Goal: Task Accomplishment & Management: Use online tool/utility

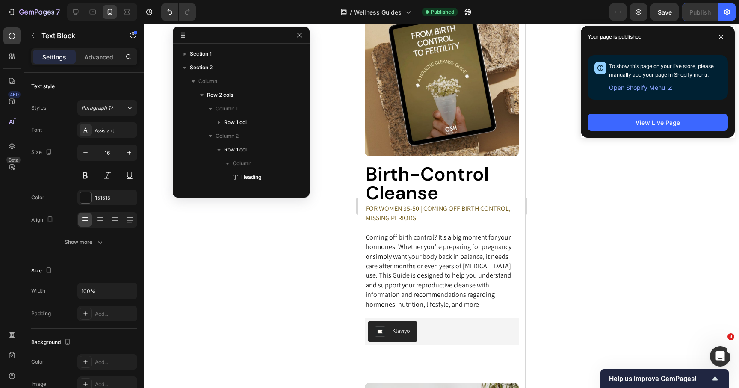
scroll to position [175, 0]
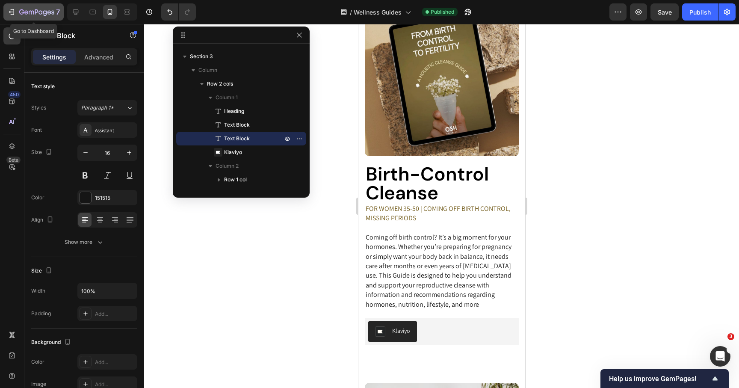
click at [29, 16] on div "7" at bounding box center [39, 12] width 41 height 10
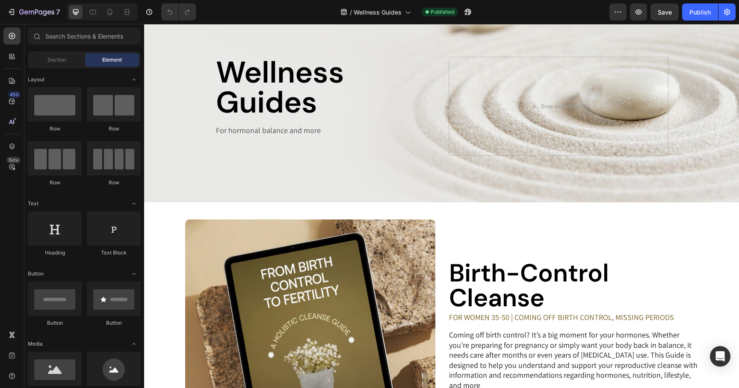
scroll to position [89, 0]
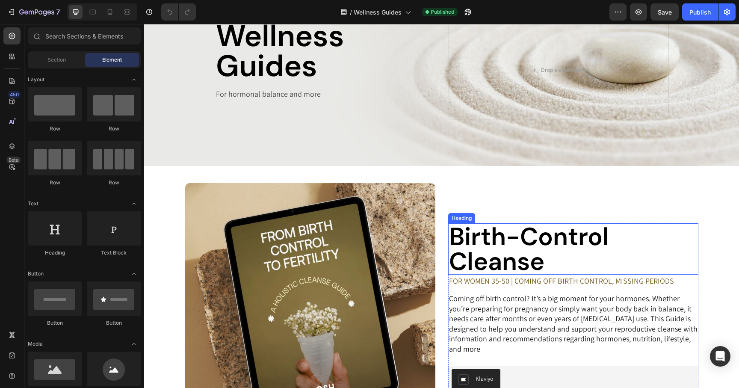
click at [562, 255] on h2 "Birth-Control Cleanse" at bounding box center [573, 248] width 250 height 51
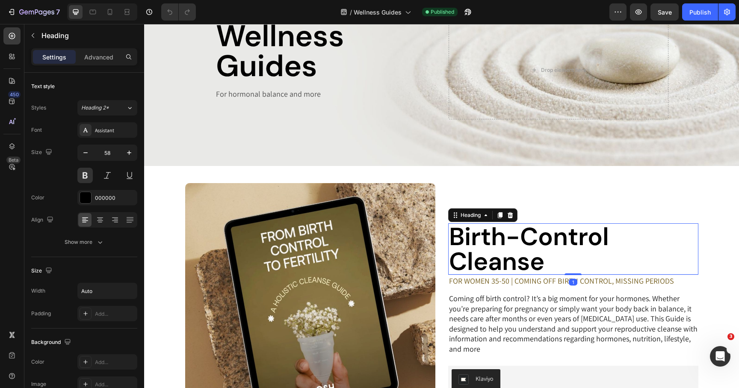
scroll to position [0, 0]
click at [515, 234] on h2 "Birth-Control Cleanse" at bounding box center [573, 248] width 250 height 51
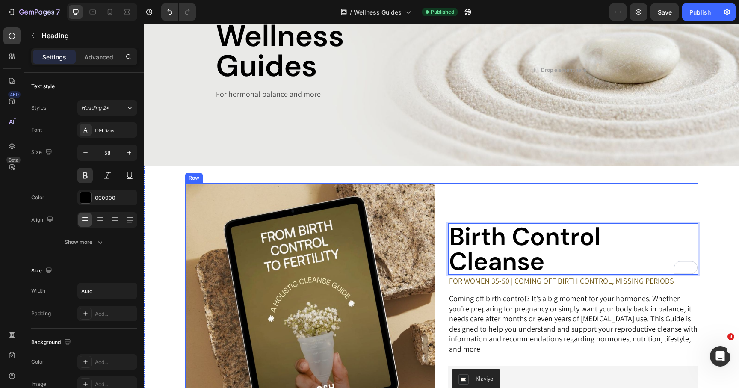
click at [494, 212] on div "Birth Control Cleanse Heading 1 FOR WOMEN 35-50 | COMING OFF BIRTH CONTROL, MIS…" at bounding box center [573, 308] width 250 height 250
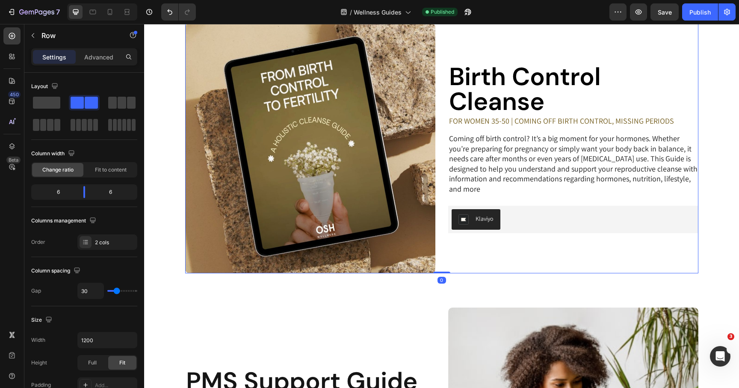
scroll to position [246, 0]
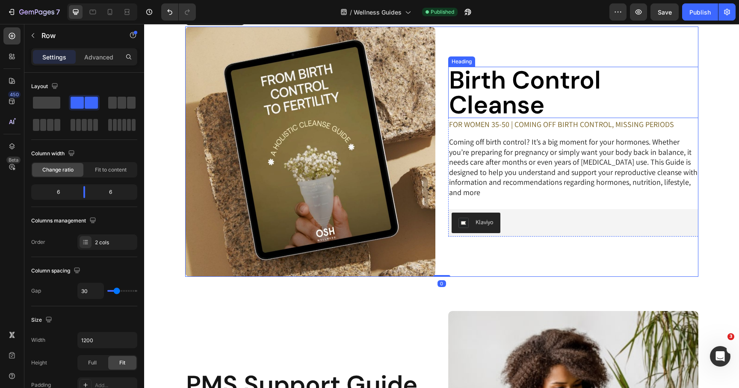
click at [516, 90] on p "Birth Control Cleanse" at bounding box center [573, 93] width 248 height 50
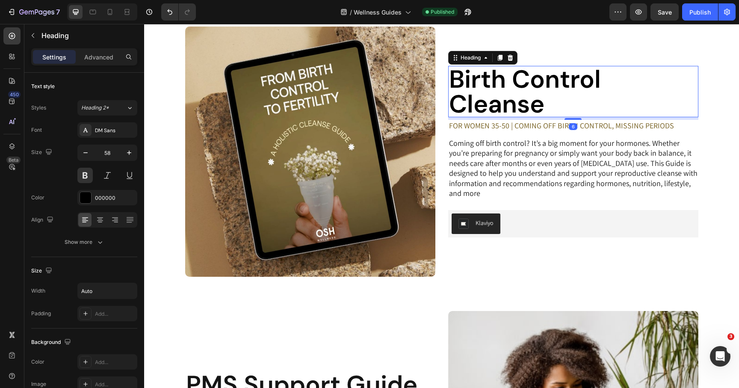
click at [569, 119] on div "Birth Control Cleanse Heading 6 FOR WOMEN 35-50 | COMING OFF BIRTH CONTROL, MIS…" at bounding box center [573, 152] width 250 height 172
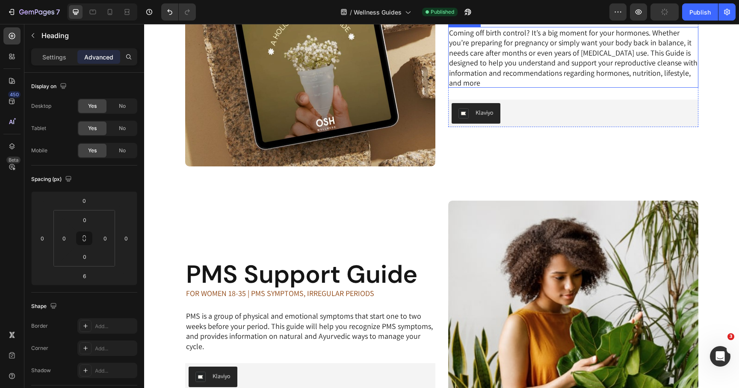
scroll to position [361, 0]
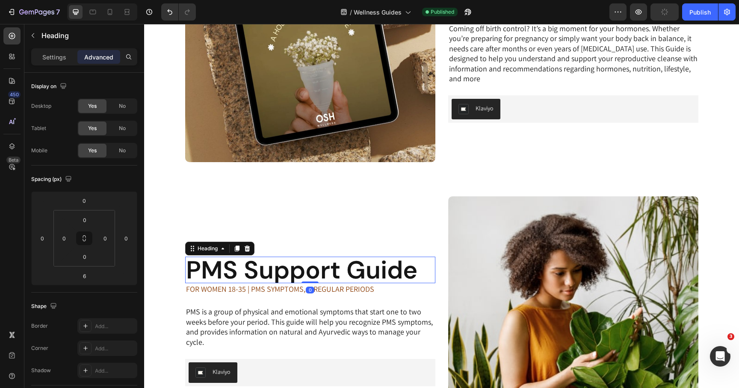
click at [308, 273] on h2 "PMS Support Guide" at bounding box center [301, 270] width 233 height 27
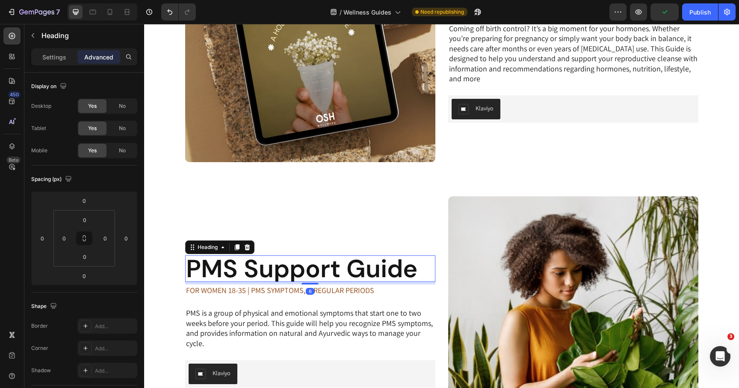
click at [309, 285] on div "PMS Support Guide Heading 6 FOR WOMEN 18-35 | PMS SYMPTOMS, IRREGULAR PERIODS T…" at bounding box center [310, 321] width 250 height 250
click at [109, 11] on icon at bounding box center [110, 12] width 9 height 9
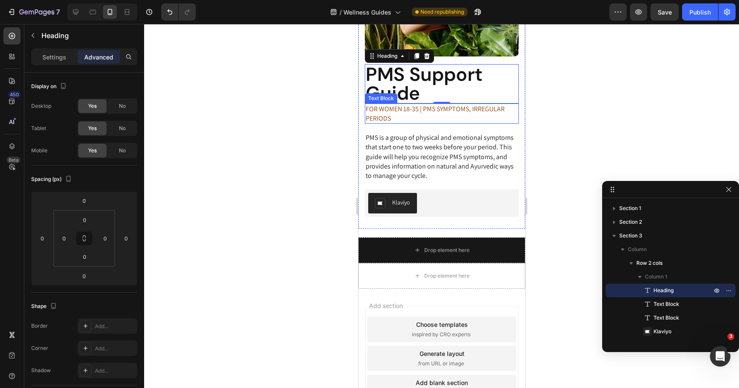
scroll to position [761, 0]
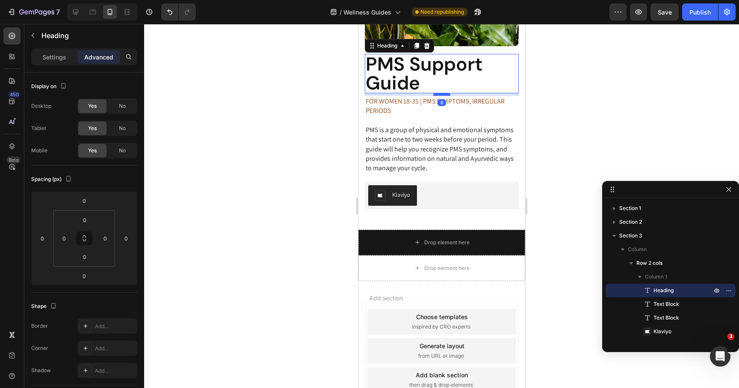
click at [438, 95] on div at bounding box center [441, 94] width 17 height 3
type input "6"
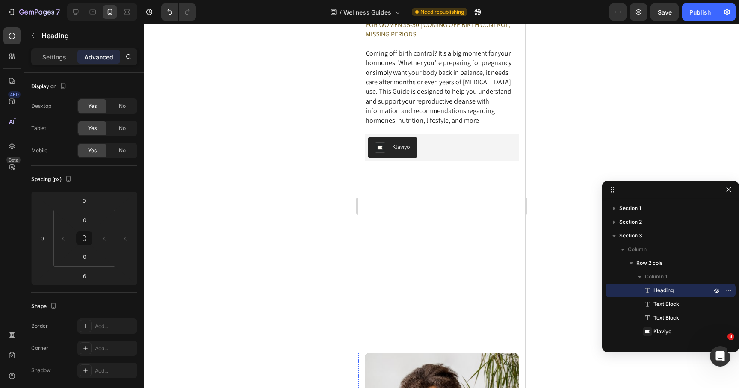
scroll to position [296, 0]
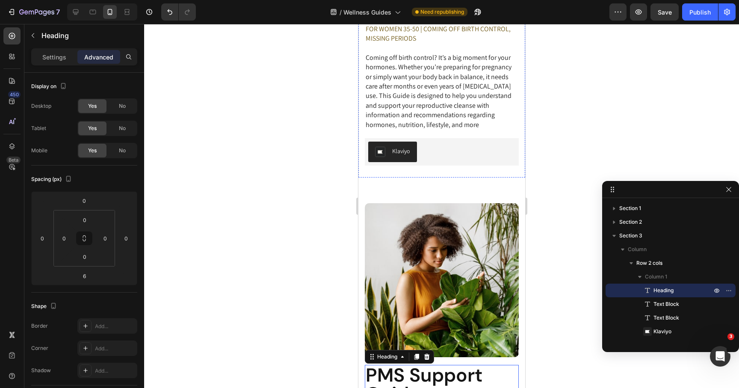
click at [410, 24] on h2 "Birth Control Cleanse" at bounding box center [441, 3] width 154 height 39
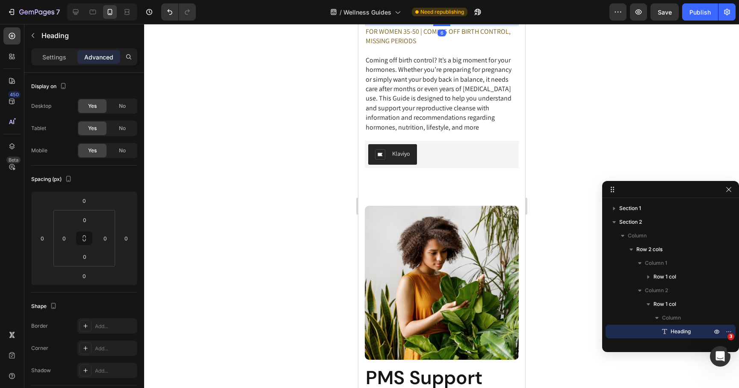
click at [441, 26] on div at bounding box center [441, 25] width 17 height 3
type input "6"
click at [704, 8] on div "Publish" at bounding box center [699, 12] width 21 height 9
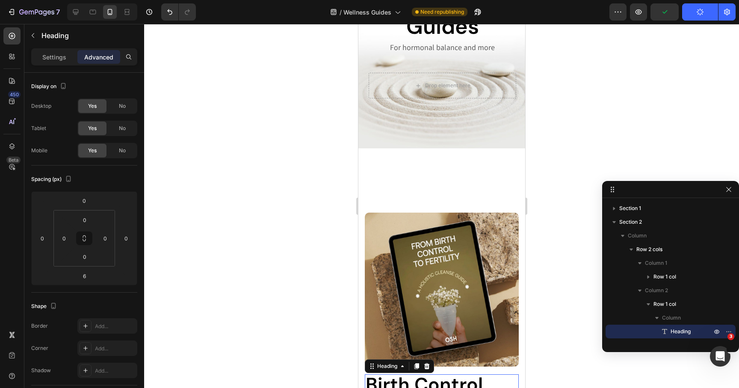
scroll to position [0, 0]
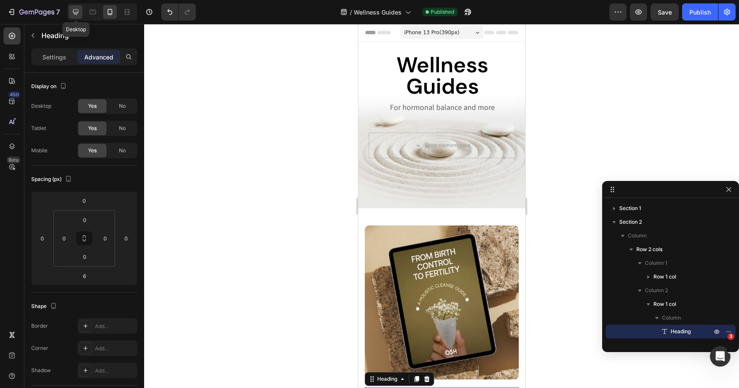
click at [78, 9] on icon at bounding box center [75, 12] width 9 height 9
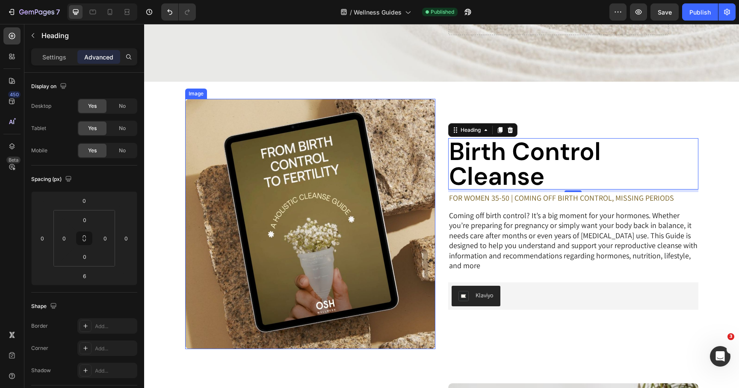
scroll to position [138, 0]
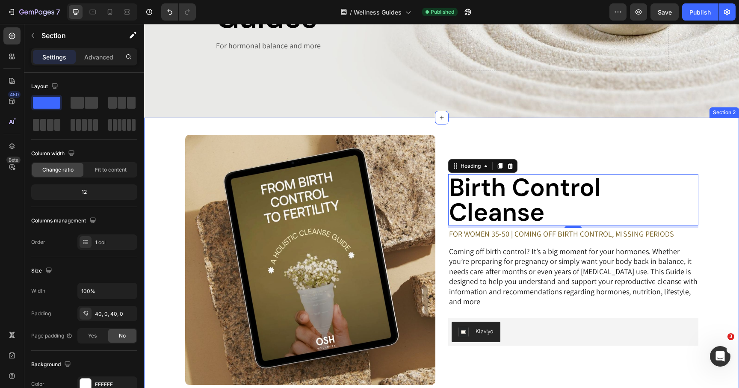
click at [170, 156] on div "Image Row Birth Control Cleanse Heading 6 FOR WOMEN 35-50 | COMING OFF BIRTH CO…" at bounding box center [441, 260] width 595 height 250
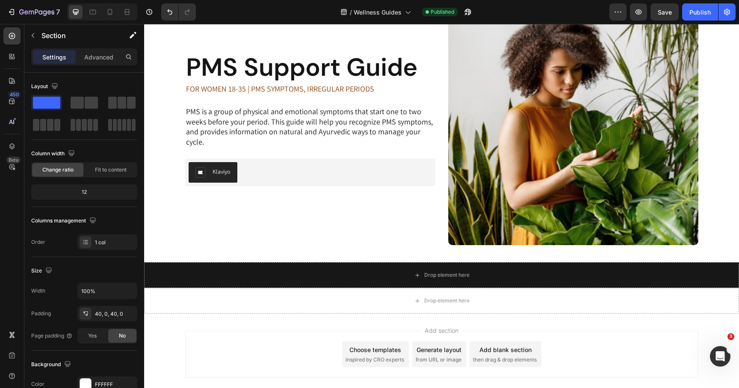
scroll to position [611, 0]
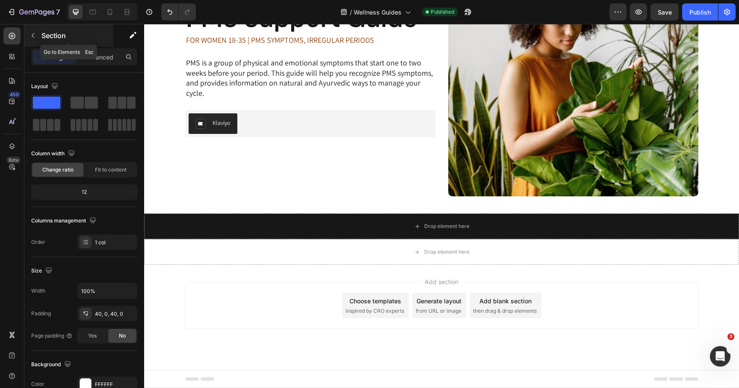
click at [34, 36] on icon "button" at bounding box center [33, 35] width 7 height 7
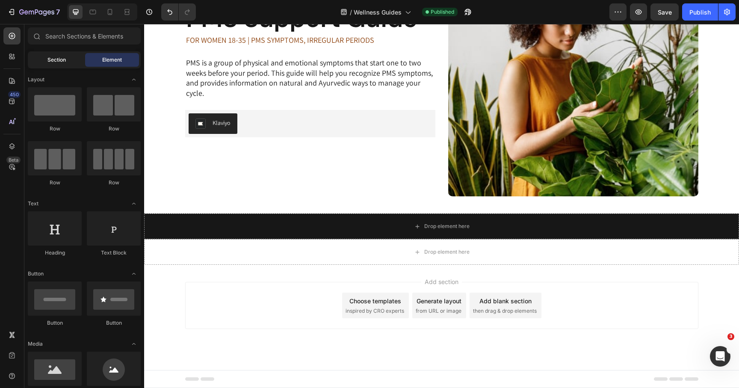
click at [55, 63] on span "Section" at bounding box center [56, 60] width 18 height 8
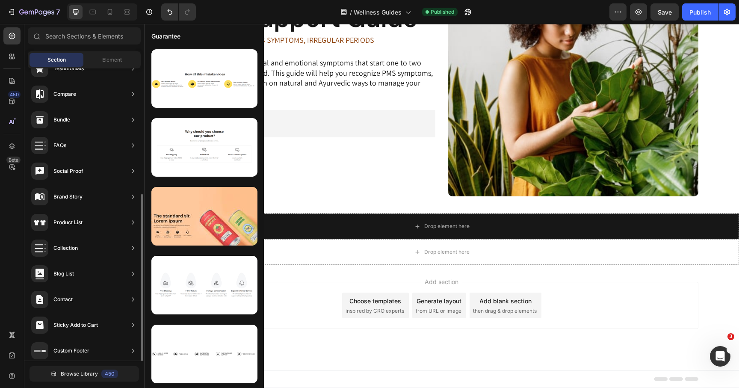
scroll to position [204, 0]
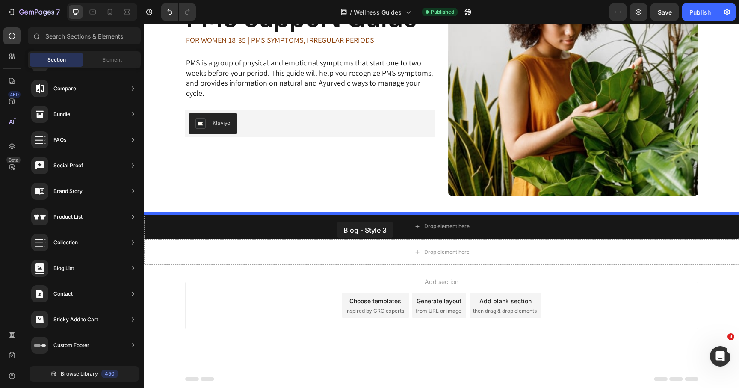
drag, startPoint x: 337, startPoint y: 178, endPoint x: 337, endPoint y: 221, distance: 42.8
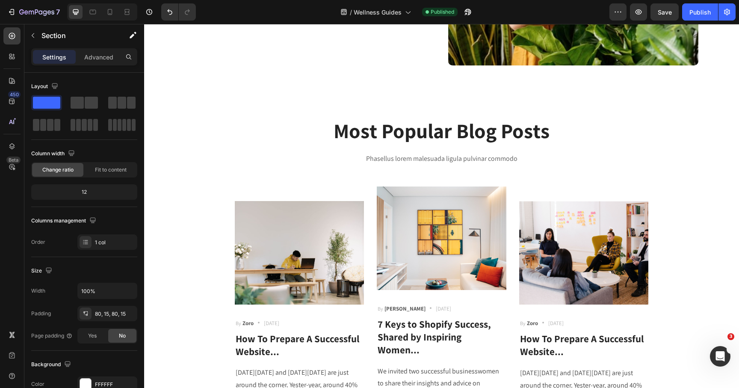
scroll to position [753, 0]
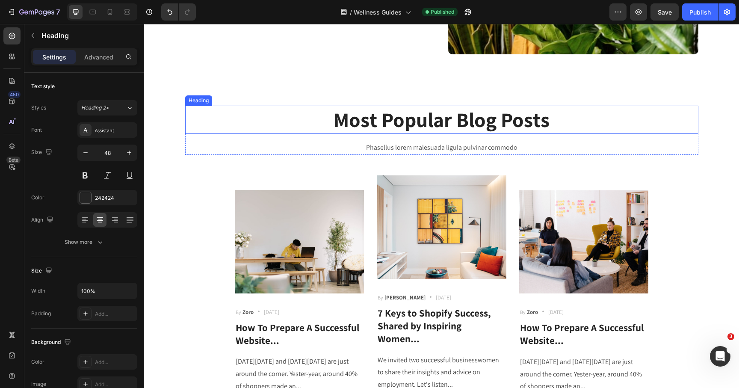
click at [369, 123] on p "Most Popular Blog Posts" at bounding box center [442, 119] width 512 height 27
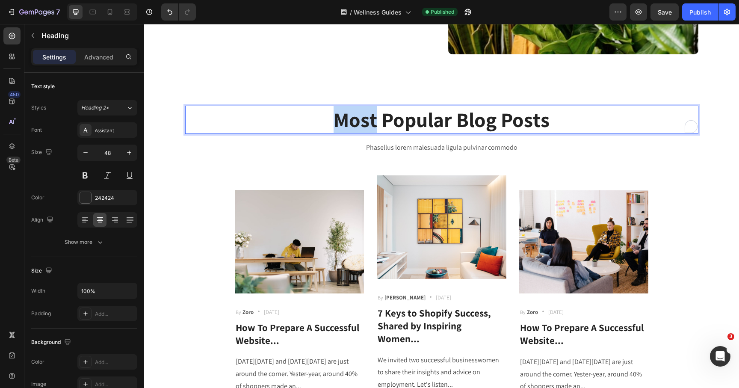
click at [369, 123] on p "Most Popular Blog Posts" at bounding box center [442, 119] width 512 height 27
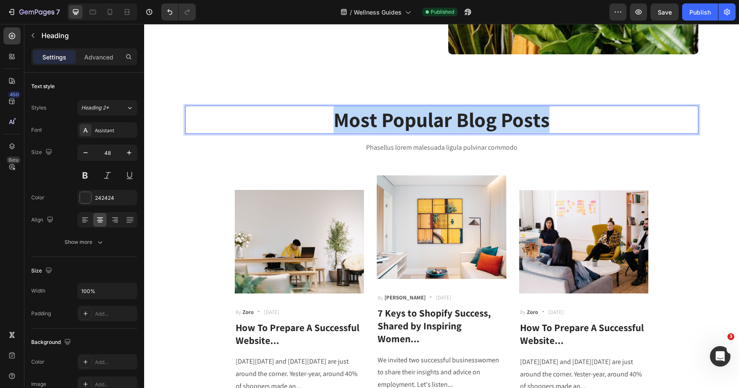
click at [369, 123] on p "Most Popular Blog Posts" at bounding box center [442, 119] width 512 height 27
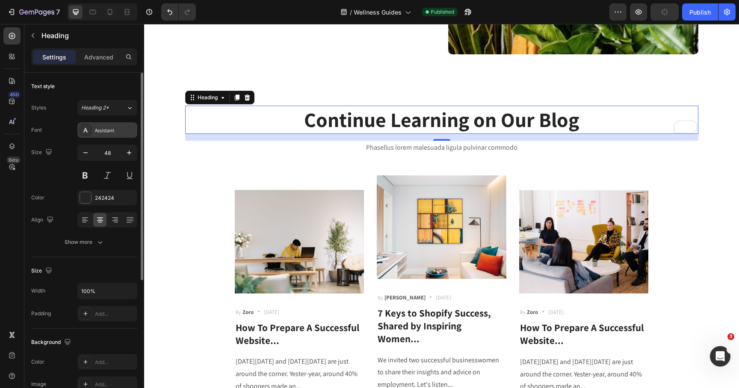
click at [87, 132] on icon at bounding box center [85, 130] width 7 height 7
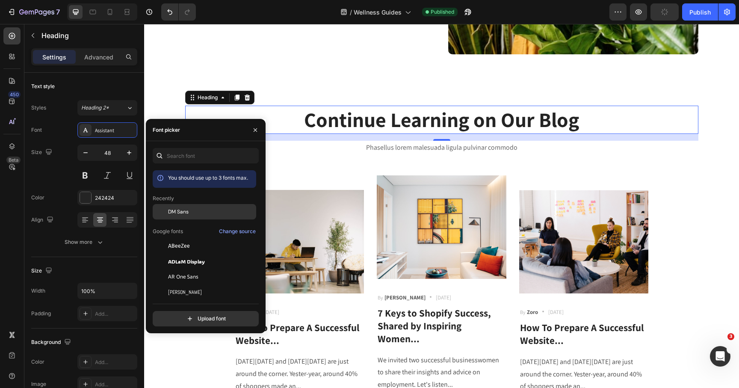
click at [171, 213] on span "DM Sans" at bounding box center [178, 212] width 21 height 8
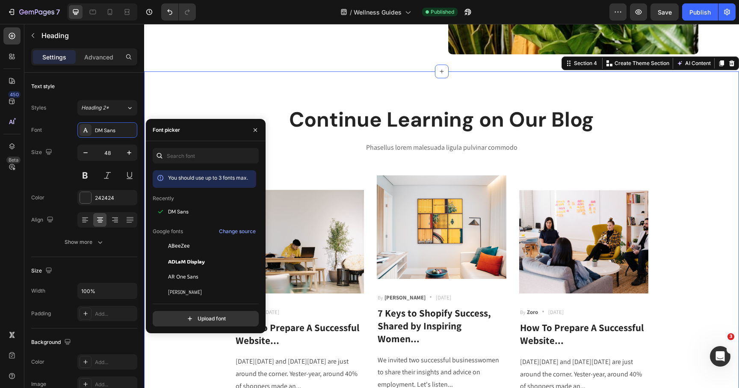
click at [272, 80] on div "Continue Learning on Our Blog Heading Phasellus lorem malesuada ligula pulvinar…" at bounding box center [441, 249] width 595 height 356
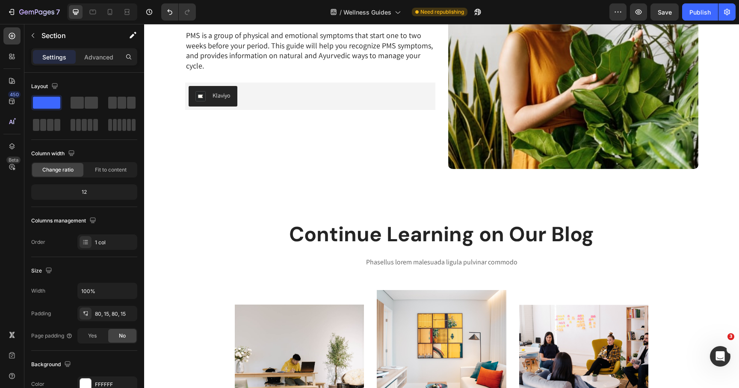
scroll to position [713, 0]
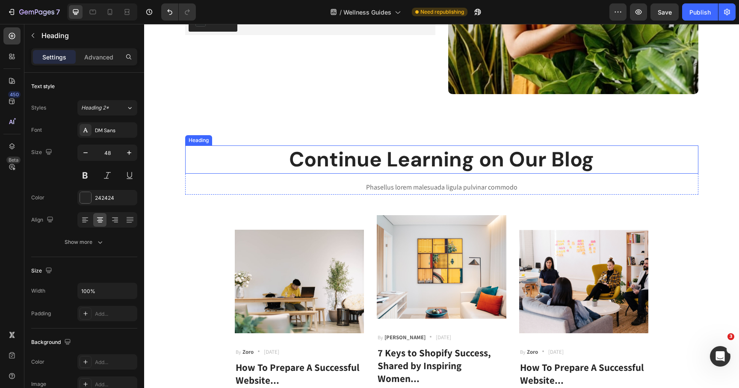
click at [381, 155] on h2 "Continue Learning on Our Blog" at bounding box center [441, 159] width 513 height 28
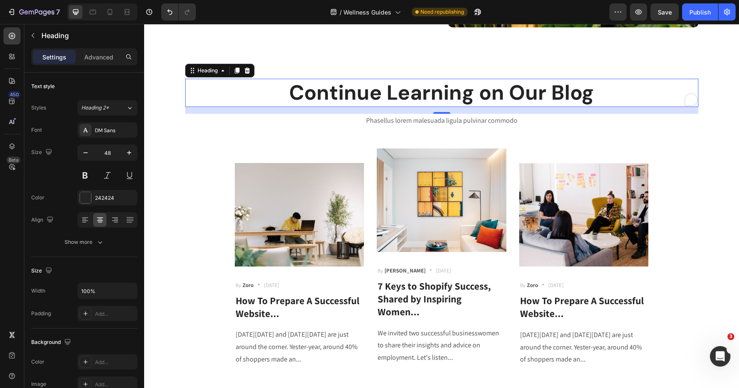
scroll to position [671, 0]
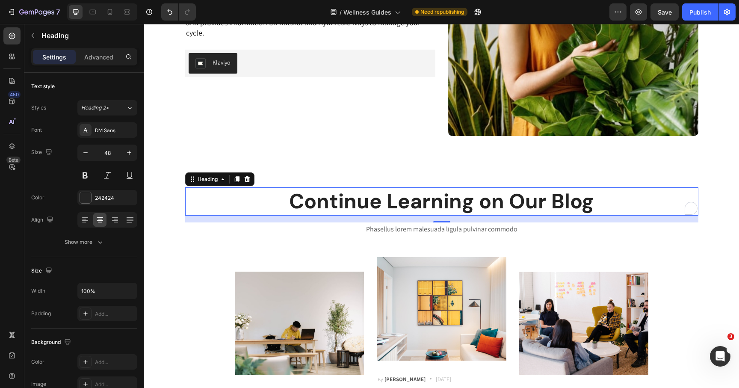
click at [385, 193] on p "Continue Learning on Our Blog" at bounding box center [442, 201] width 512 height 27
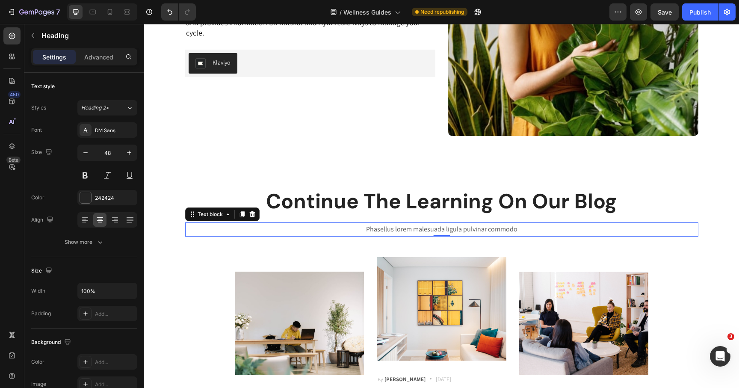
click at [406, 223] on p "Phasellus lorem malesuada ligula pulvinar commodo" at bounding box center [442, 229] width 512 height 12
click at [119, 121] on div "Styles Paragraph 1 Font Assistant Size 16 Color 575757 Align Show more" at bounding box center [84, 175] width 106 height 150
click at [115, 127] on div "Assistant" at bounding box center [115, 131] width 40 height 8
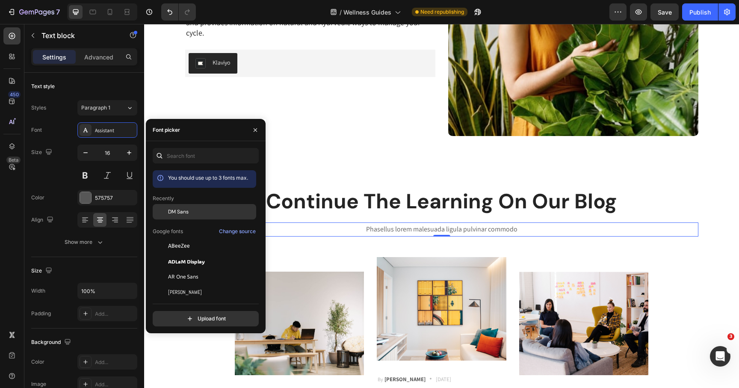
click at [191, 208] on div "DM Sans" at bounding box center [211, 212] width 86 height 8
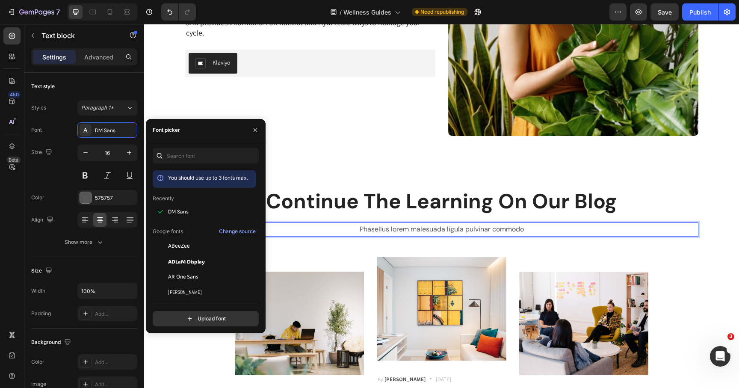
click at [363, 230] on p "Phasellus lorem malesuada ligula pulvinar commodo" at bounding box center [442, 229] width 512 height 12
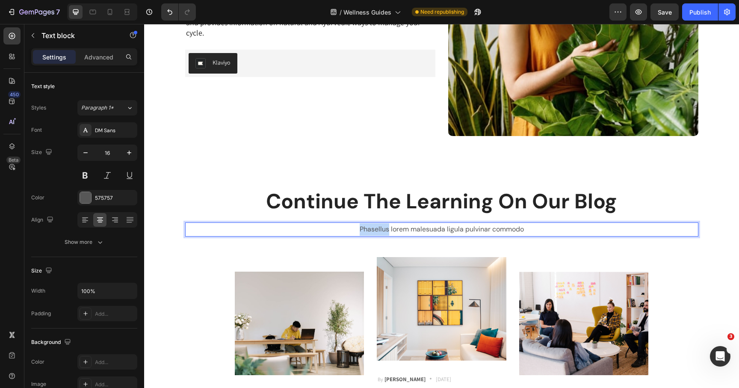
click at [363, 230] on p "Phasellus lorem malesuada ligula pulvinar commodo" at bounding box center [442, 229] width 512 height 12
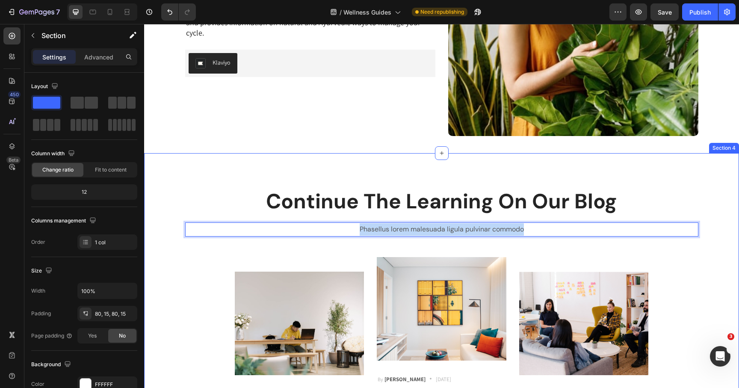
click at [346, 166] on div "Continue The Learning On Our Blog Heading Phasellus lorem malesuada ligula pulv…" at bounding box center [441, 331] width 595 height 356
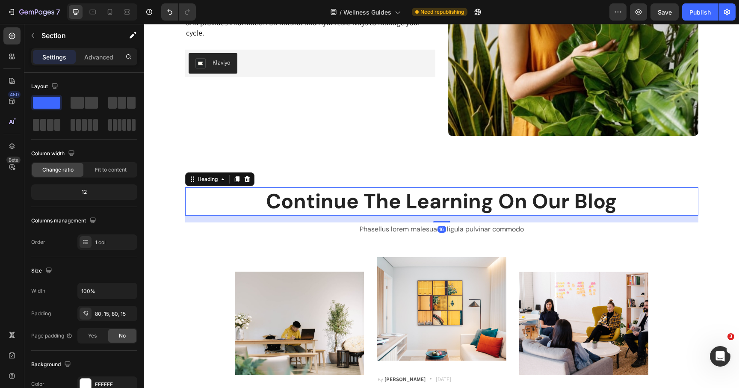
click at [382, 214] on p "Continue The Learning On Our Blog" at bounding box center [442, 201] width 512 height 27
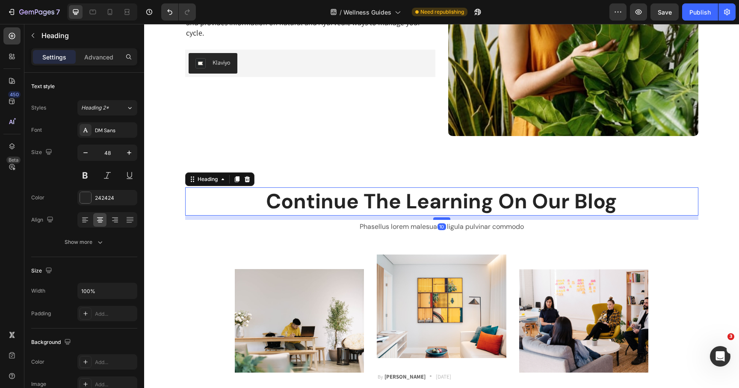
click at [447, 217] on div at bounding box center [441, 218] width 17 height 3
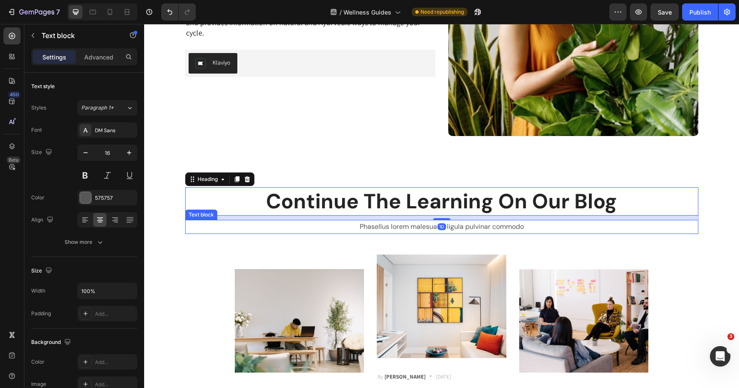
click at [412, 226] on p "Phasellus lorem malesuada ligula pulvinar commodo" at bounding box center [442, 227] width 512 height 12
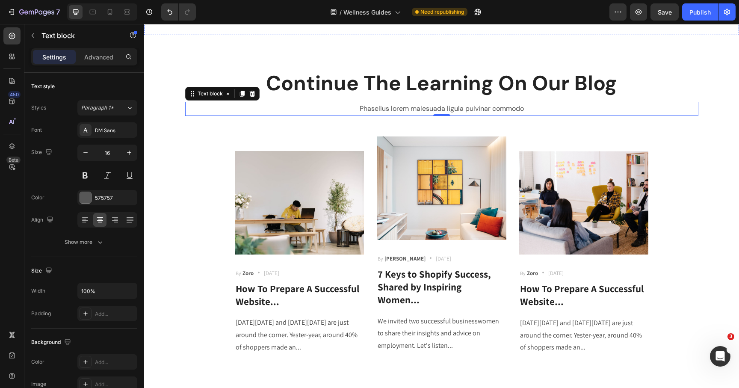
scroll to position [825, 0]
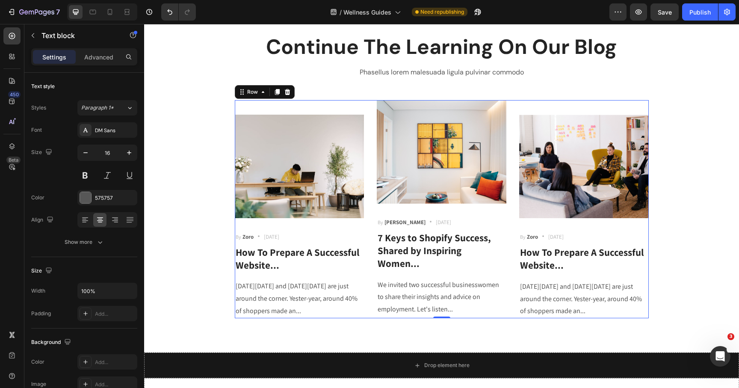
click at [276, 102] on div "Image By Zoro Text block Icon [DATE] Text block Row How To Prepare A Successful…" at bounding box center [300, 209] width 130 height 218
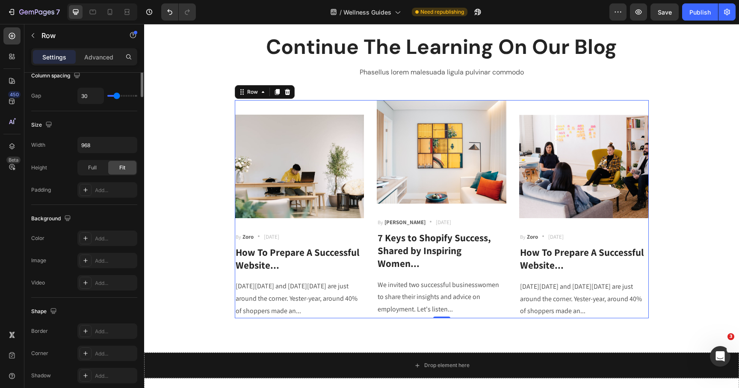
scroll to position [0, 0]
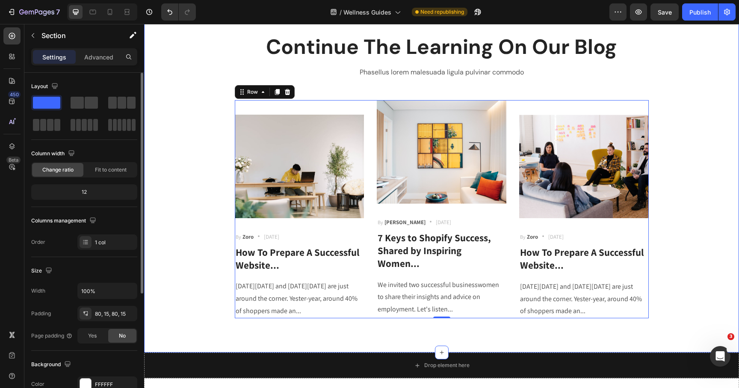
click at [251, 99] on div "Continue The Learning On Our Blog Heading Phasellus lorem malesuada ligula pulv…" at bounding box center [442, 175] width 582 height 285
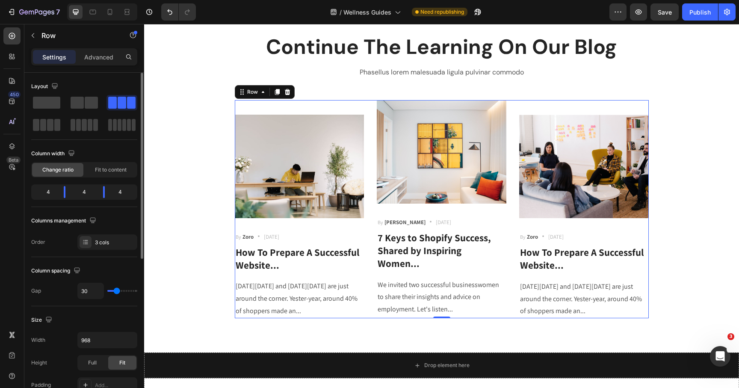
click at [248, 107] on div "Image By Zoro Text block Icon [DATE] Text block Row How To Prepare A Successful…" at bounding box center [300, 209] width 130 height 218
click at [95, 56] on p "Advanced" at bounding box center [98, 57] width 29 height 9
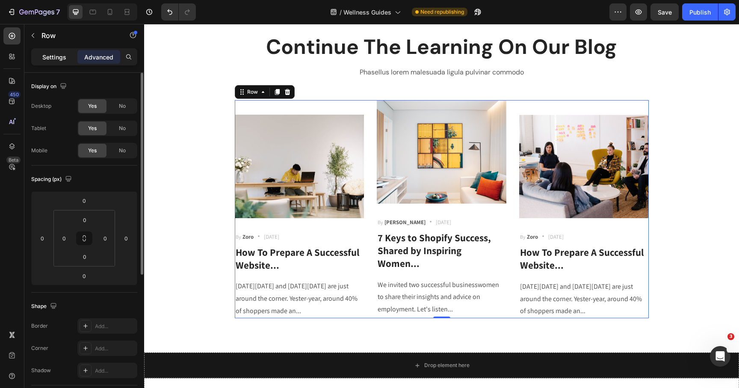
click at [65, 56] on p "Settings" at bounding box center [54, 57] width 24 height 9
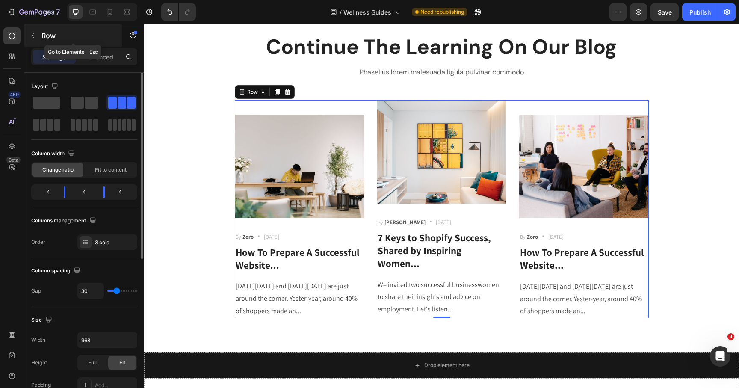
click at [35, 37] on icon "button" at bounding box center [33, 35] width 7 height 7
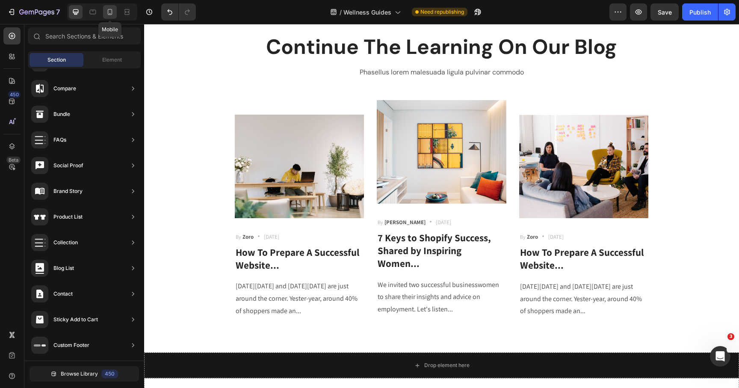
click at [112, 16] on div at bounding box center [110, 12] width 14 height 14
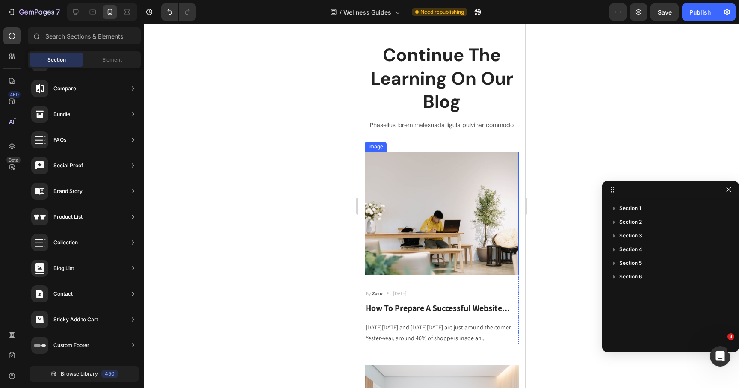
scroll to position [762, 0]
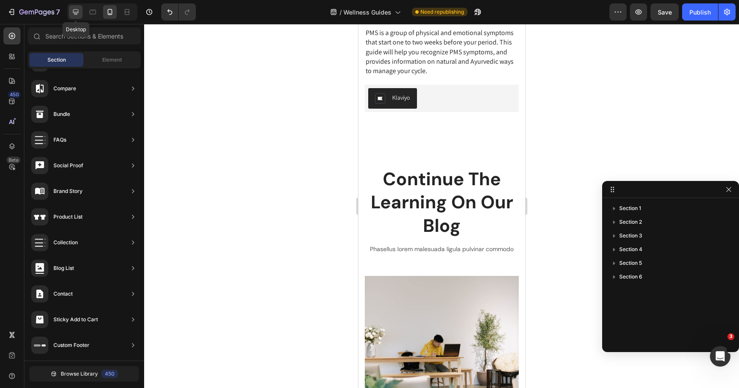
click at [77, 13] on icon at bounding box center [76, 12] width 6 height 6
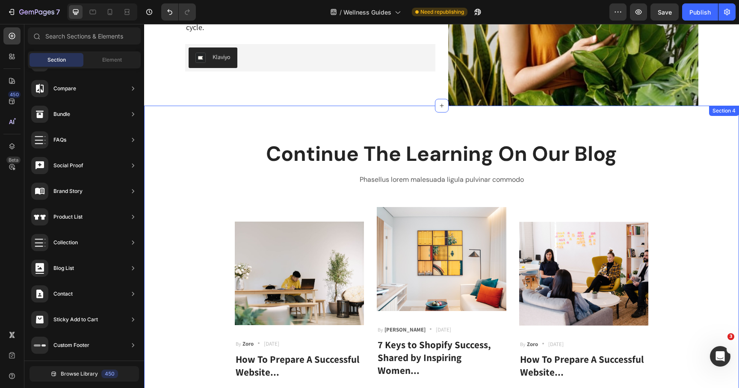
scroll to position [672, 0]
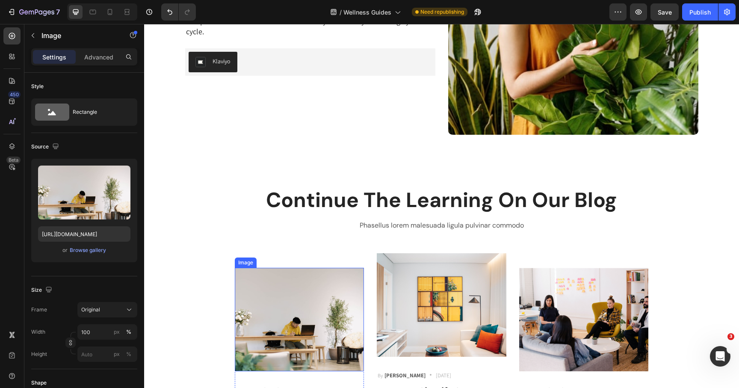
click at [293, 292] on img at bounding box center [300, 320] width 130 height 104
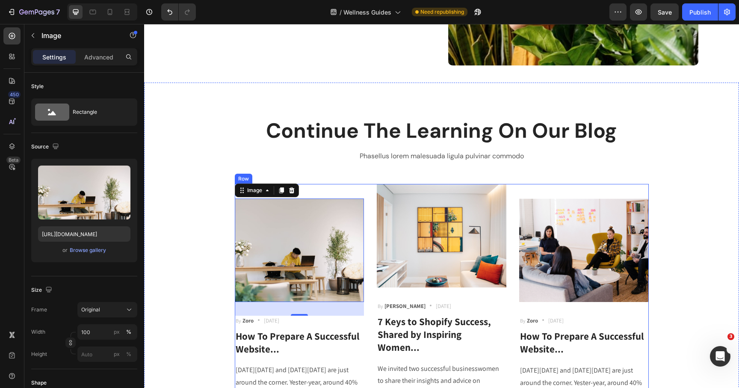
scroll to position [769, 0]
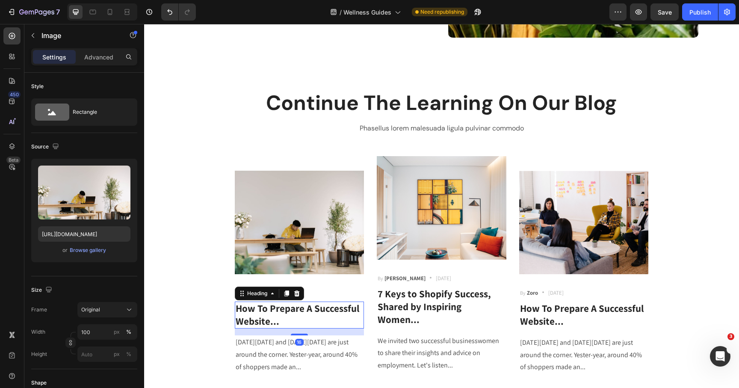
click at [301, 308] on p "How To Prepare A Successful Website..." at bounding box center [300, 315] width 128 height 26
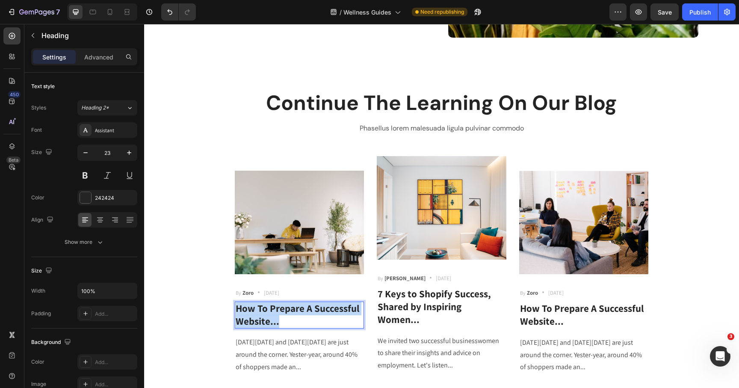
click at [301, 308] on p "How To Prepare A Successful Website..." at bounding box center [300, 315] width 128 height 26
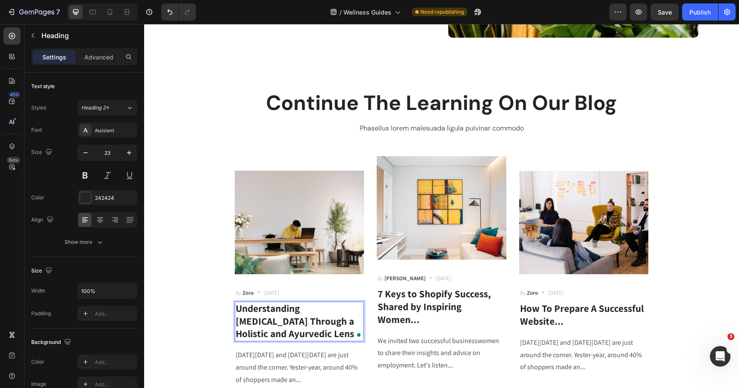
click at [302, 323] on p "Understanding [MEDICAL_DATA] Through a Holistic and Ayurvedic Lens" at bounding box center [300, 321] width 128 height 38
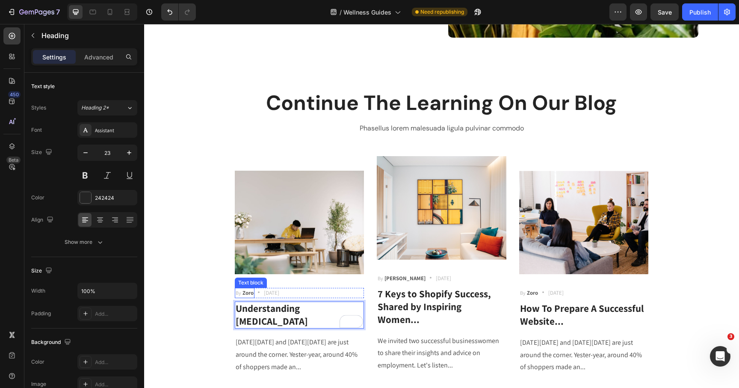
click at [248, 292] on strong "Zoro" at bounding box center [248, 292] width 11 height 7
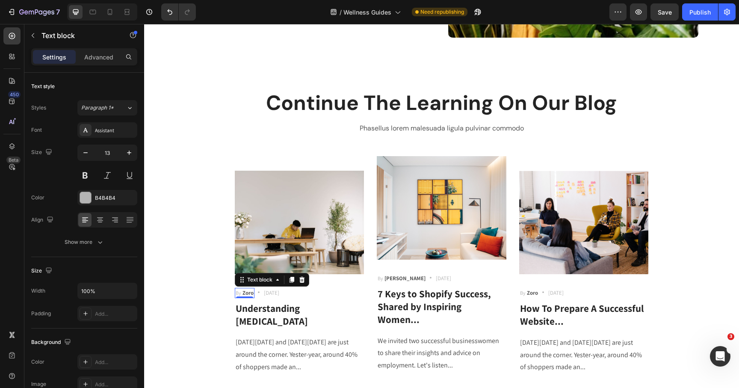
click at [248, 292] on strong "Zoro" at bounding box center [248, 292] width 11 height 7
click at [297, 292] on p "[DATE]" at bounding box center [301, 293] width 15 height 9
click at [357, 278] on icon at bounding box center [360, 279] width 7 height 7
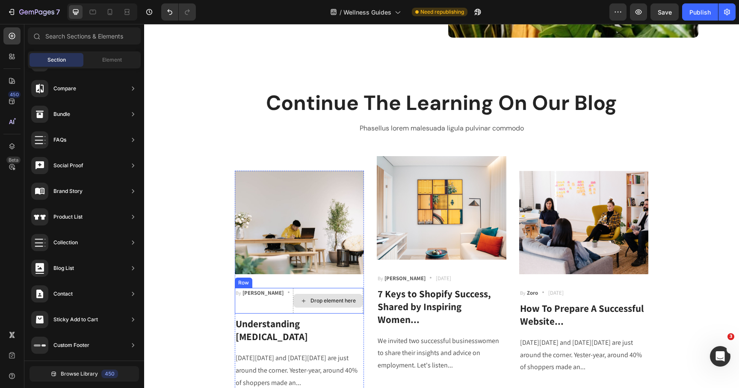
click at [294, 296] on div "Drop element here" at bounding box center [327, 301] width 69 height 14
click at [284, 293] on icon at bounding box center [288, 292] width 9 height 9
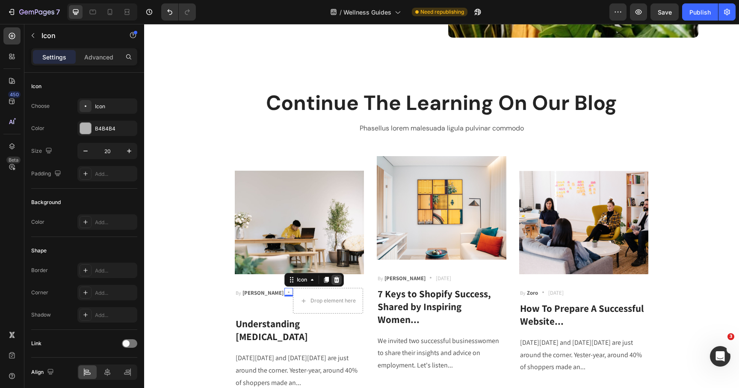
click at [333, 279] on icon at bounding box center [336, 279] width 7 height 7
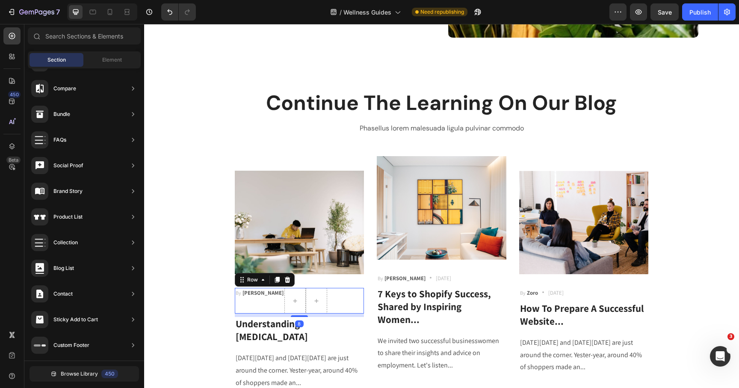
click at [266, 301] on div "By [PERSON_NAME] Text block" at bounding box center [260, 301] width 50 height 26
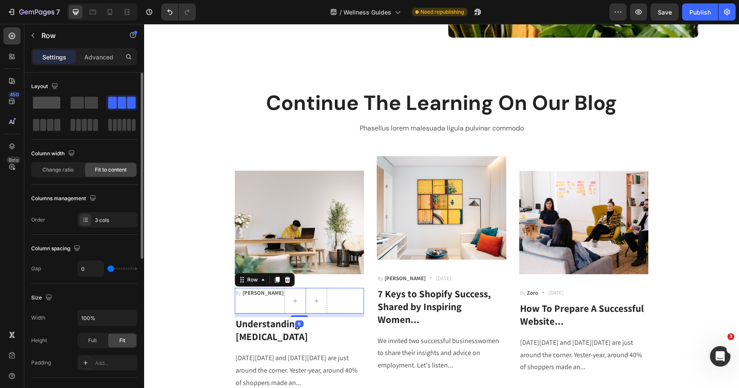
click at [43, 102] on span at bounding box center [46, 103] width 27 height 12
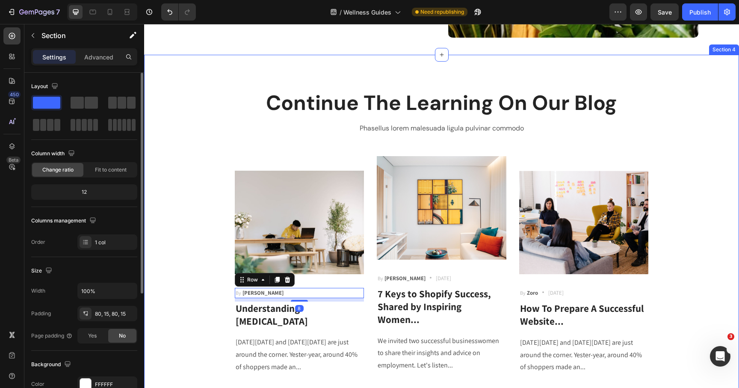
click at [183, 284] on div "Continue The Learning On Our Blog Heading Phasellus lorem malesuada ligula pulv…" at bounding box center [442, 231] width 582 height 285
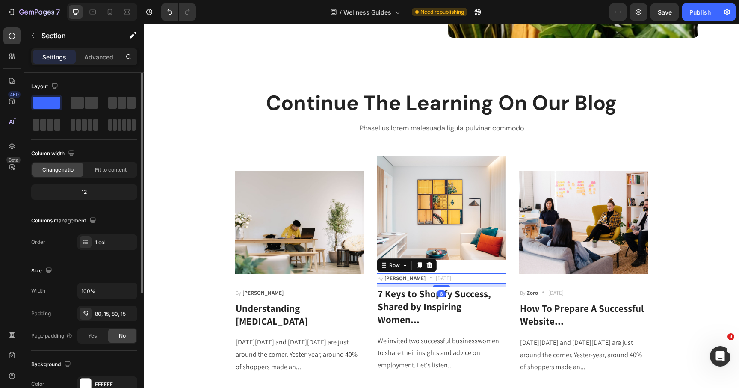
click at [461, 275] on div "By [PERSON_NAME] Text block Icon [DATE] Text block Row 8" at bounding box center [442, 278] width 130 height 10
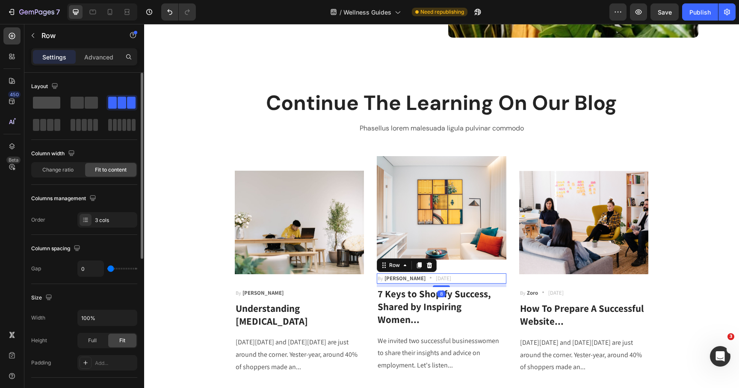
click at [49, 101] on span at bounding box center [46, 103] width 27 height 12
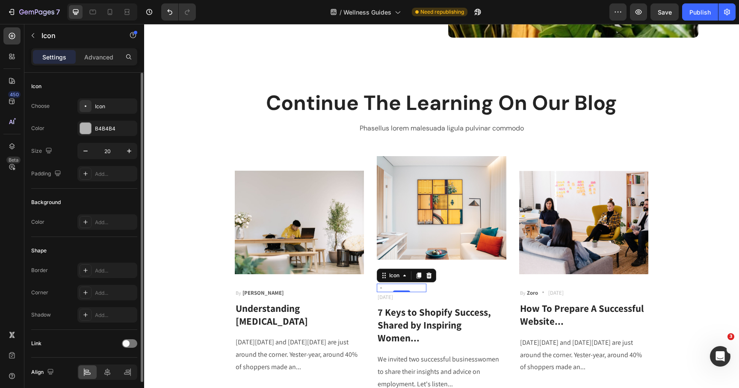
click at [397, 288] on div "Icon 0" at bounding box center [402, 288] width 50 height 9
click at [428, 275] on icon at bounding box center [429, 275] width 6 height 6
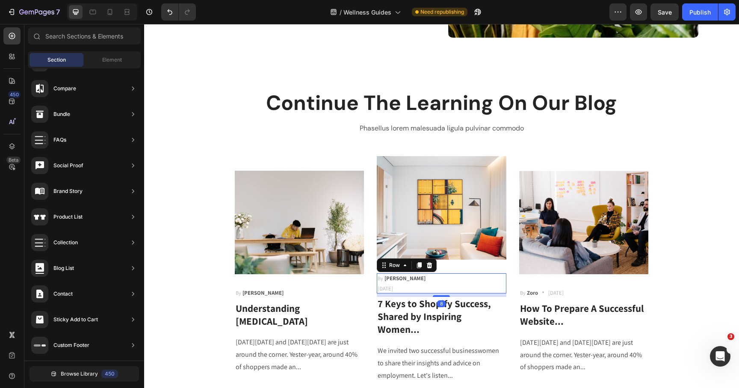
click at [409, 286] on div "By [PERSON_NAME] Text block [DATE] Text block Row 8" at bounding box center [442, 283] width 130 height 20
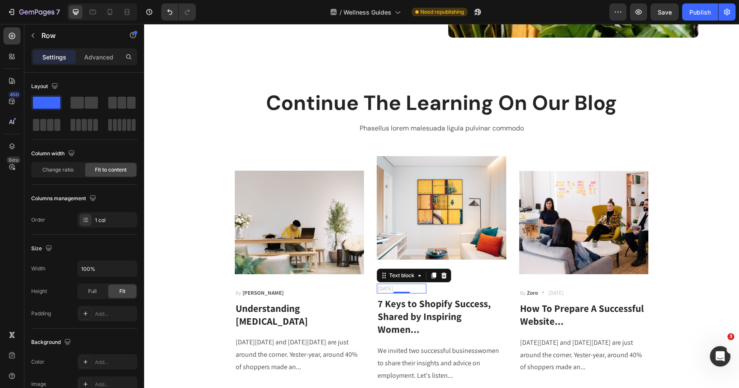
click at [403, 289] on p "[DATE]" at bounding box center [402, 288] width 48 height 9
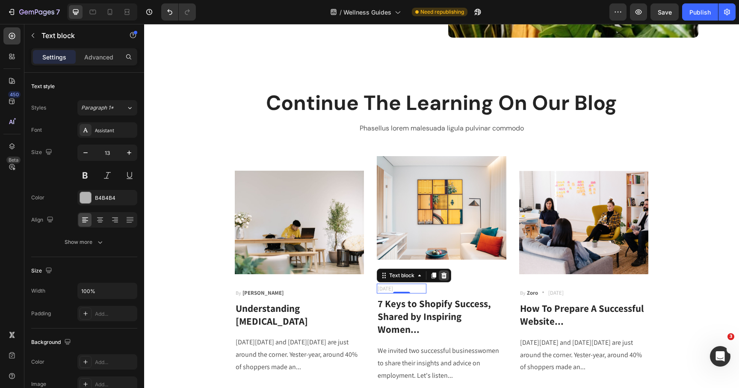
click at [445, 274] on icon at bounding box center [444, 275] width 6 height 6
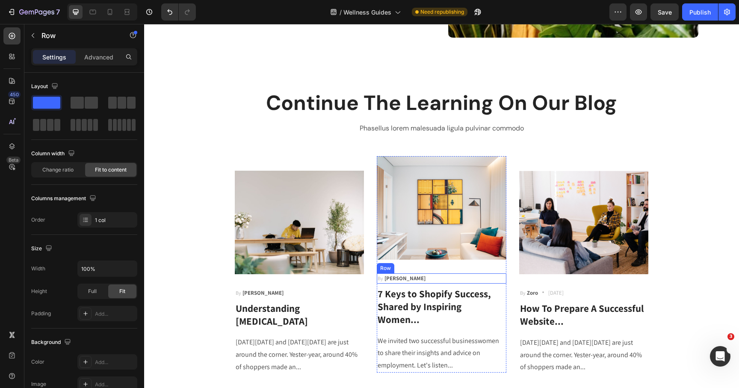
click at [417, 278] on div "By [PERSON_NAME] Text block Row" at bounding box center [442, 278] width 130 height 10
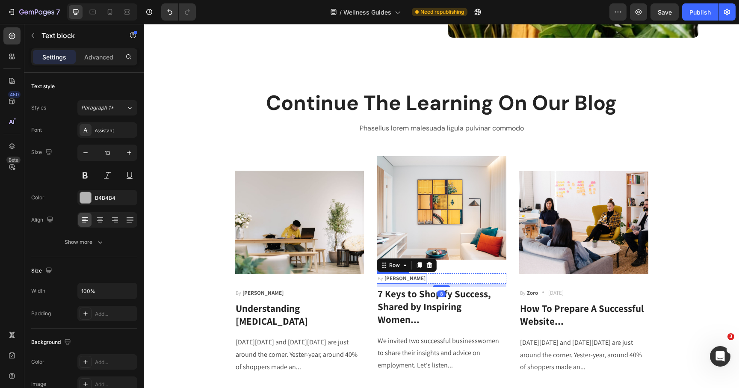
click at [394, 278] on strong "[PERSON_NAME]" at bounding box center [405, 278] width 41 height 7
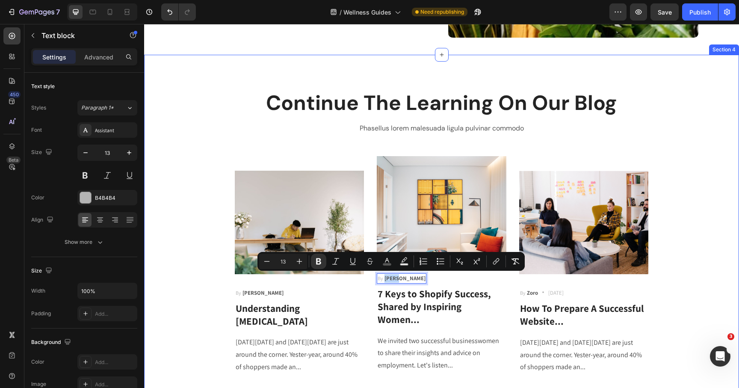
click at [213, 322] on div "Continue The Learning On Our Blog Heading Phasellus lorem malesuada ligula pulv…" at bounding box center [442, 231] width 582 height 285
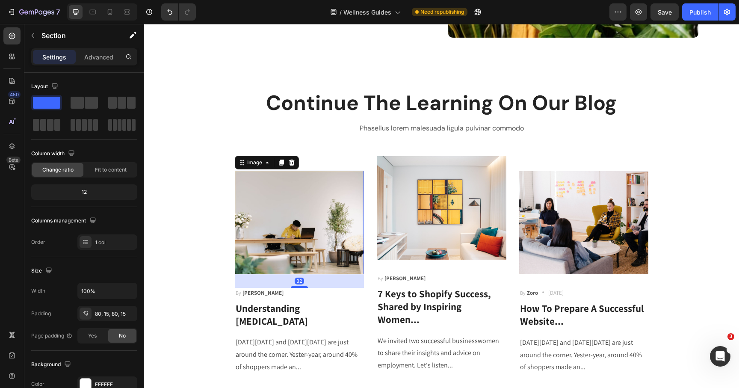
click at [261, 242] on img at bounding box center [300, 223] width 130 height 104
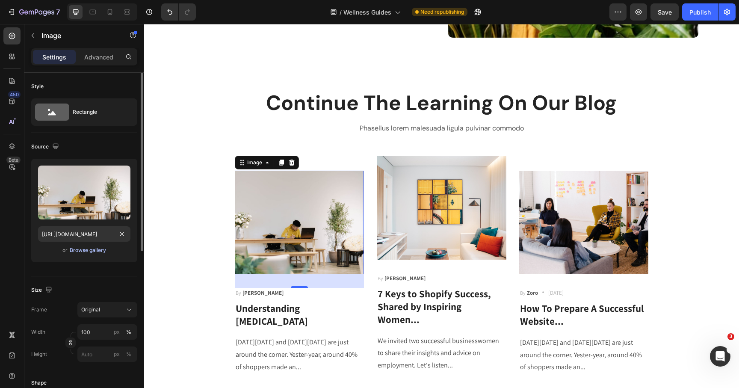
click at [89, 248] on div "Browse gallery" at bounding box center [88, 250] width 36 height 8
click at [78, 231] on input "[URL][DOMAIN_NAME]" at bounding box center [84, 233] width 92 height 15
paste input "[DOMAIN_NAME][URL]"
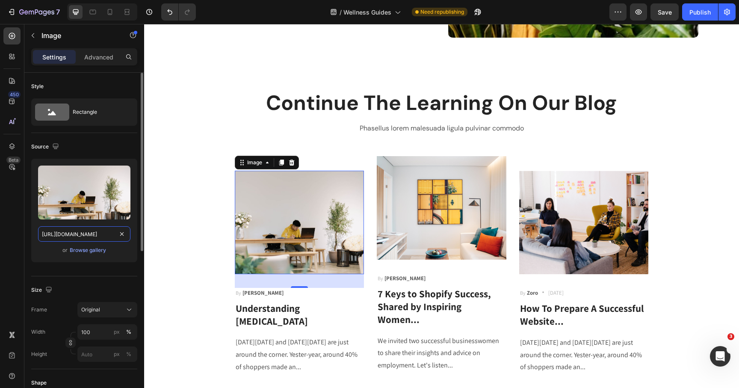
scroll to position [0, 234]
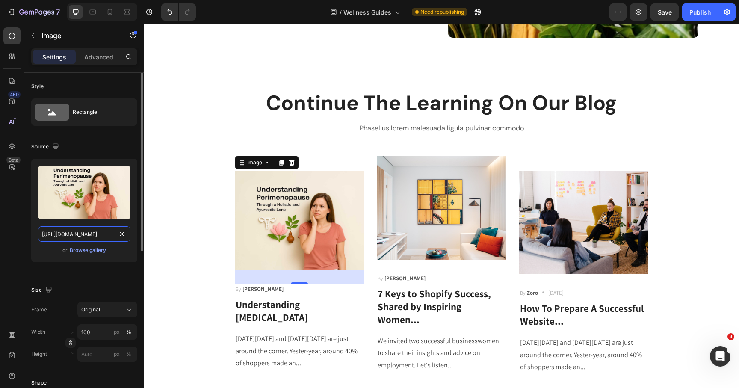
click at [80, 233] on input "[URL][DOMAIN_NAME]" at bounding box center [84, 233] width 92 height 15
click at [77, 234] on input "[URL][DOMAIN_NAME]" at bounding box center [84, 233] width 92 height 15
type input "[URL][DOMAIN_NAME]"
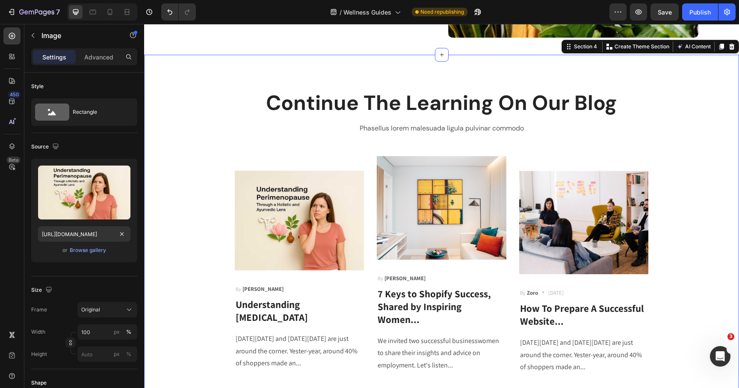
click at [201, 244] on div "Continue The Learning On Our Blog Heading Phasellus lorem malesuada ligula pulv…" at bounding box center [442, 231] width 582 height 285
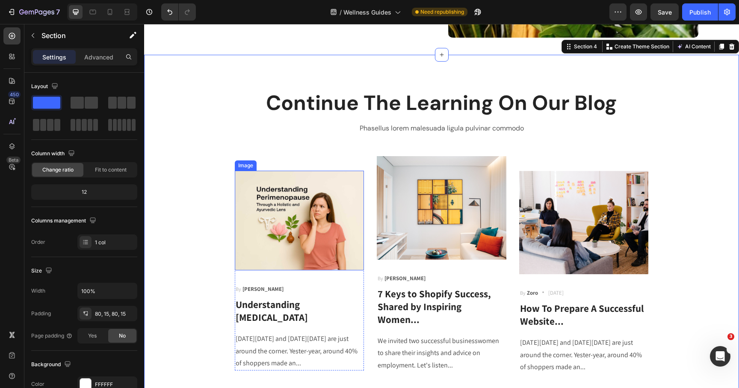
click at [251, 237] on img at bounding box center [300, 221] width 130 height 100
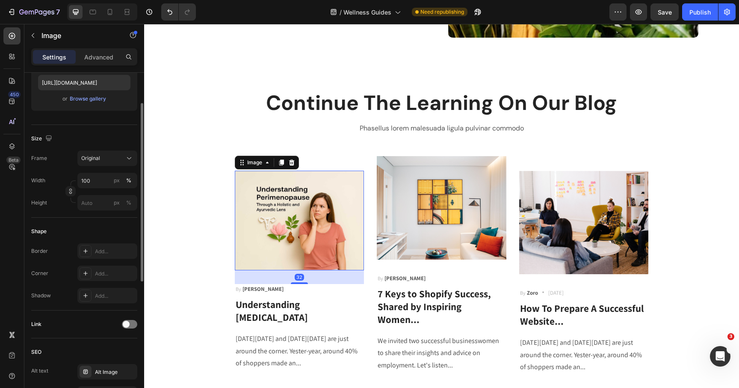
scroll to position [167, 0]
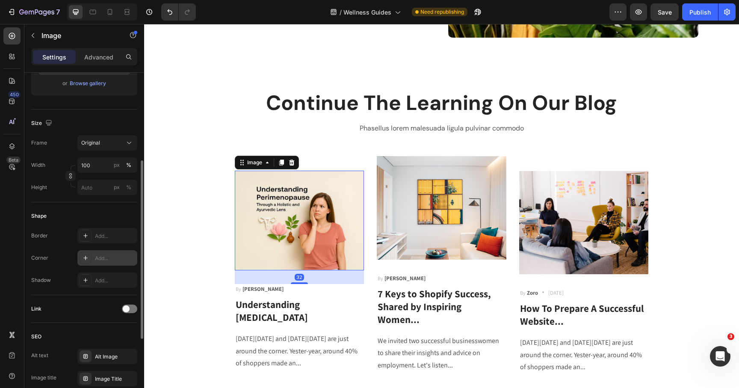
click at [109, 261] on div "Add..." at bounding box center [115, 258] width 40 height 8
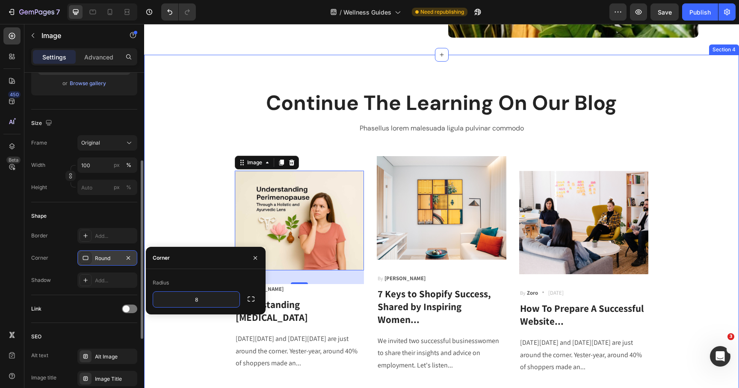
click at [234, 218] on div "Continue The Learning On Our Blog Heading Phasellus lorem malesuada ligula pulv…" at bounding box center [442, 231] width 582 height 285
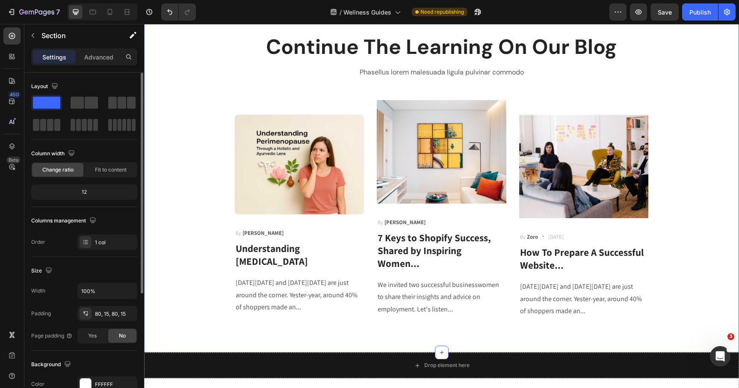
scroll to position [827, 0]
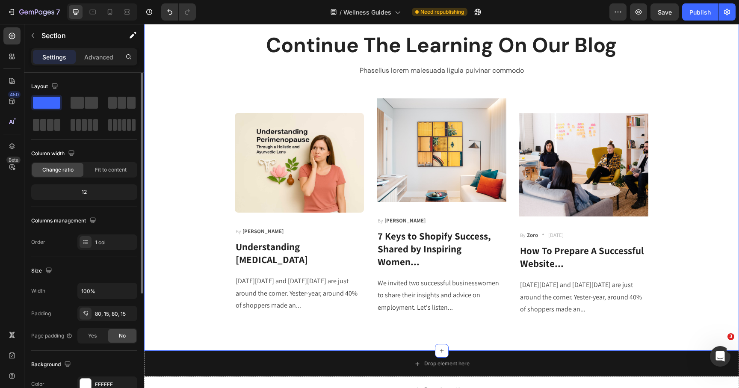
click at [245, 206] on img at bounding box center [300, 163] width 130 height 100
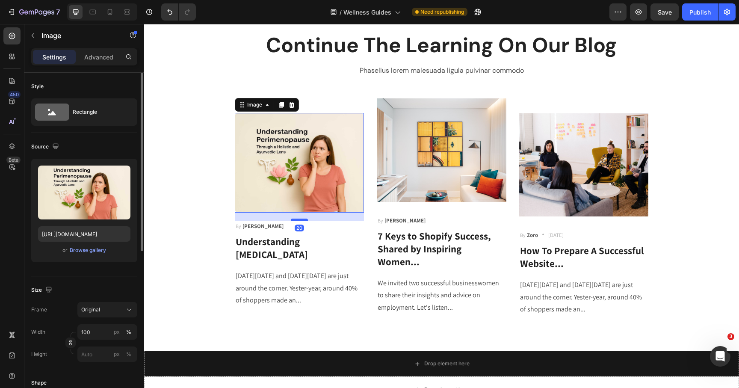
drag, startPoint x: 295, startPoint y: 225, endPoint x: 295, endPoint y: 220, distance: 5.2
click at [295, 220] on div at bounding box center [299, 220] width 17 height 3
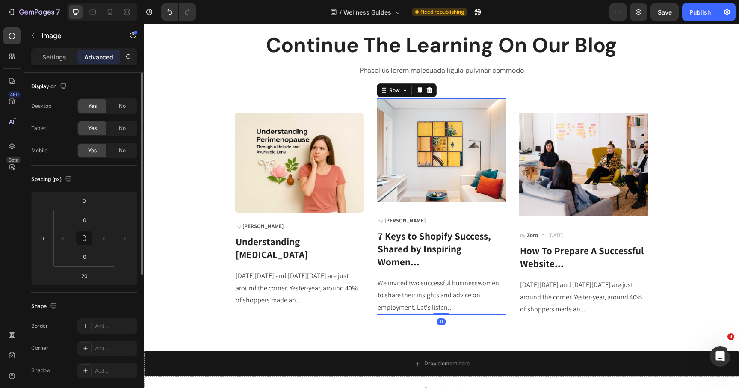
click at [441, 208] on div "Image By [PERSON_NAME] Text block Row 7 Keys to Shopify Success, Shared by Insp…" at bounding box center [442, 206] width 130 height 216
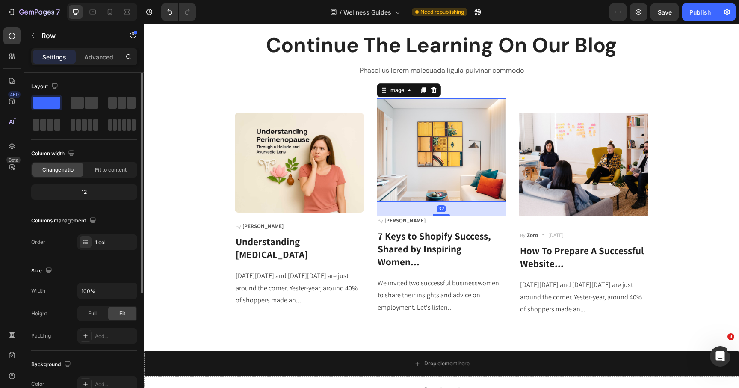
click at [432, 193] on img at bounding box center [442, 150] width 130 height 104
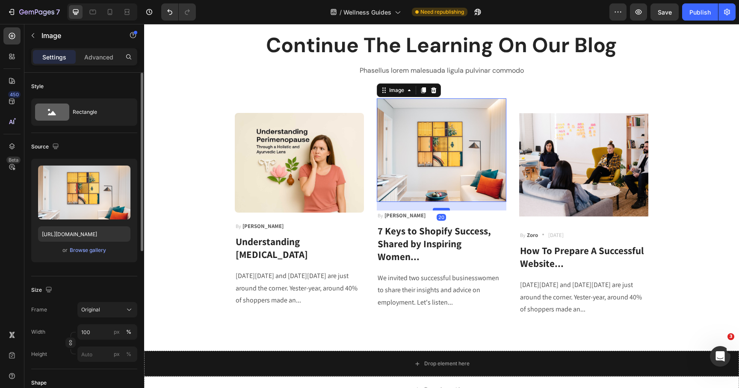
drag, startPoint x: 440, startPoint y: 213, endPoint x: 440, endPoint y: 208, distance: 5.2
click at [440, 208] on div at bounding box center [441, 209] width 17 height 3
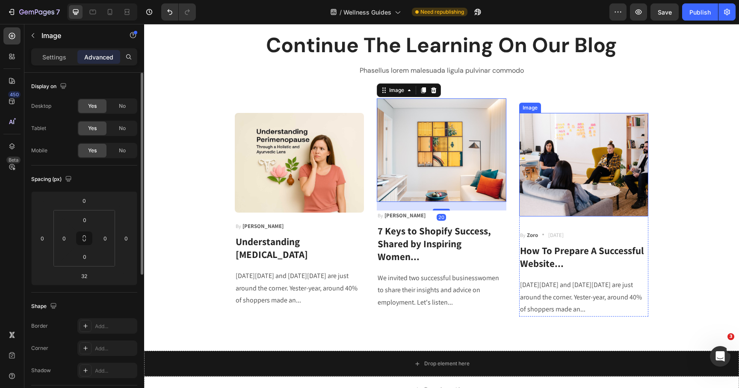
click at [589, 185] on img at bounding box center [584, 165] width 130 height 104
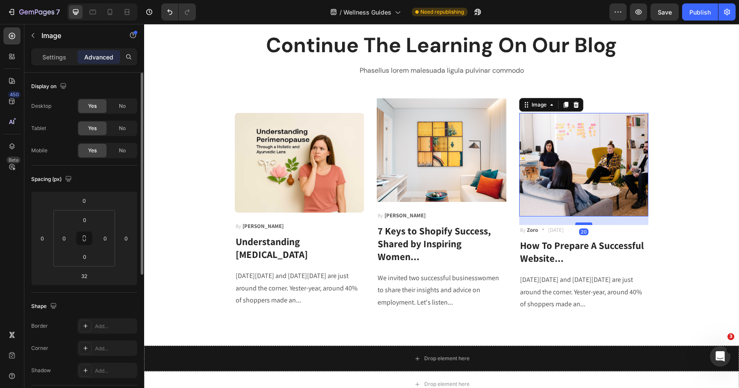
drag, startPoint x: 586, startPoint y: 228, endPoint x: 586, endPoint y: 223, distance: 5.1
click at [586, 223] on div at bounding box center [583, 223] width 17 height 3
type input "20"
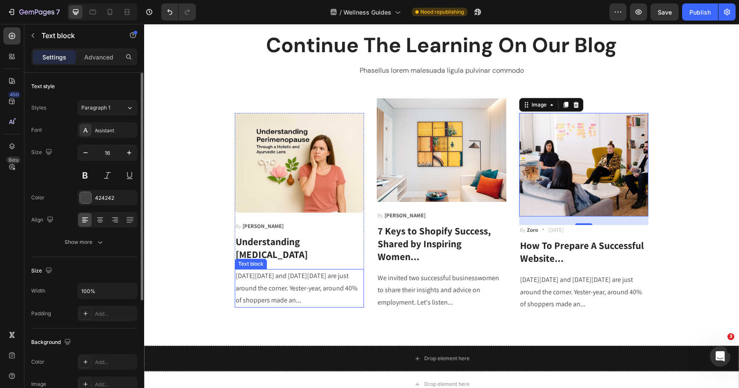
click at [259, 283] on p "[DATE][DATE] and [DATE][DATE] are just around the corner. Yester-year, around 4…" at bounding box center [300, 288] width 128 height 37
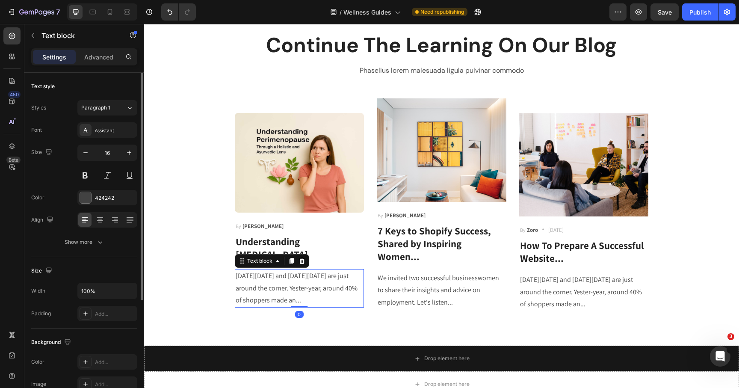
click at [259, 283] on p "[DATE][DATE] and [DATE][DATE] are just around the corner. Yester-year, around 4…" at bounding box center [300, 288] width 128 height 37
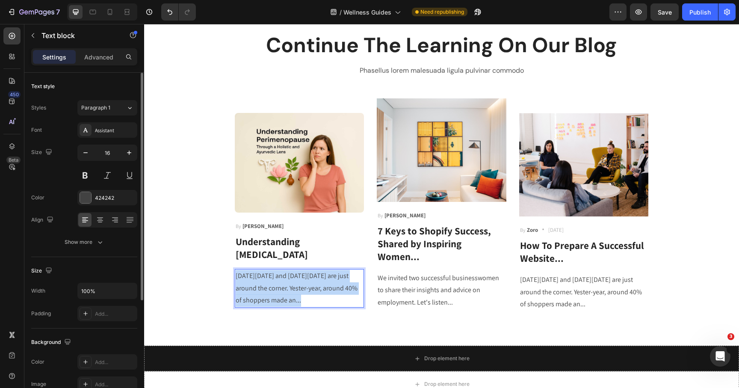
click at [259, 283] on p "[DATE][DATE] and [DATE][DATE] are just around the corner. Yester-year, around 4…" at bounding box center [300, 288] width 128 height 37
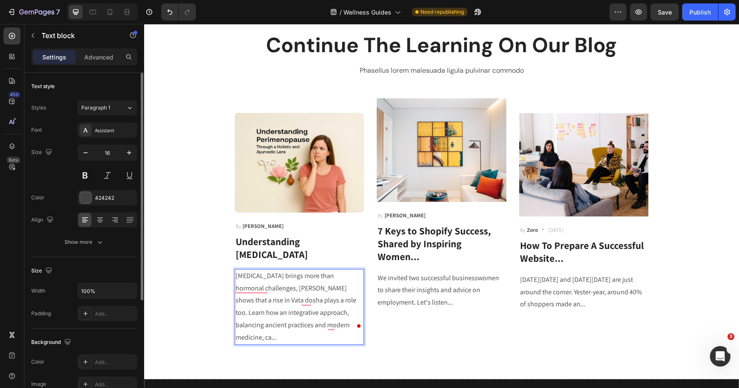
click at [293, 314] on p "[MEDICAL_DATA] brings more than hormonal challenges, [PERSON_NAME] shows that a…" at bounding box center [300, 307] width 128 height 74
click at [325, 325] on p "[MEDICAL_DATA] brings more than hormonal challenges, [PERSON_NAME] shows that a…" at bounding box center [300, 307] width 128 height 74
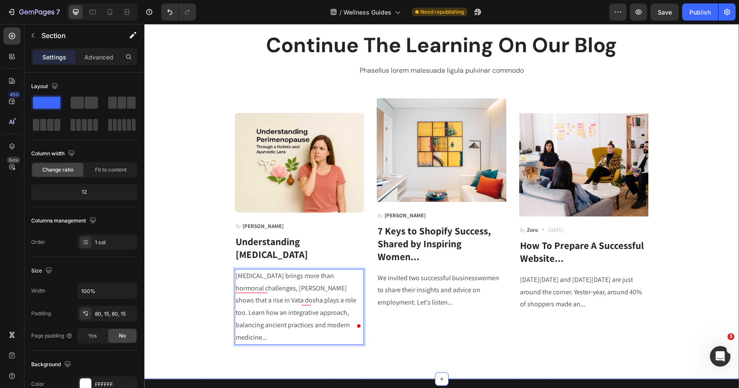
click at [203, 320] on div "Continue The Learning On Our Blog Heading Phasellus lorem malesuada ligula pulv…" at bounding box center [442, 188] width 582 height 314
click at [269, 308] on p "Perimenopause brings more than hormonal challenges, Ayurveda shows that a rise …" at bounding box center [300, 307] width 128 height 74
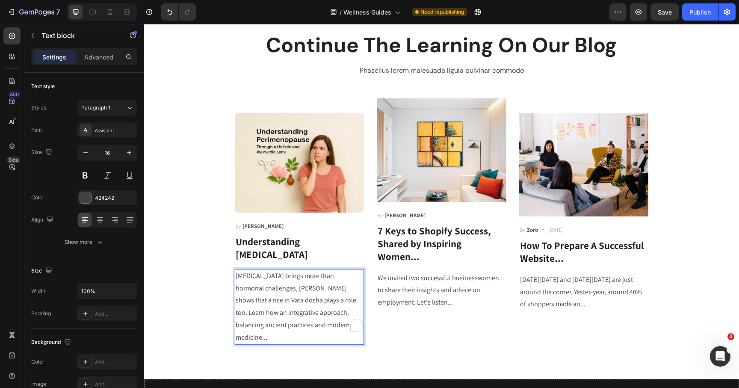
click at [310, 305] on p "Perimenopause brings more than hormonal challenges, Ayurveda shows that a rise …" at bounding box center [300, 307] width 128 height 74
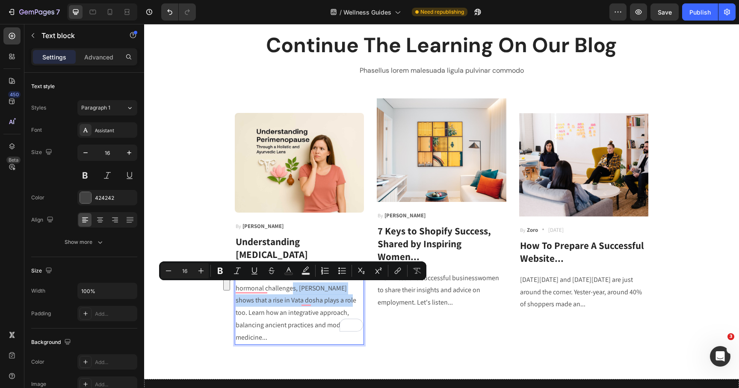
drag, startPoint x: 266, startPoint y: 289, endPoint x: 312, endPoint y: 301, distance: 47.2
click at [312, 301] on p "Perimenopause brings more than hormonal challenges, Ayurveda shows that a rise …" at bounding box center [300, 307] width 128 height 74
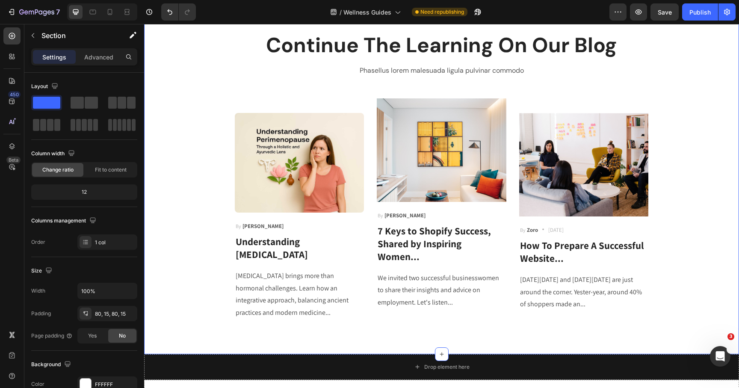
click at [209, 325] on div "Continue The Learning On Our Blog Heading Phasellus lorem malesuada ligula pulv…" at bounding box center [441, 175] width 595 height 357
click at [266, 292] on p "Perimenopause brings more than hormonal challenges. Learn how an integrative ap…" at bounding box center [300, 294] width 128 height 49
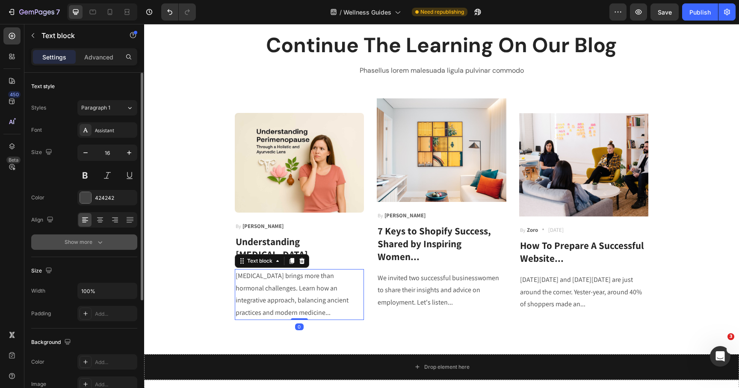
click at [90, 243] on div "Show more" at bounding box center [85, 242] width 40 height 9
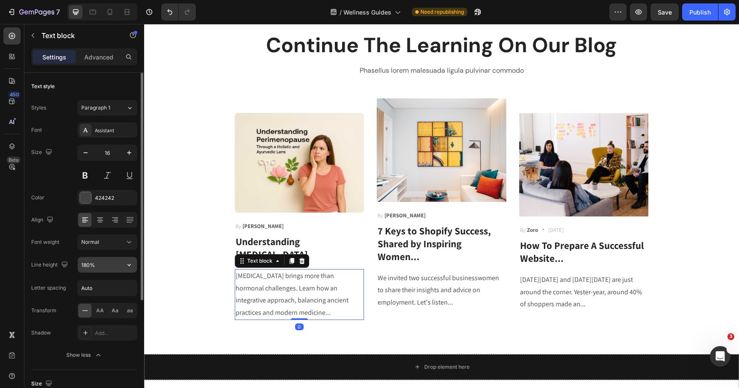
click at [105, 266] on input "180%" at bounding box center [107, 264] width 59 height 15
click at [133, 264] on button "button" at bounding box center [128, 264] width 15 height 15
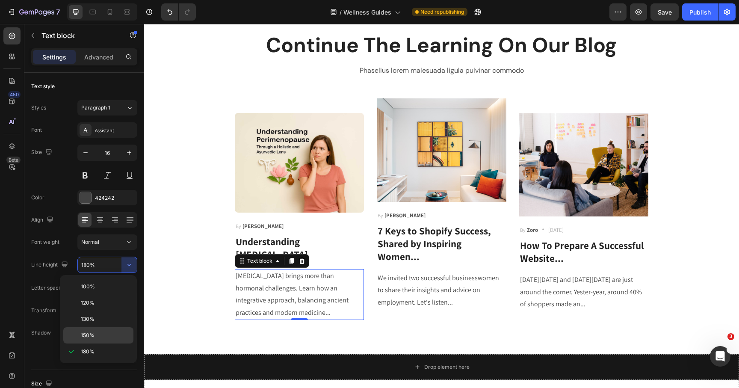
click at [104, 333] on p "150%" at bounding box center [105, 335] width 49 height 8
type input "150%"
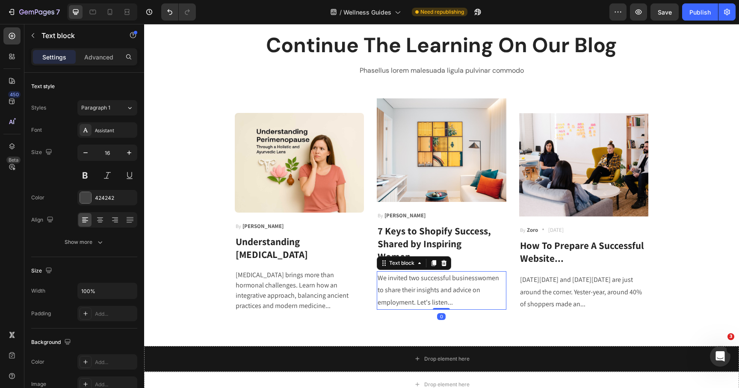
click at [435, 272] on p "We invited two successful businesswomen to share their insights and advice on e…" at bounding box center [442, 290] width 128 height 37
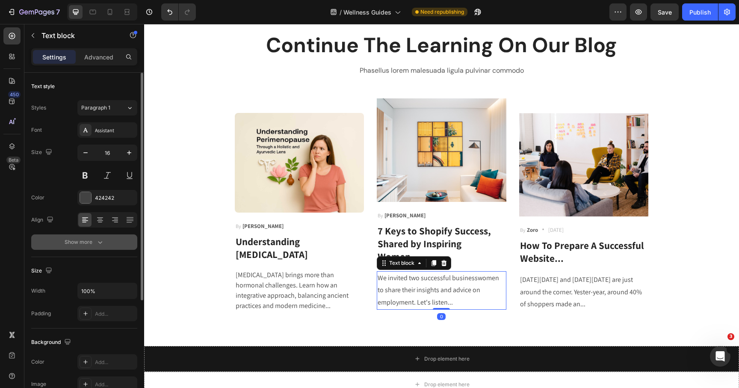
click at [104, 240] on button "Show more" at bounding box center [84, 241] width 106 height 15
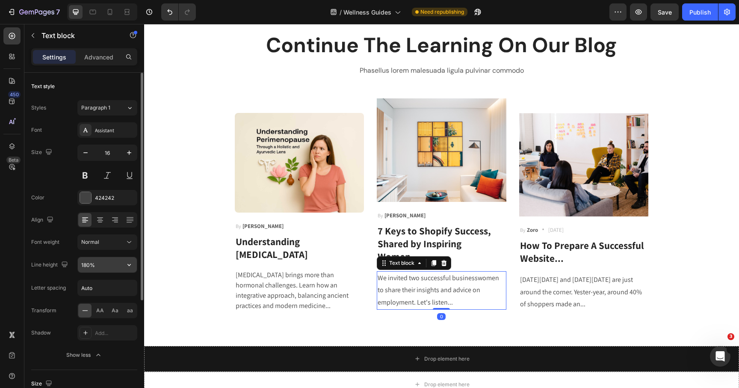
click at [133, 266] on button "button" at bounding box center [128, 264] width 15 height 15
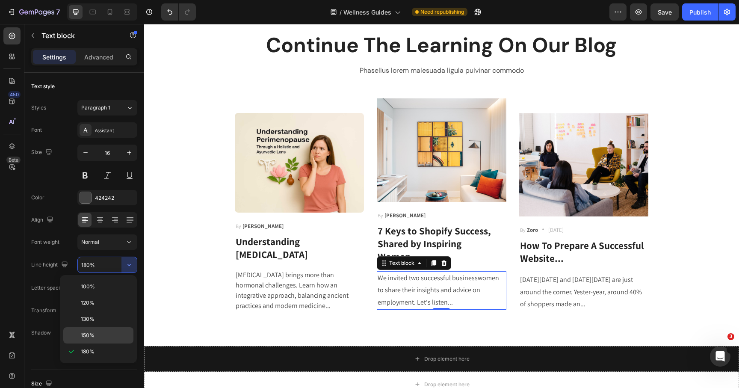
click at [101, 332] on p "150%" at bounding box center [105, 335] width 49 height 8
type input "150%"
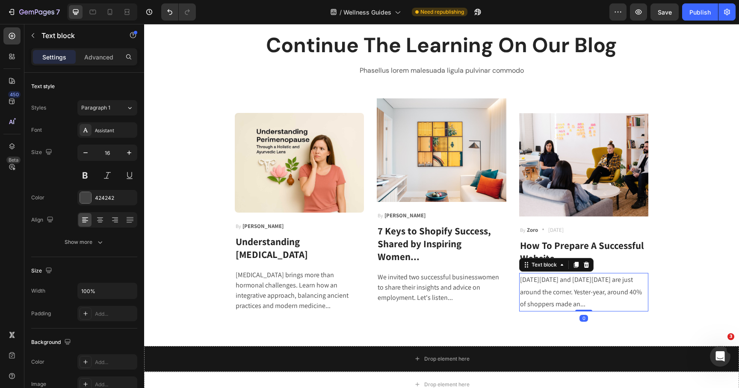
click at [611, 308] on p "[DATE][DATE] and [DATE][DATE] are just around the corner. Yester-year, around 4…" at bounding box center [584, 292] width 128 height 37
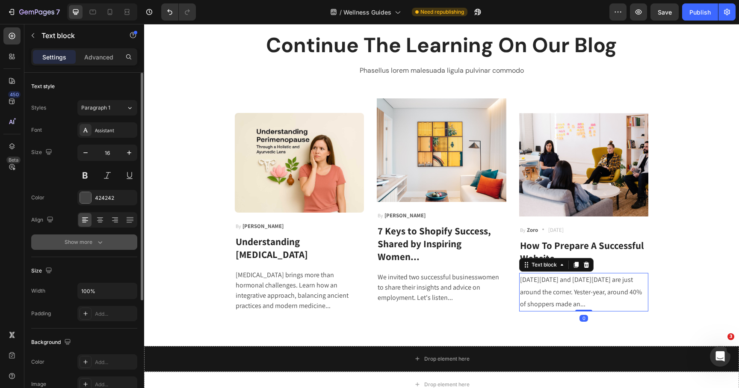
click at [93, 246] on button "Show more" at bounding box center [84, 241] width 106 height 15
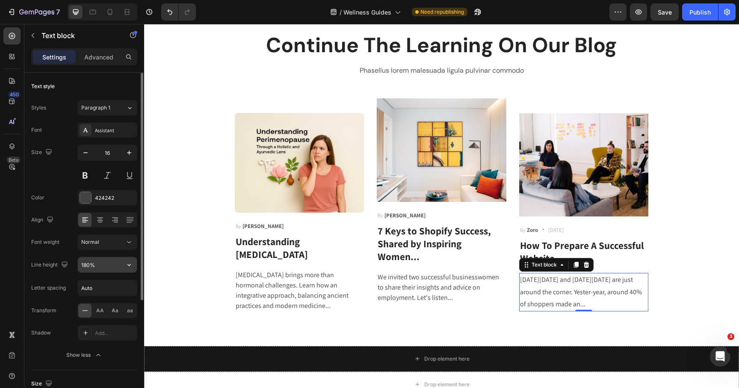
click at [131, 264] on icon "button" at bounding box center [129, 264] width 9 height 9
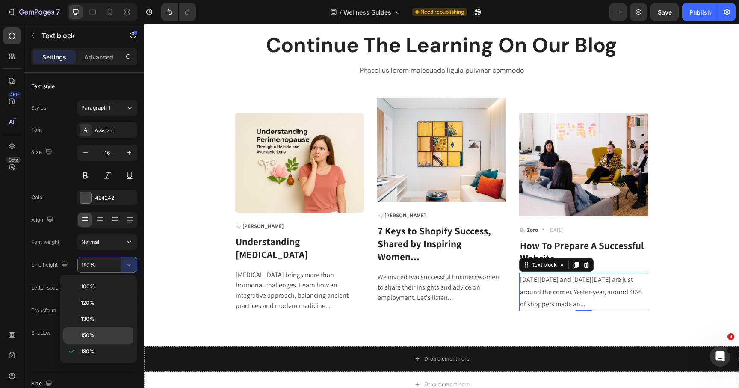
click at [108, 332] on p "150%" at bounding box center [105, 335] width 49 height 8
type input "150%"
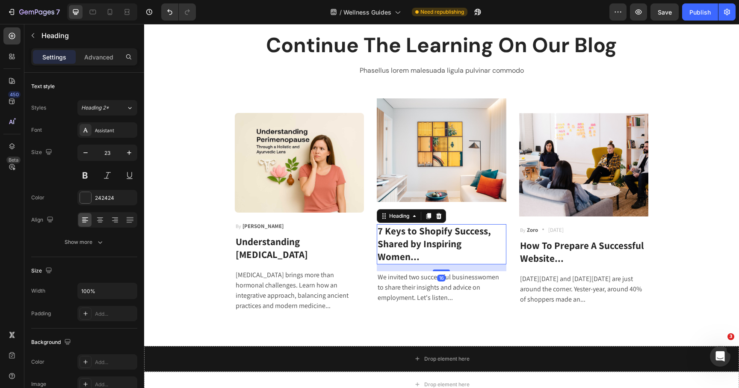
click at [426, 241] on p "7 Keys to Shopify Success, Shared by Inspiring Women..." at bounding box center [442, 244] width 128 height 38
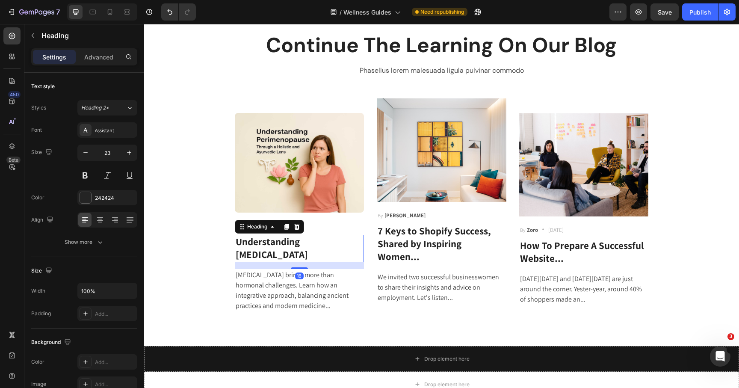
click at [293, 251] on p "Understanding [MEDICAL_DATA]" at bounding box center [300, 249] width 128 height 26
click at [103, 135] on div "Assistant" at bounding box center [107, 129] width 60 height 15
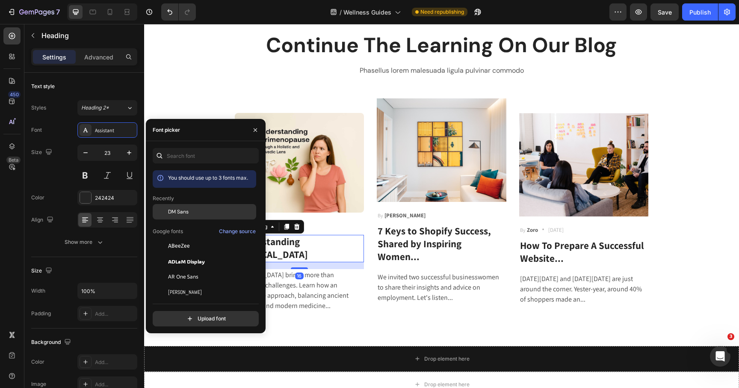
click at [197, 208] on div "DM Sans" at bounding box center [211, 212] width 86 height 8
click at [419, 272] on p "We invited two successful businesswomen to share their insights and advice on e…" at bounding box center [442, 287] width 128 height 31
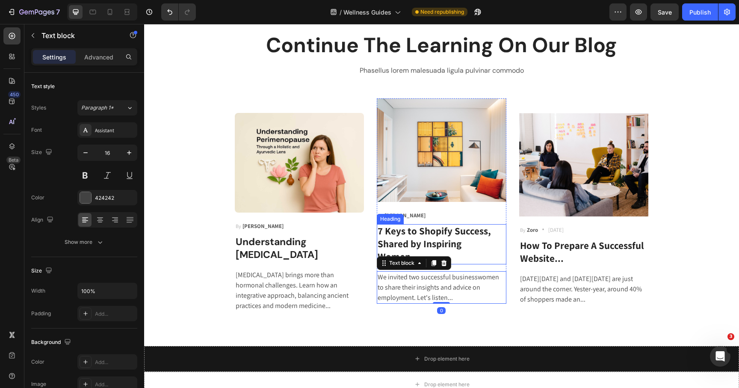
click at [423, 240] on p "7 Keys to Shopify Success, Shared by Inspiring Women..." at bounding box center [442, 244] width 128 height 38
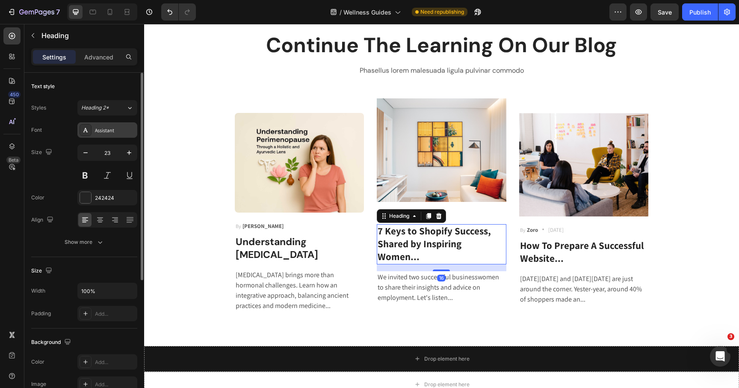
click at [118, 130] on div "Assistant" at bounding box center [115, 131] width 40 height 8
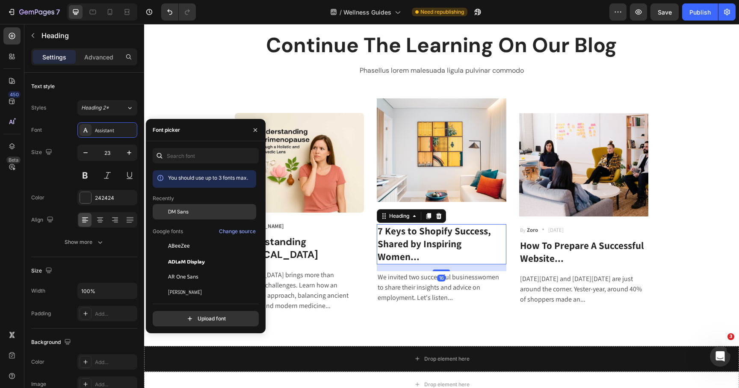
click at [176, 210] on span "DM Sans" at bounding box center [178, 212] width 21 height 8
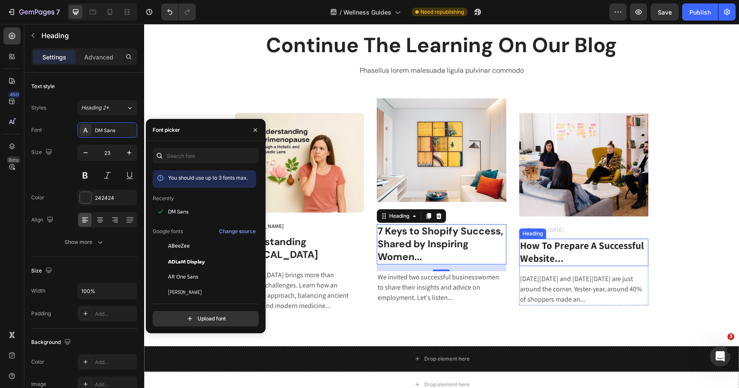
click at [563, 247] on p "How To Prepare A Successful Website..." at bounding box center [584, 253] width 128 height 26
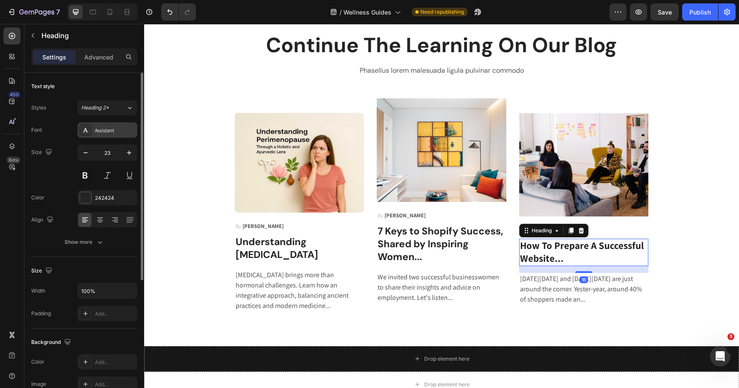
click at [106, 127] on div "Assistant" at bounding box center [115, 131] width 40 height 8
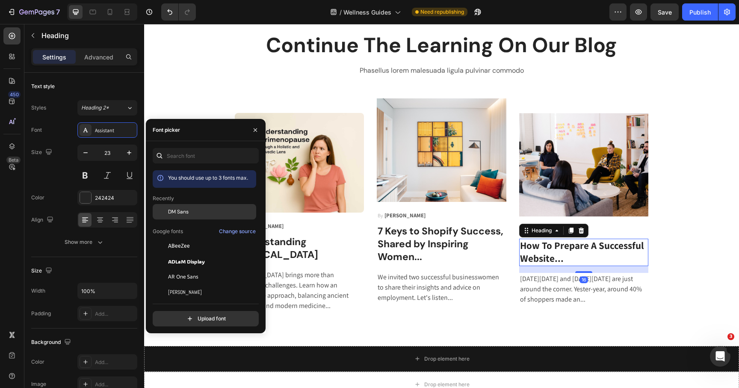
click at [180, 213] on span "DM Sans" at bounding box center [178, 212] width 21 height 8
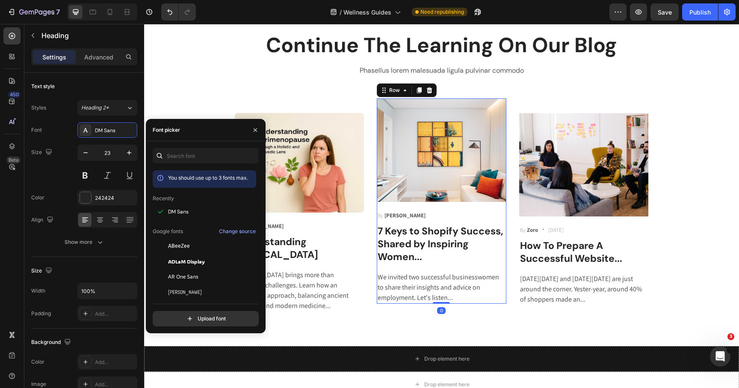
click at [427, 203] on div "Image By [PERSON_NAME] Text block Row 7 Keys to Shopify Success, Shared by Insp…" at bounding box center [442, 200] width 130 height 205
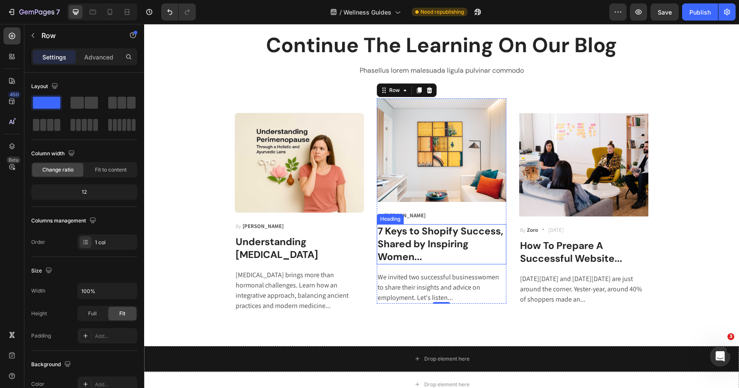
click at [424, 237] on p "7 Keys to Shopify Success, Shared by Inspiring Women..." at bounding box center [442, 244] width 128 height 38
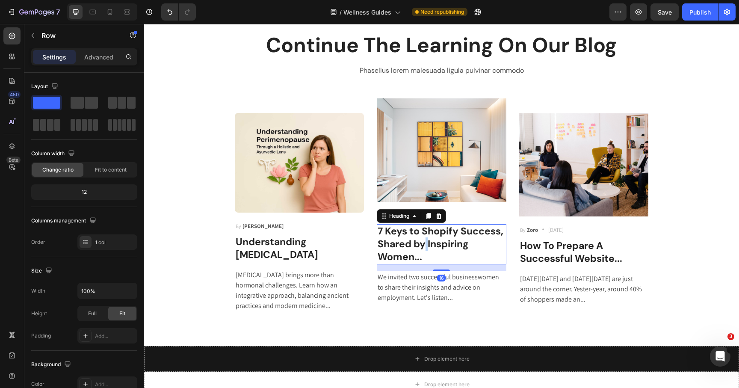
click at [424, 237] on p "7 Keys to Shopify Success, Shared by Inspiring Women..." at bounding box center [442, 244] width 128 height 38
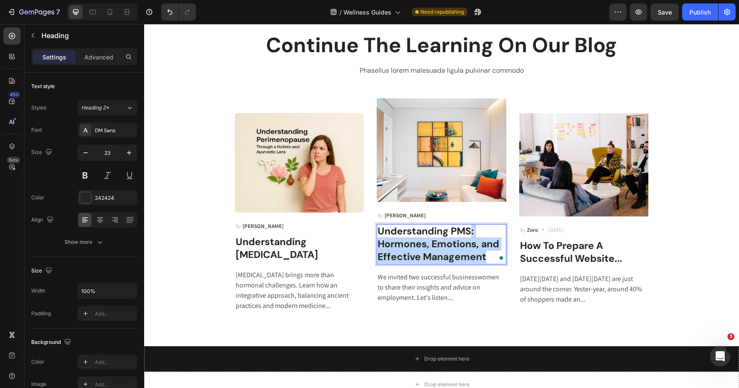
click at [471, 233] on p "Understanding PMS: Hormones, Emotions, and Effective Management" at bounding box center [442, 244] width 128 height 38
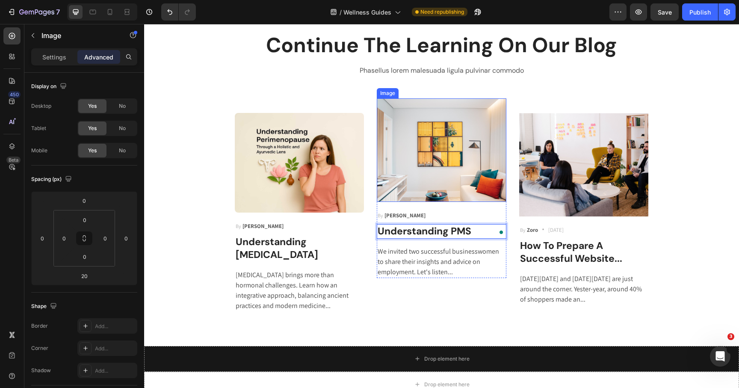
click at [447, 177] on img at bounding box center [442, 150] width 130 height 104
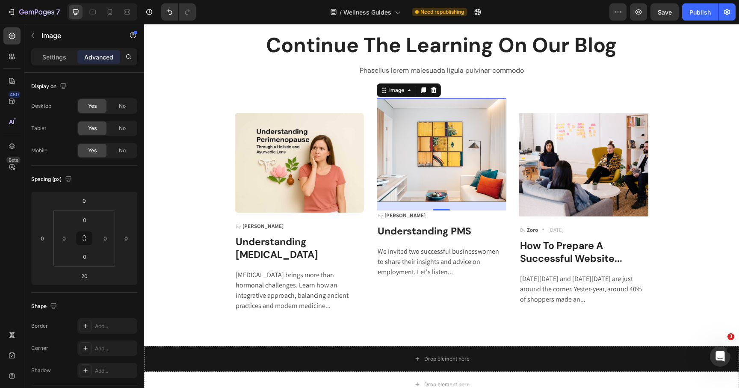
click at [423, 125] on img at bounding box center [442, 150] width 130 height 104
click at [56, 53] on p "Settings" at bounding box center [54, 57] width 24 height 9
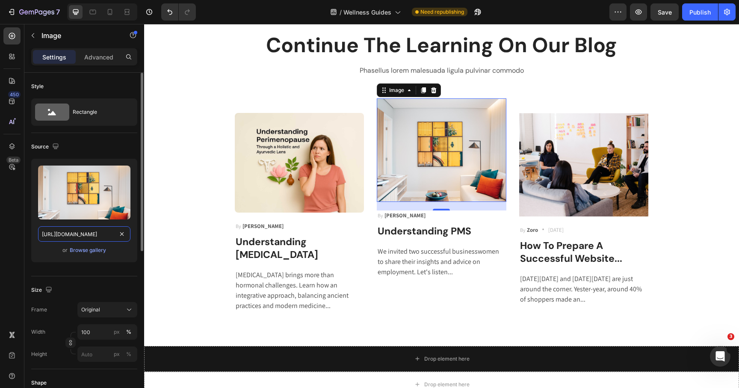
click at [81, 237] on input "[URL][DOMAIN_NAME]" at bounding box center [84, 233] width 92 height 15
paste input "oshwellness.com/cdn/shop/articles/cover-page_cbc3ba93-772f-4d9c-92a3-4049f04a6e…"
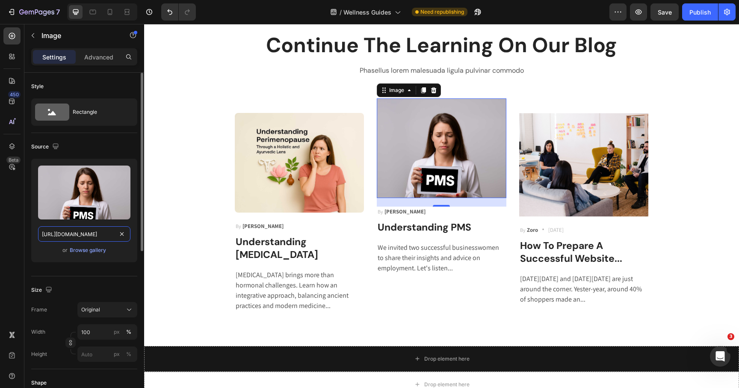
click at [83, 234] on input "https://oshwellness.com/cdn/shop/articles/cover-page_cbc3ba93-772f-4d9c-92a3-40…" at bounding box center [84, 233] width 92 height 15
type input "https://oshwellness.com/cdn/shop/articles/cover-page_cbc3ba93-772f-4d9c-92a3-40…"
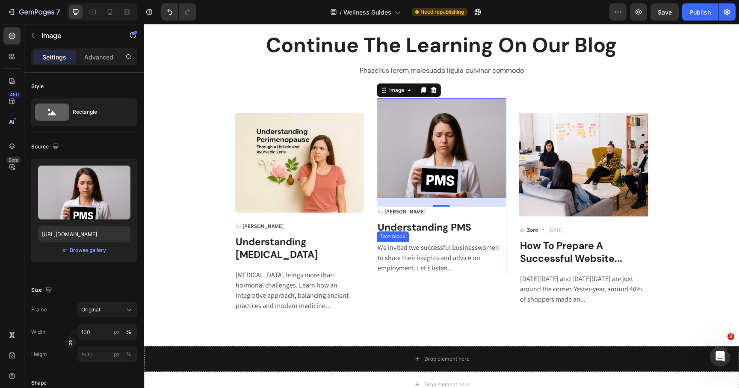
click at [404, 269] on p "We invited two successful businesswomen to share their insights and advice on e…" at bounding box center [442, 258] width 128 height 31
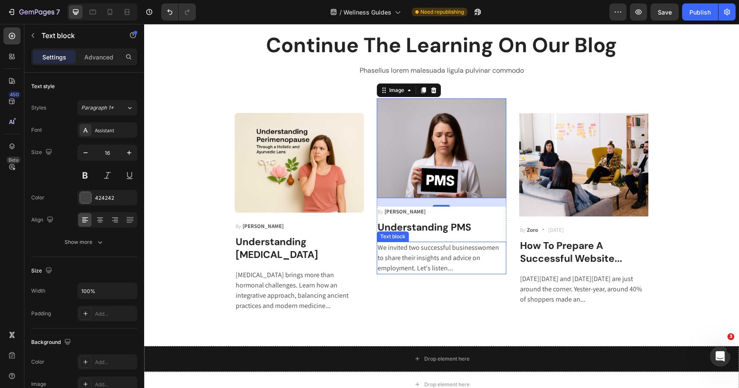
click at [404, 269] on p "We invited two successful businesswomen to share their insights and advice on e…" at bounding box center [442, 258] width 128 height 31
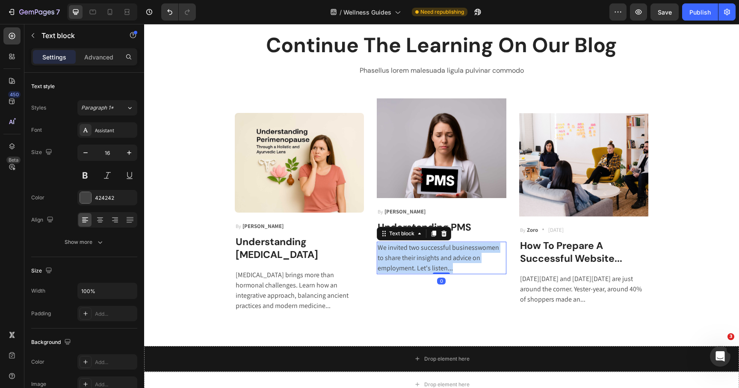
click at [404, 269] on p "We invited two successful businesswomen to share their insights and advice on e…" at bounding box center [442, 258] width 128 height 31
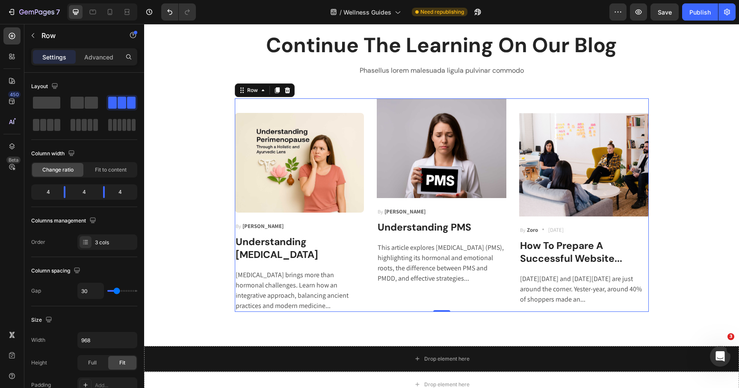
click at [442, 303] on div "Image By Robin Text block Row Understanding PMS Heading This article explores P…" at bounding box center [442, 204] width 130 height 213
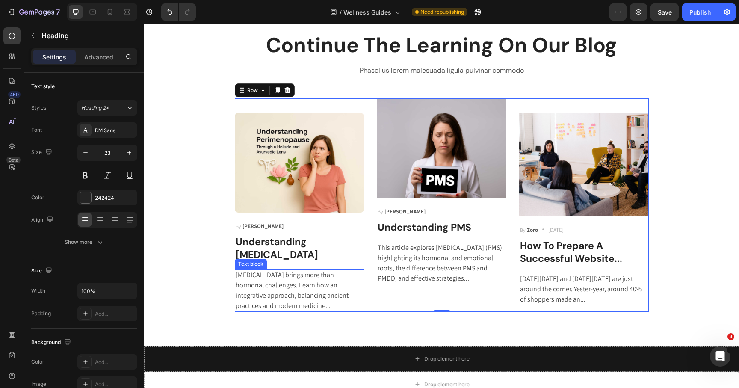
click at [299, 256] on p "Understanding [MEDICAL_DATA]" at bounding box center [300, 249] width 128 height 26
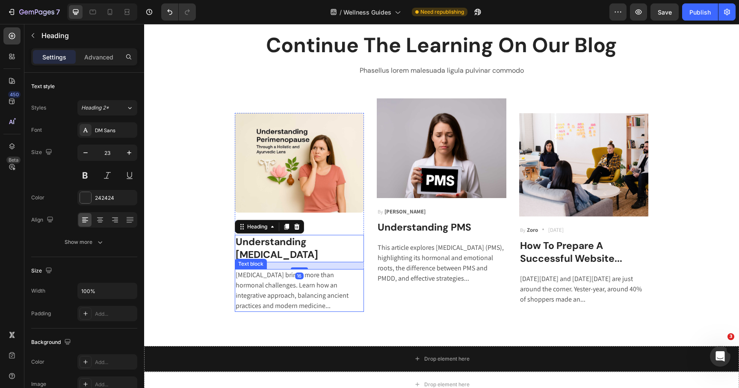
click at [316, 272] on p "Perimenopause brings more than hormonal challenges. Learn how an integrative ap…" at bounding box center [300, 290] width 128 height 41
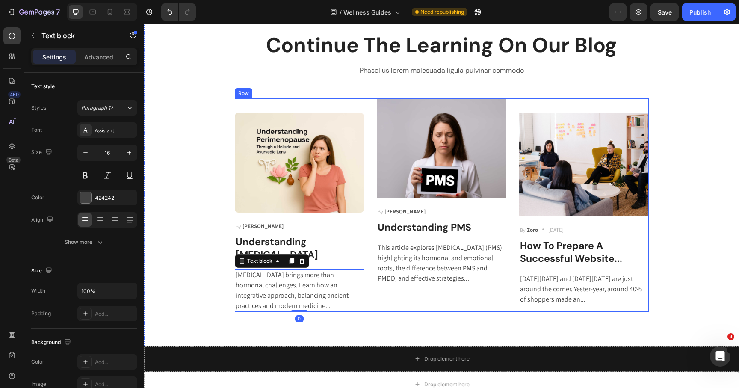
click at [410, 310] on div "Image By Robin Text block Row Understanding PMS Heading This article explores P…" at bounding box center [442, 204] width 130 height 213
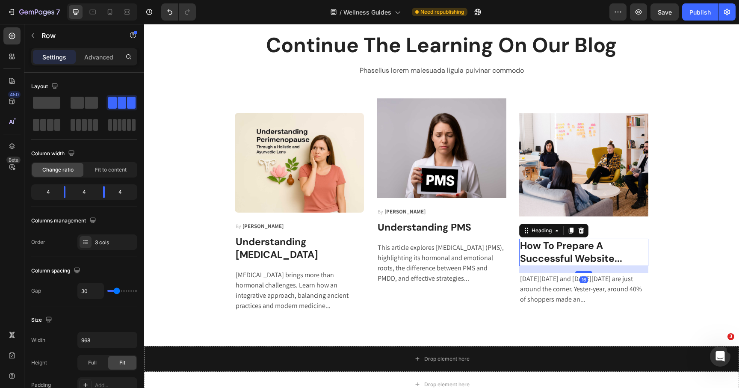
click at [548, 248] on p "How To Prepare A Successful Website..." at bounding box center [584, 253] width 128 height 26
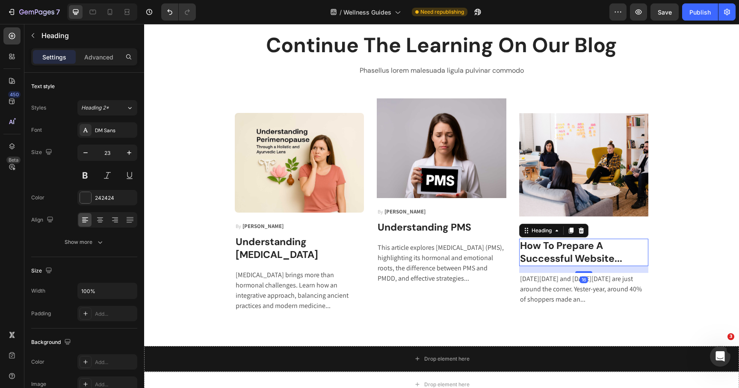
click at [548, 248] on p "How To Prepare A Successful Website..." at bounding box center [584, 253] width 128 height 26
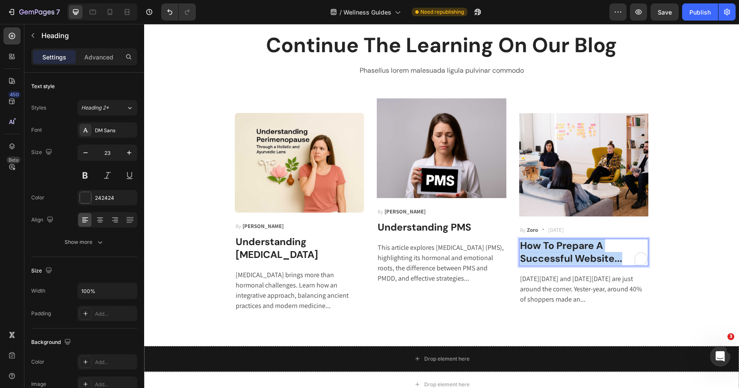
click at [548, 248] on p "How To Prepare A Successful Website..." at bounding box center [584, 253] width 128 height 26
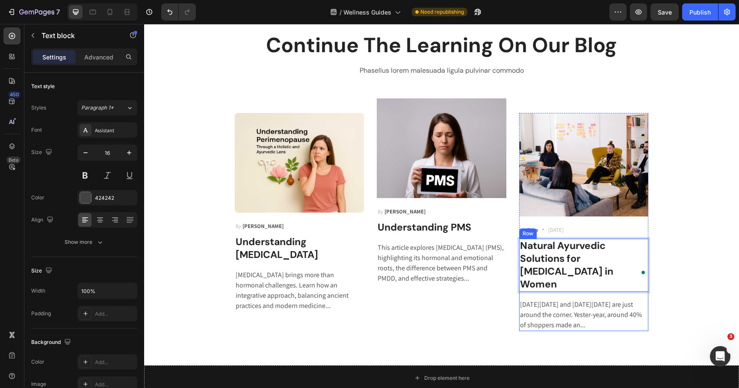
click at [548, 299] on p "[DATE][DATE] and [DATE][DATE] are just around the corner. Yester-year, around 4…" at bounding box center [584, 314] width 128 height 31
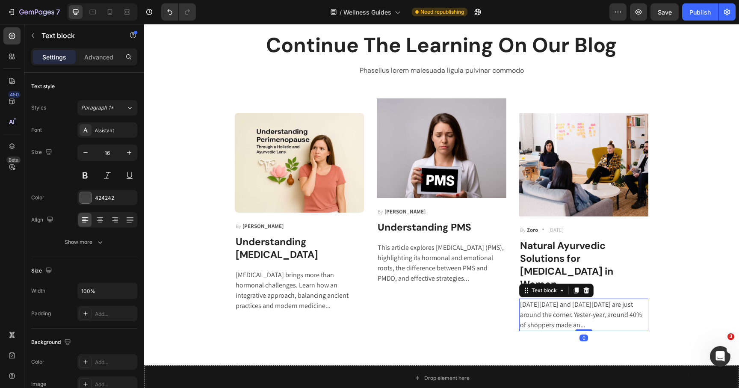
click at [548, 299] on p "[DATE][DATE] and [DATE][DATE] are just around the corner. Yester-year, around 4…" at bounding box center [584, 314] width 128 height 31
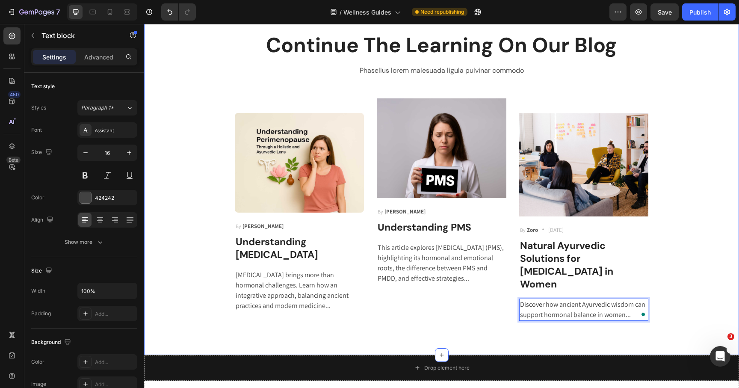
click at [614, 195] on img at bounding box center [584, 165] width 130 height 104
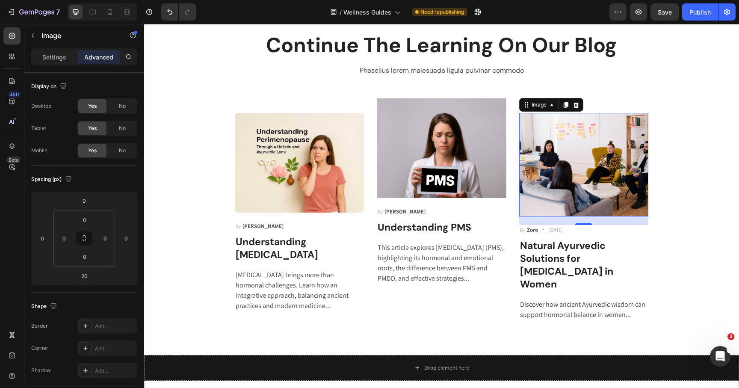
click at [546, 133] on img at bounding box center [584, 165] width 130 height 104
click at [64, 60] on p "Settings" at bounding box center [54, 57] width 24 height 9
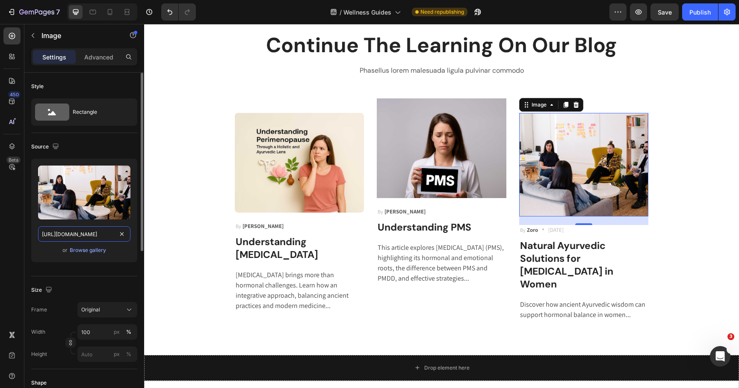
click at [85, 231] on input "https://ucarecdn.com/7b02e795-fb49-4a02-8d7f-c6ea141d5d13/-/format/auto/" at bounding box center [84, 233] width 92 height 15
paste input "oshwellness.com/cdn/shop/articles/blog-cover_-ayurvedahormones.jpg?v=1750677289…"
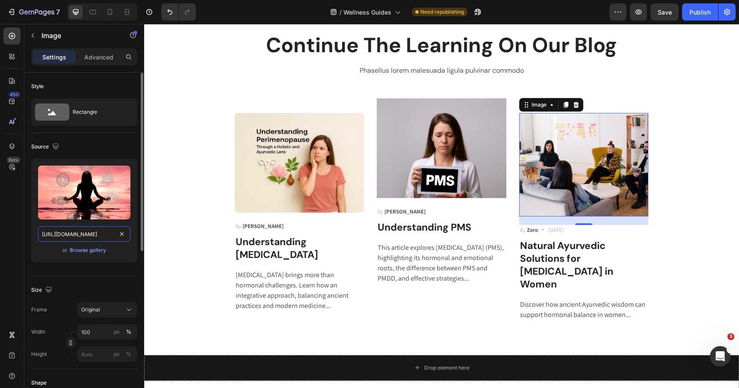
type input "https://oshwellness.com/cdn/shop/articles/blog-cover_-ayurvedahormones.jpg?v=17…"
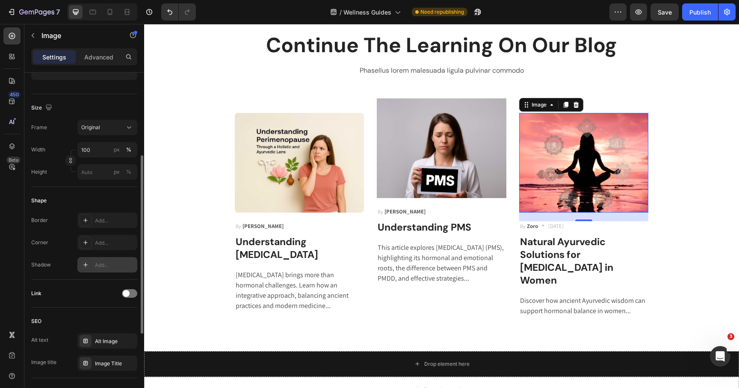
scroll to position [184, 0]
click at [86, 240] on icon at bounding box center [85, 240] width 4 height 4
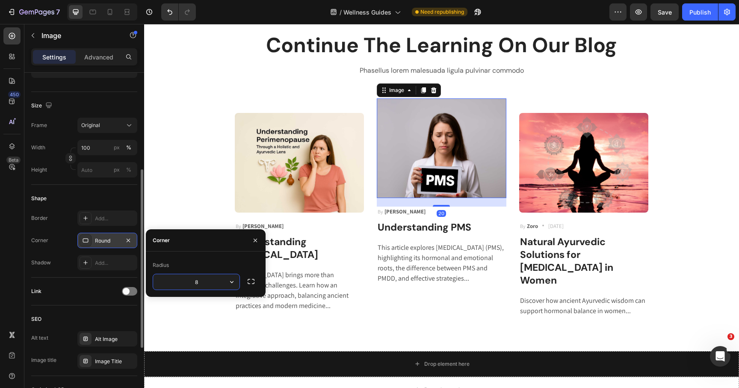
click at [438, 173] on img at bounding box center [442, 148] width 130 height 100
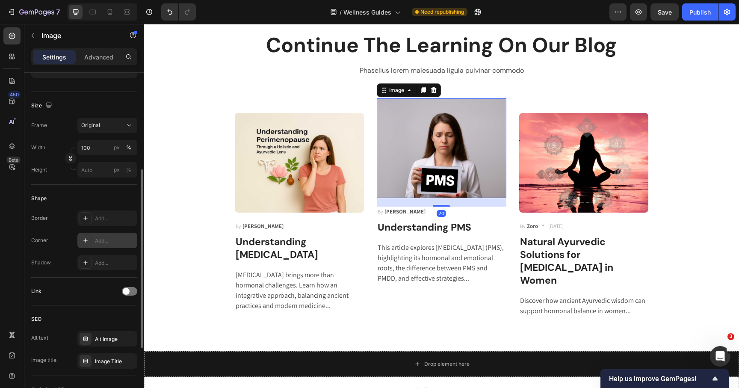
click at [85, 240] on icon at bounding box center [85, 240] width 7 height 7
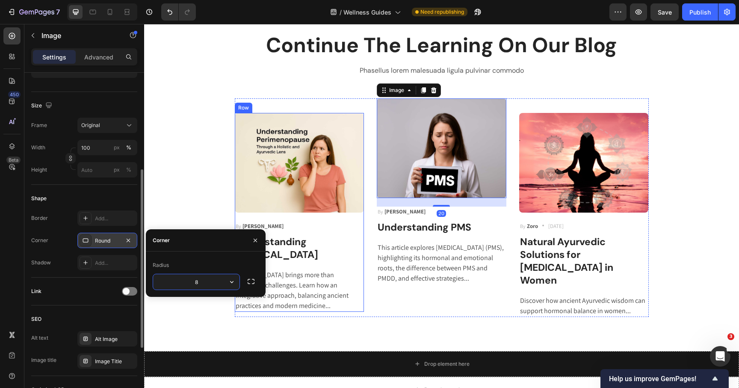
click at [359, 232] on div "Image By Shruti Mishra Text block Row Understanding Perimenopause Heading Perim…" at bounding box center [300, 212] width 130 height 199
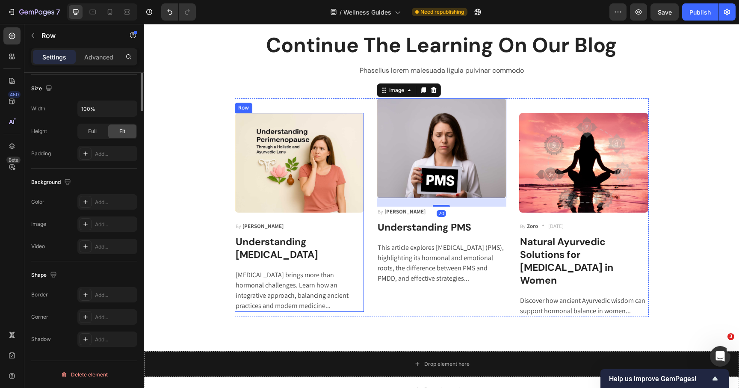
scroll to position [0, 0]
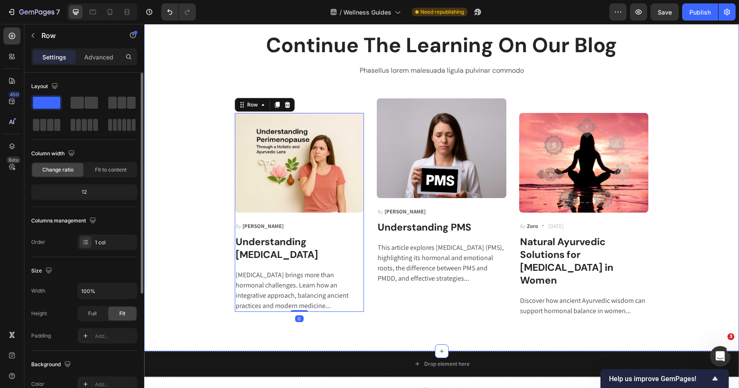
click at [206, 253] on div "Continue The Learning On Our Blog Heading Phasellus lorem malesuada ligula pulv…" at bounding box center [442, 174] width 582 height 286
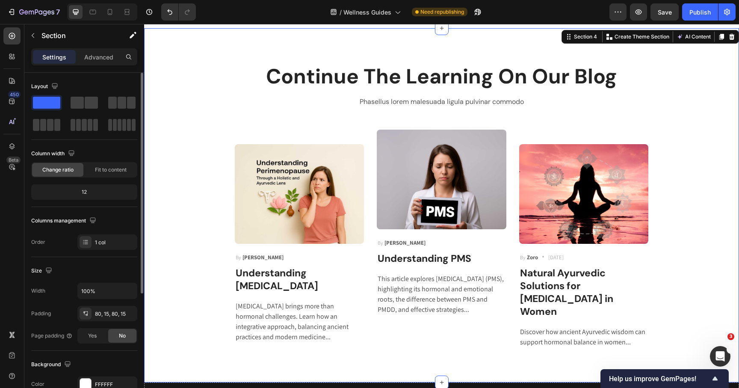
scroll to position [793, 0]
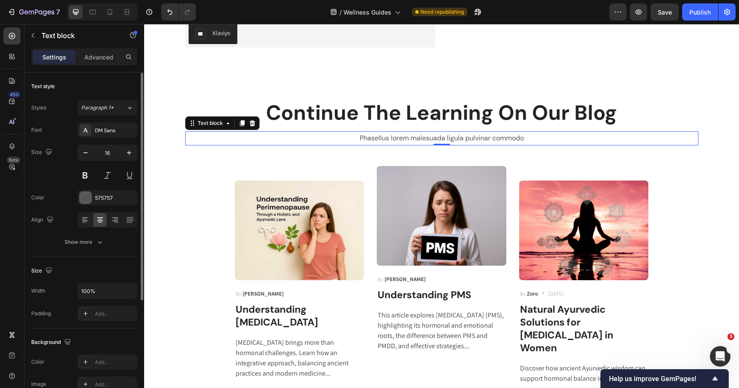
scroll to position [642, 0]
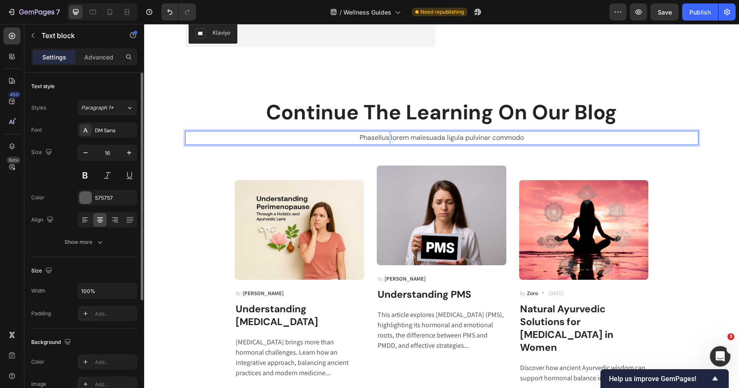
click at [389, 144] on p "Phasellus lorem malesuada ligula pulvinar commodo" at bounding box center [442, 138] width 512 height 12
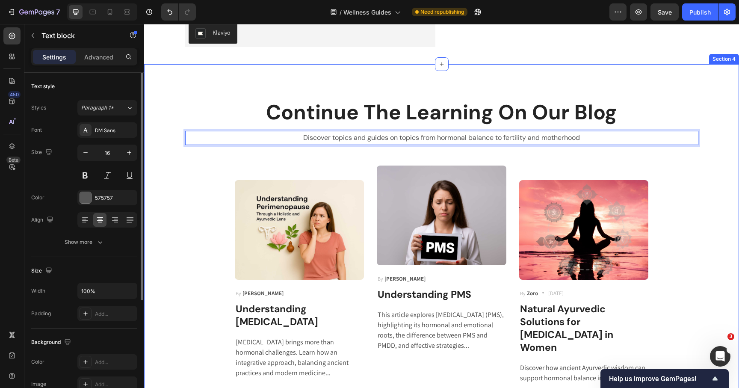
click at [710, 225] on div "Continue The Learning On Our Blog Heading Discover topics and guides on topics …" at bounding box center [442, 241] width 582 height 286
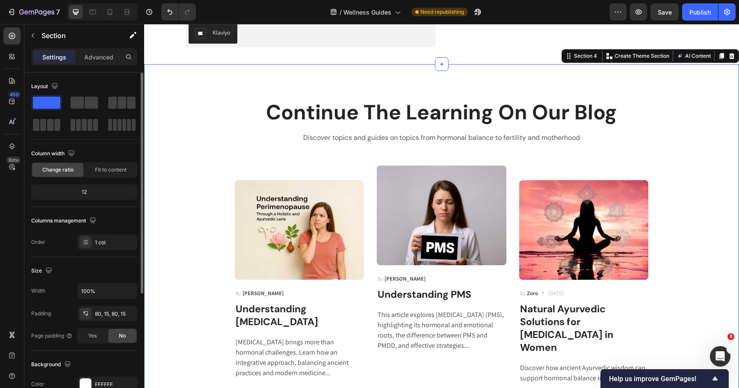
click at [198, 296] on div "Continue The Learning On Our Blog Heading Discover topics and guides on topics …" at bounding box center [442, 241] width 582 height 286
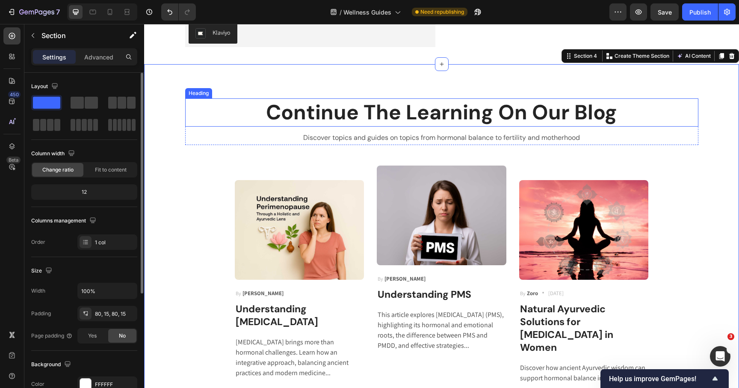
click at [351, 126] on p "Continue The Learning On Our Blog" at bounding box center [442, 112] width 512 height 27
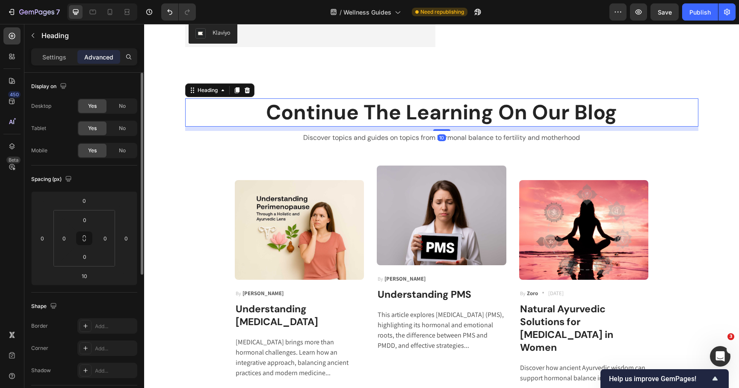
drag, startPoint x: 445, startPoint y: 248, endPoint x: 443, endPoint y: 239, distance: 9.1
click at [443, 127] on div "Continue The Learning On Our Blog Heading 10" at bounding box center [441, 112] width 513 height 28
type input "0"
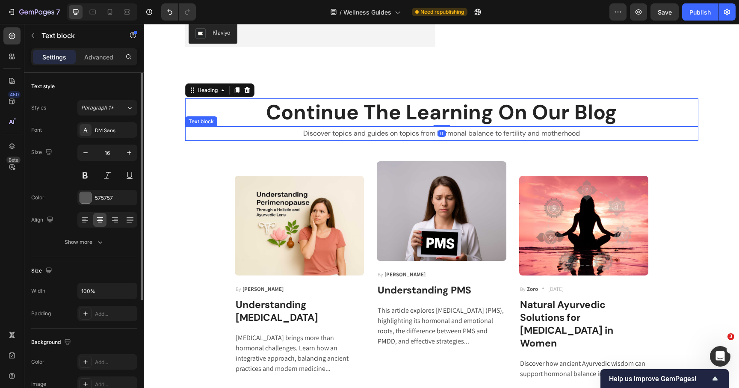
click at [438, 141] on div "Discover topics and guides on topics from hormonal balance to fertility and mot…" at bounding box center [441, 134] width 513 height 14
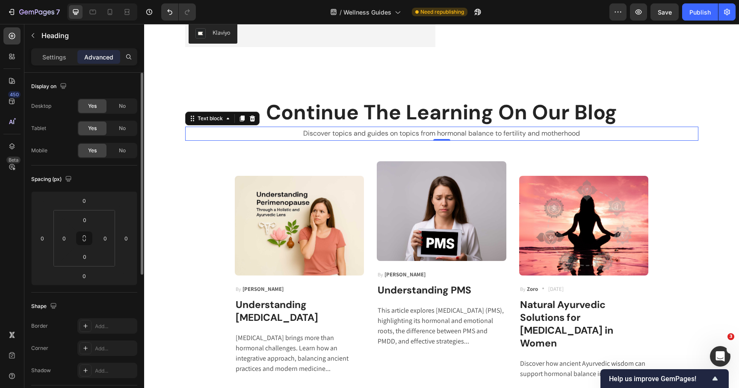
click at [440, 126] on p "Continue The Learning On Our Blog" at bounding box center [442, 112] width 512 height 27
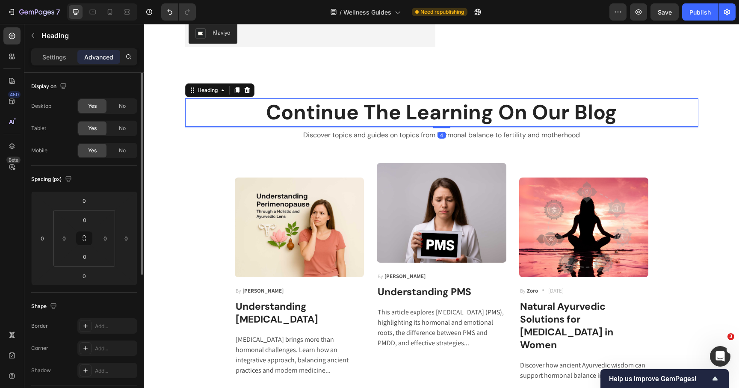
click at [440, 128] on div at bounding box center [441, 127] width 17 height 3
type input "4"
click at [126, 10] on icon at bounding box center [127, 12] width 9 height 9
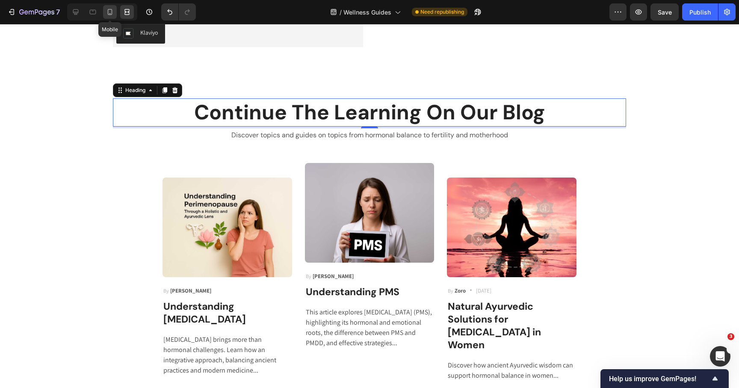
click at [110, 11] on icon at bounding box center [110, 12] width 9 height 9
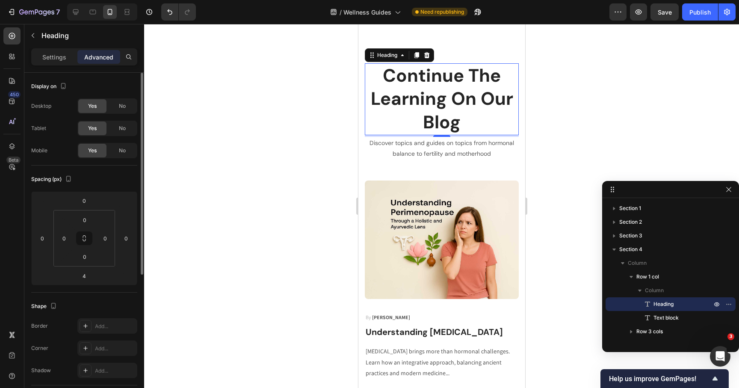
scroll to position [875, 0]
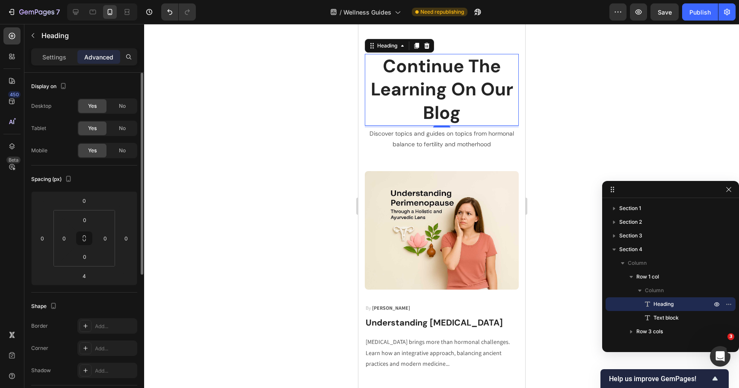
click at [301, 206] on div at bounding box center [441, 206] width 595 height 364
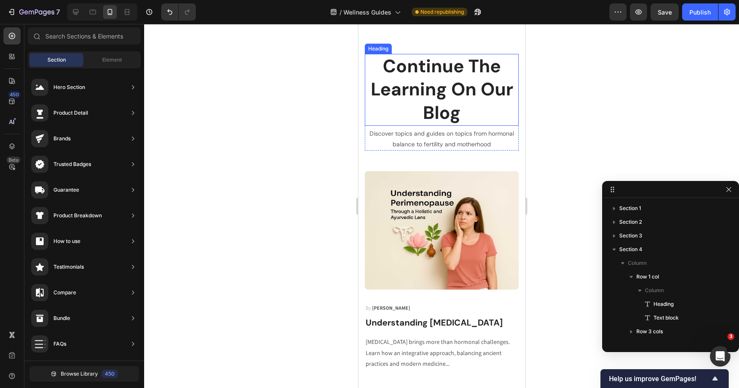
click at [404, 101] on p "Continue The Learning On Our Blog" at bounding box center [441, 90] width 152 height 70
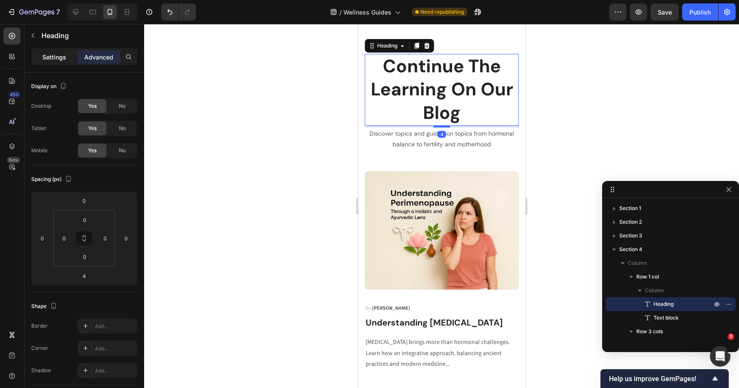
click at [52, 57] on p "Settings" at bounding box center [54, 57] width 24 height 9
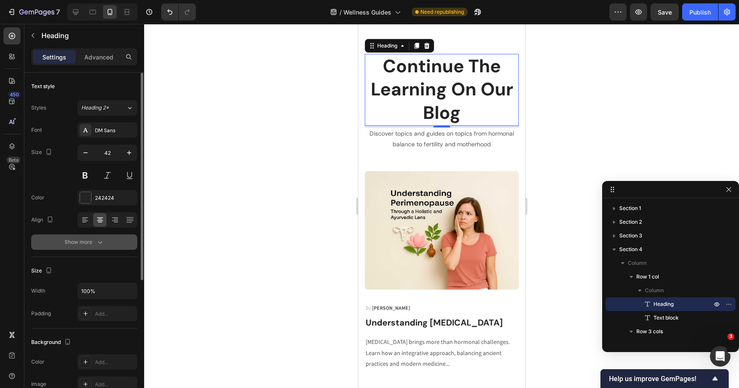
click at [79, 243] on div "Show more" at bounding box center [85, 242] width 40 height 9
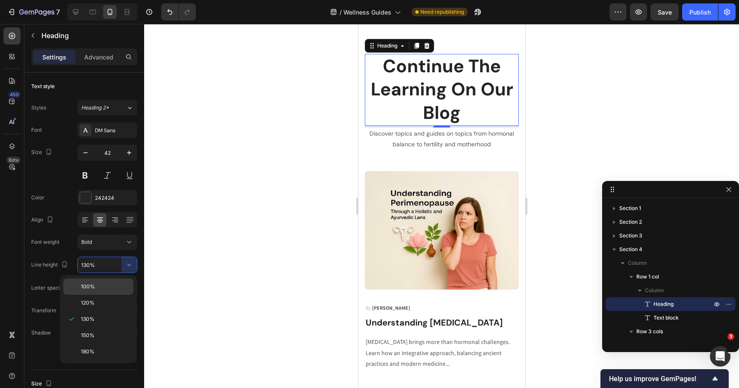
click at [107, 285] on p "100%" at bounding box center [105, 287] width 49 height 8
type input "100%"
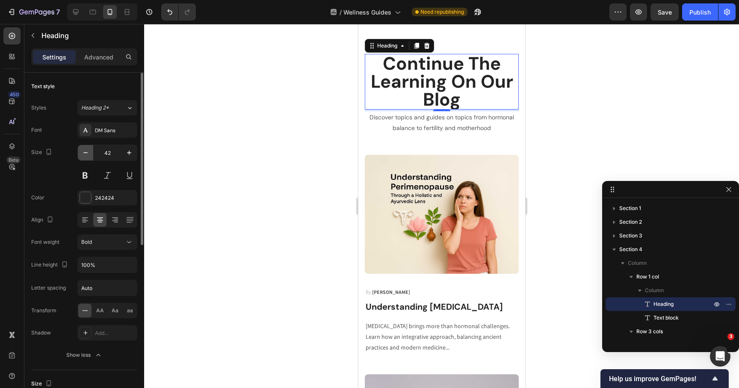
click at [88, 152] on icon "button" at bounding box center [85, 152] width 9 height 9
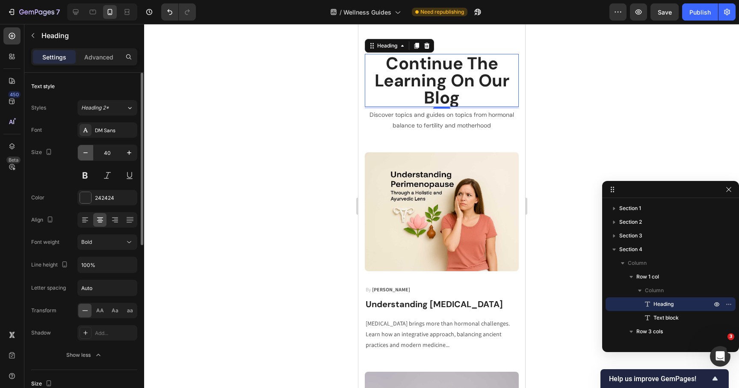
click at [88, 152] on icon "button" at bounding box center [85, 152] width 9 height 9
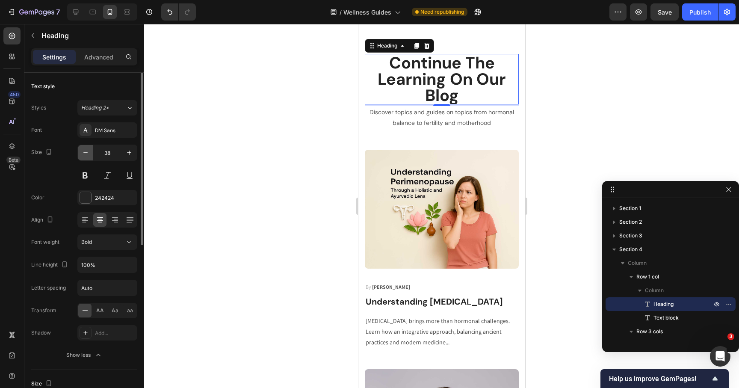
click at [88, 152] on icon "button" at bounding box center [85, 152] width 9 height 9
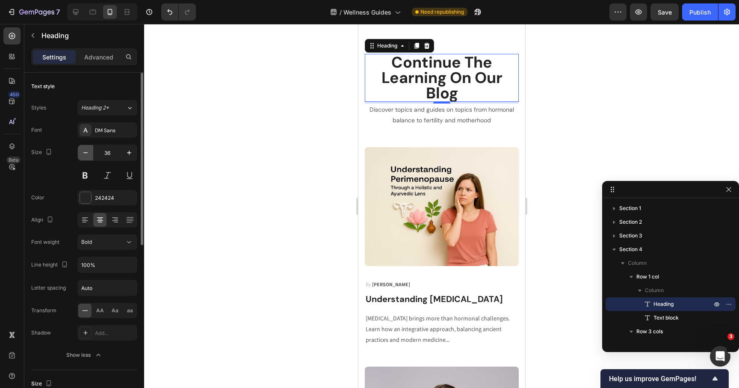
click at [88, 152] on icon "button" at bounding box center [85, 152] width 9 height 9
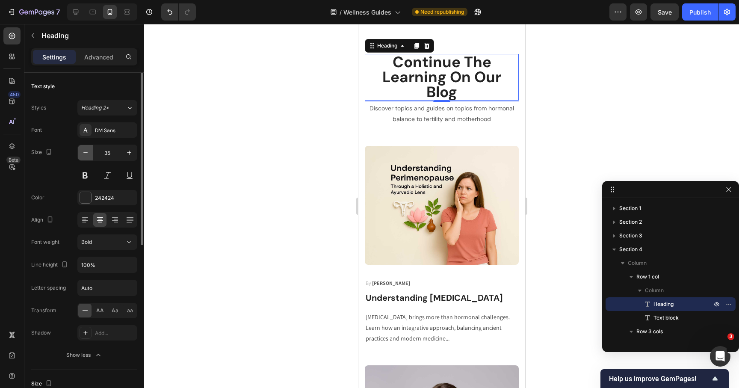
click at [88, 152] on icon "button" at bounding box center [85, 152] width 9 height 9
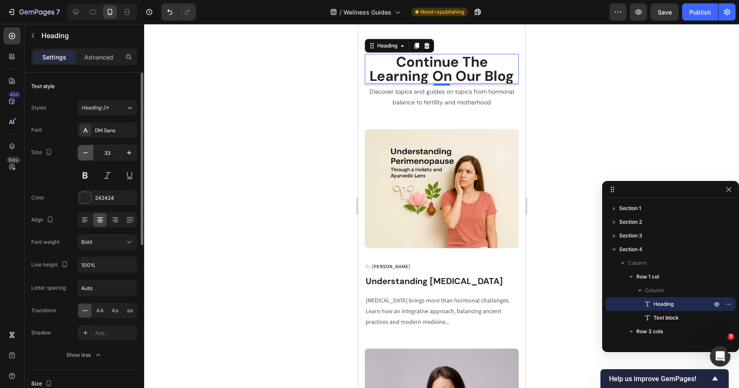
click at [88, 152] on icon "button" at bounding box center [85, 152] width 9 height 9
type input "32"
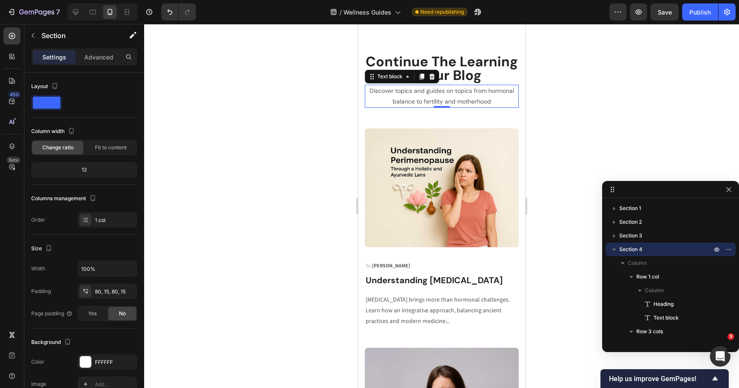
click at [416, 99] on p "Discover topics and guides on topics from hormonal balance to fertility and mot…" at bounding box center [441, 96] width 152 height 21
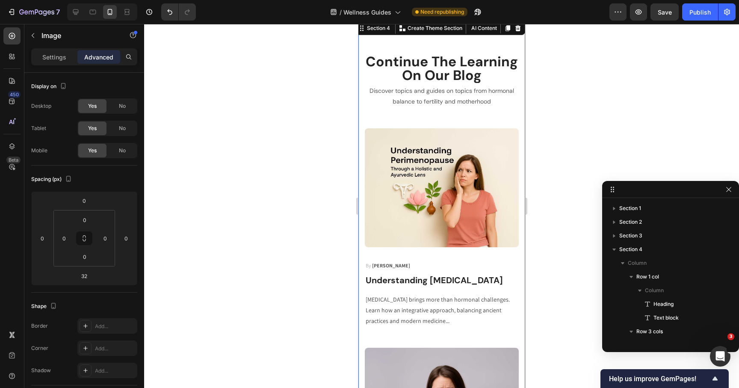
click at [423, 136] on img at bounding box center [441, 187] width 154 height 118
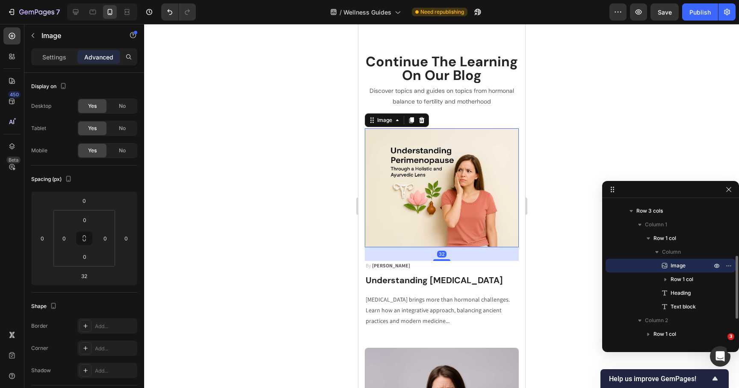
click at [311, 196] on div at bounding box center [441, 206] width 595 height 364
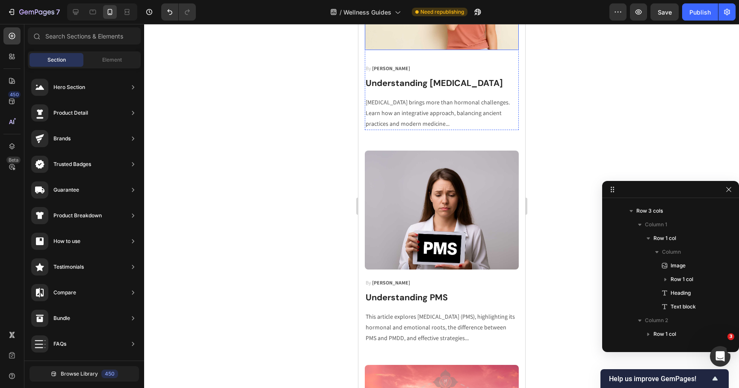
scroll to position [1130, 0]
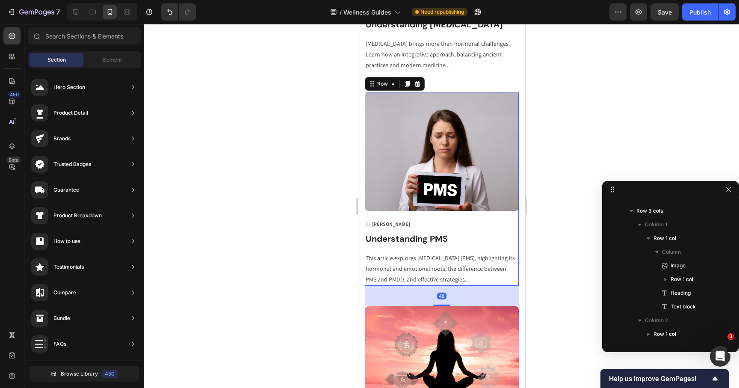
click at [375, 230] on div "Image By Robin Text block Row Understanding PMS Heading This article explores P…" at bounding box center [441, 189] width 154 height 194
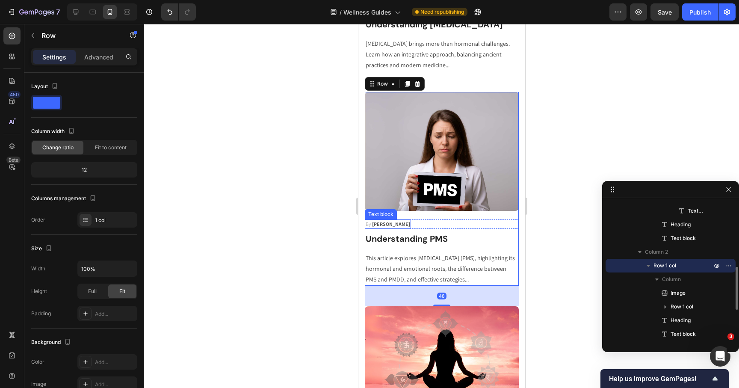
click at [379, 224] on strong "[PERSON_NAME]" at bounding box center [391, 224] width 38 height 6
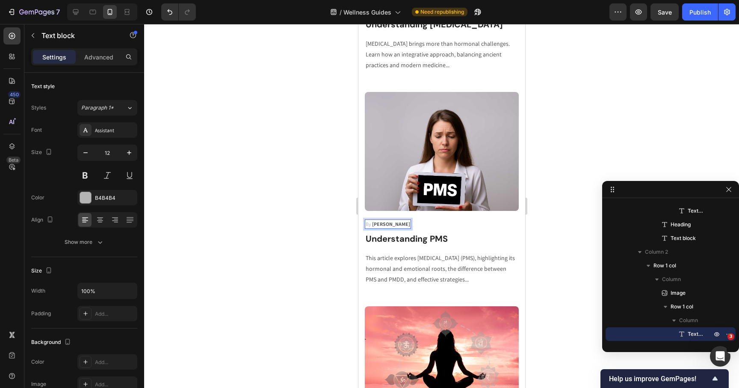
click at [376, 223] on strong "[PERSON_NAME]" at bounding box center [391, 224] width 38 height 6
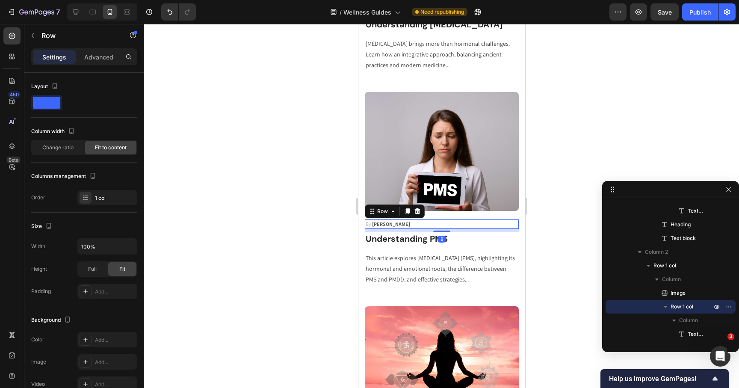
click at [393, 221] on div "By Robin Text block Row 8" at bounding box center [441, 223] width 154 height 9
click at [416, 209] on icon at bounding box center [417, 211] width 6 height 6
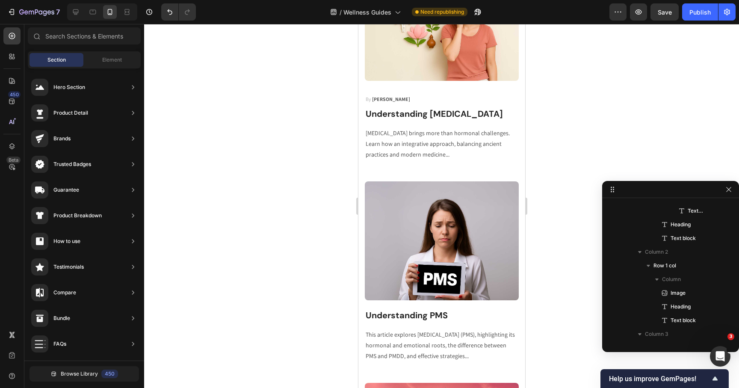
scroll to position [976, 0]
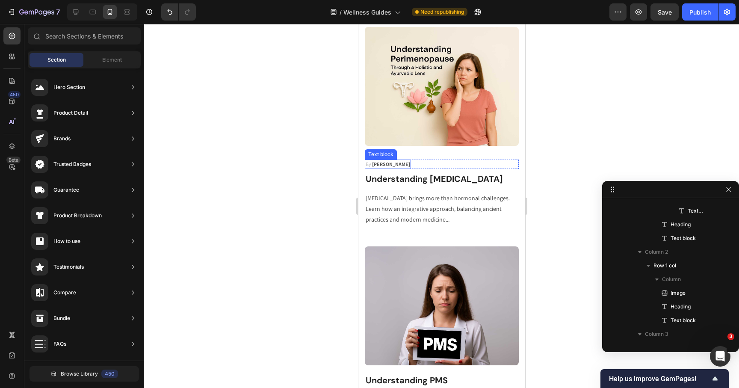
click at [401, 163] on strong "[PERSON_NAME]" at bounding box center [391, 164] width 38 height 6
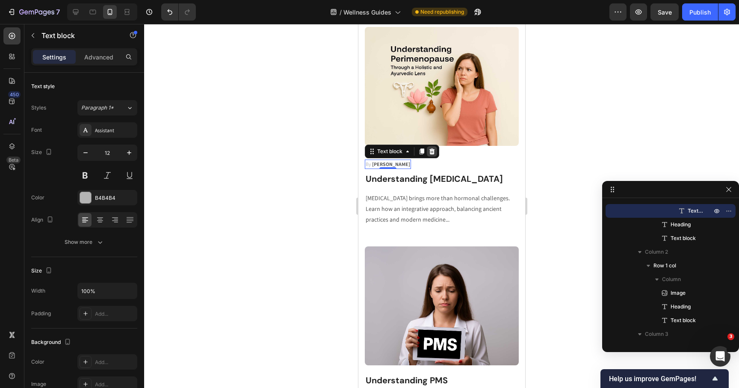
click at [431, 150] on icon at bounding box center [432, 151] width 6 height 6
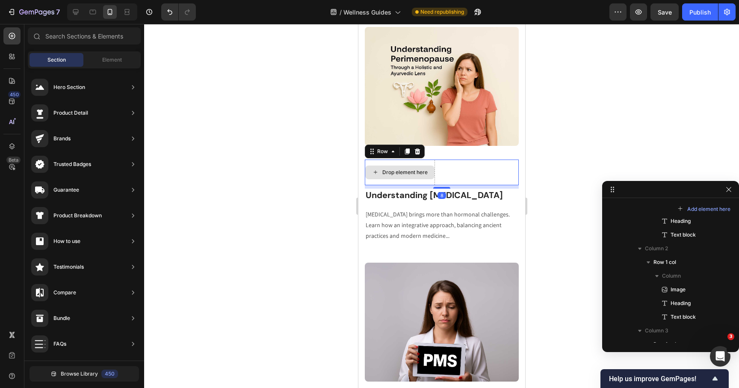
click at [413, 160] on div "Drop element here" at bounding box center [399, 173] width 70 height 26
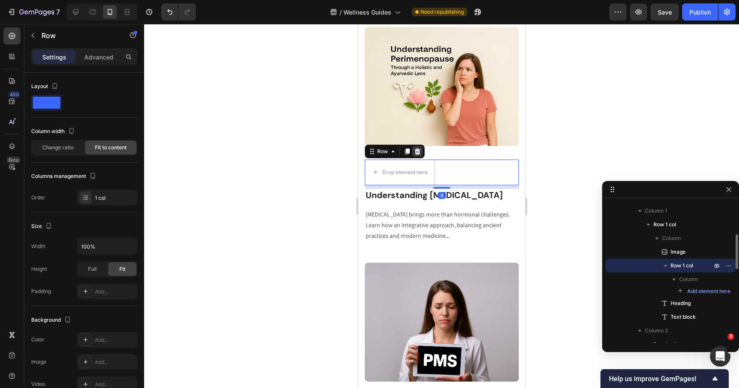
click at [415, 151] on icon at bounding box center [417, 151] width 6 height 6
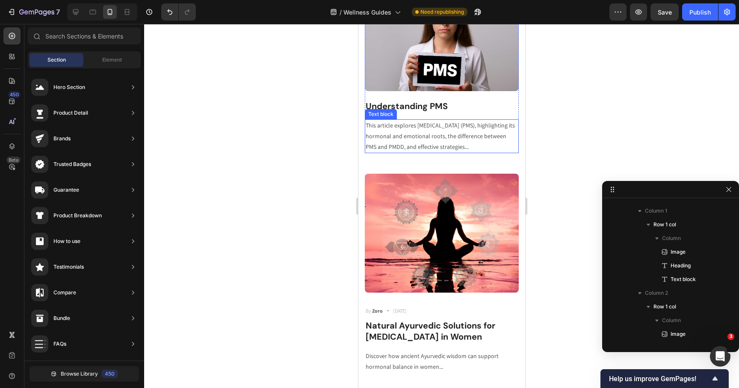
scroll to position [1272, 0]
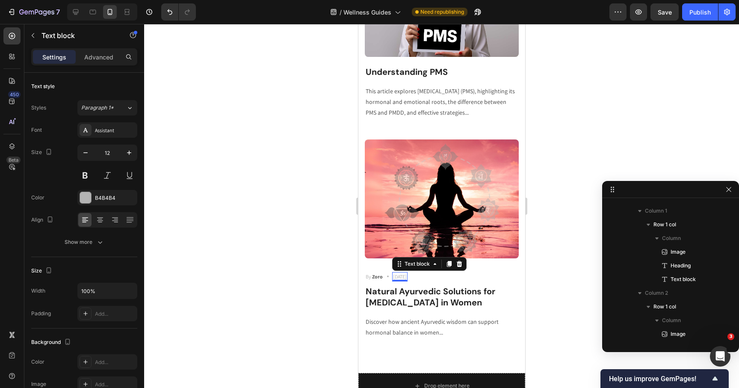
click at [399, 275] on p "[DATE]" at bounding box center [400, 277] width 14 height 8
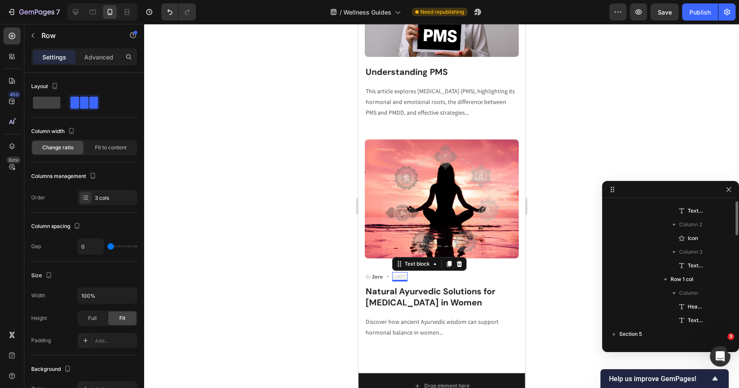
click at [429, 275] on div "By Zoro Text block Icon May 29,2022 Text block 0 Row" at bounding box center [441, 276] width 154 height 9
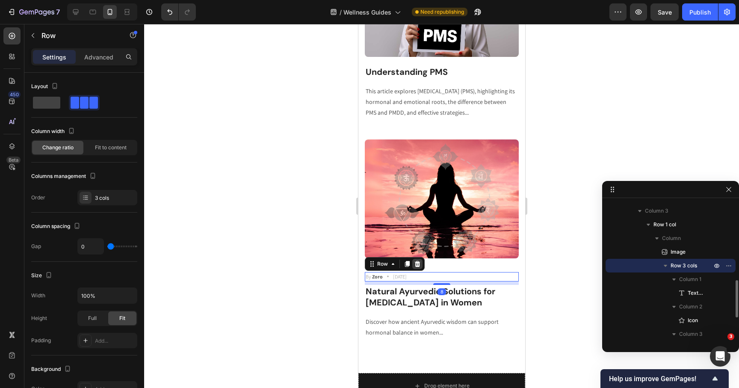
click at [419, 264] on icon at bounding box center [417, 263] width 7 height 7
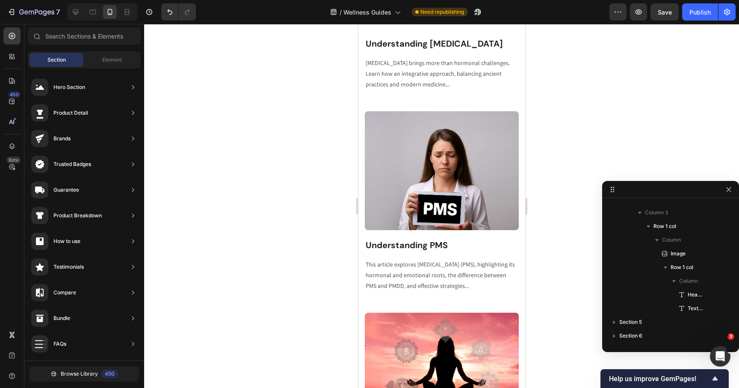
scroll to position [1095, 0]
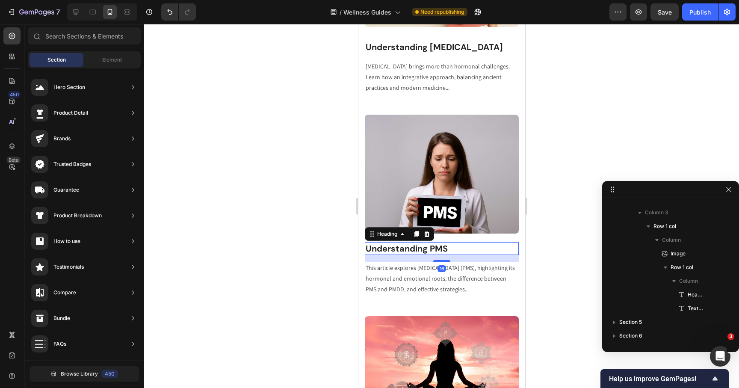
click at [409, 246] on p "Understanding PMS" at bounding box center [441, 248] width 152 height 11
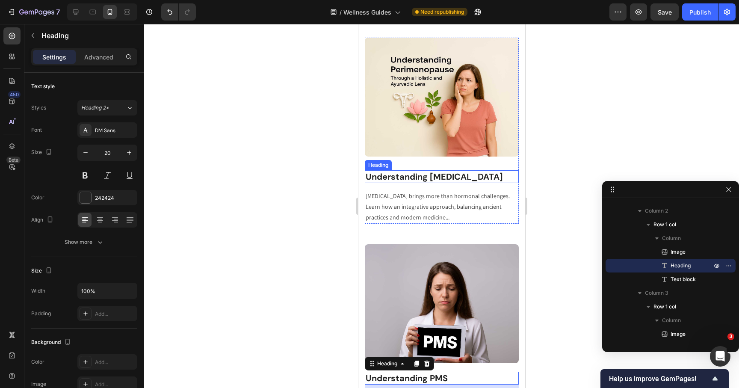
scroll to position [134, 0]
click at [423, 178] on p "Understanding [MEDICAL_DATA]" at bounding box center [441, 176] width 152 height 11
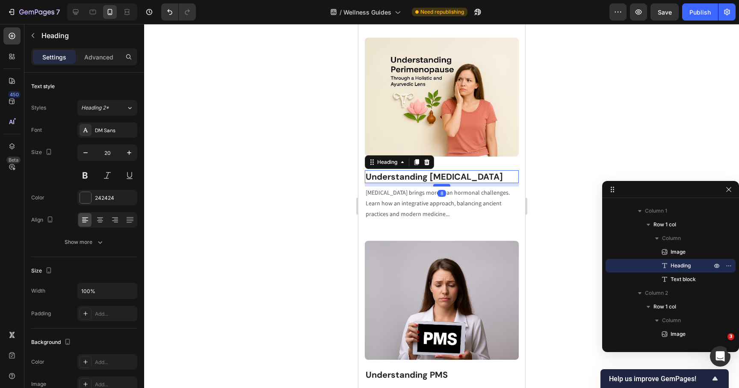
click at [438, 186] on div at bounding box center [441, 185] width 17 height 3
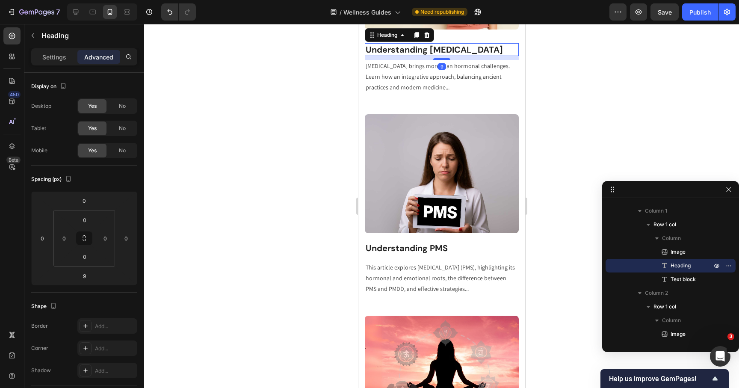
scroll to position [1102, 0]
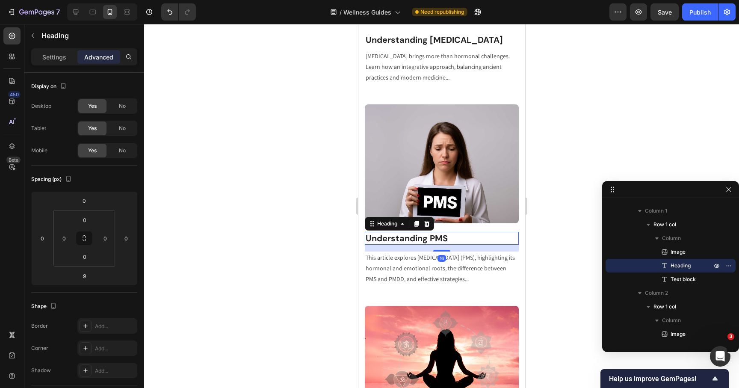
click at [430, 238] on p "Understanding PMS" at bounding box center [441, 238] width 152 height 11
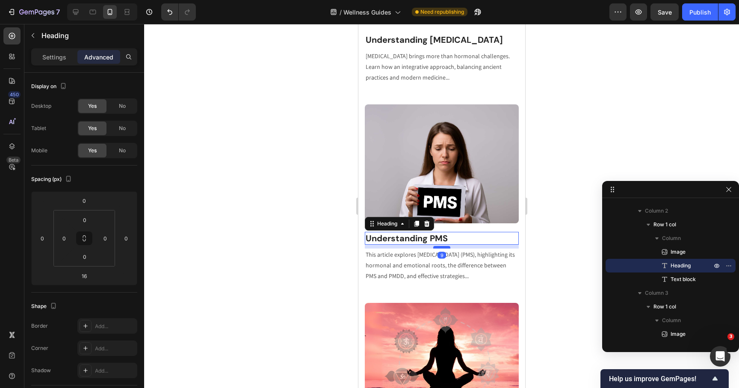
click at [440, 247] on div at bounding box center [441, 247] width 17 height 3
type input "9"
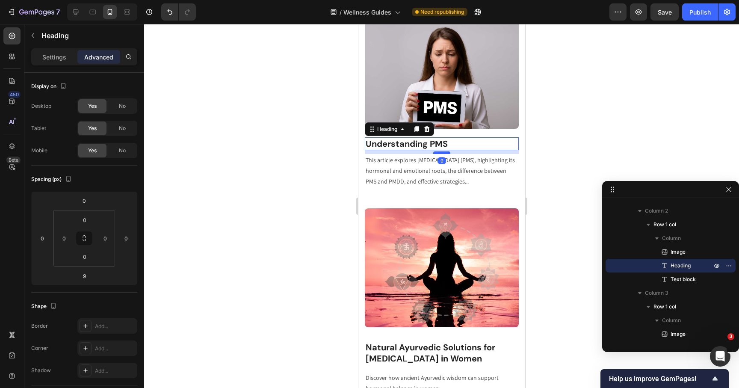
scroll to position [1234, 0]
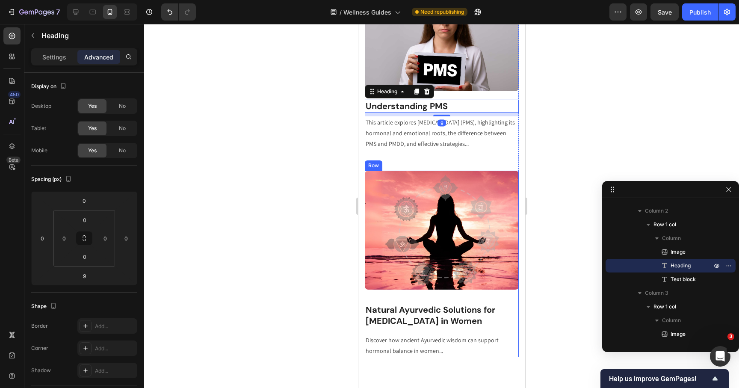
click at [434, 294] on div "Image Natural Ayurvedic Solutions for Hormonal Imbalance in Women Heading Disco…" at bounding box center [441, 264] width 154 height 186
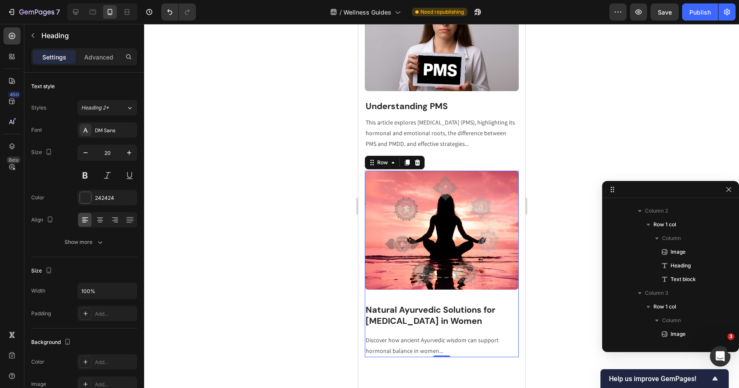
click at [433, 315] on p "Natural Ayurvedic Solutions for Hormonal Imbalance in Women" at bounding box center [441, 315] width 152 height 22
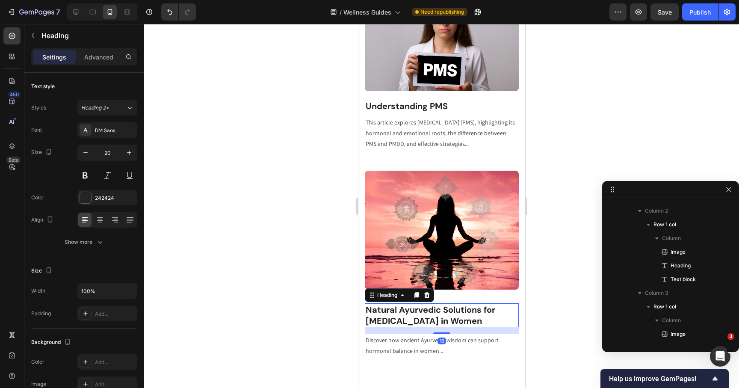
scroll to position [297, 0]
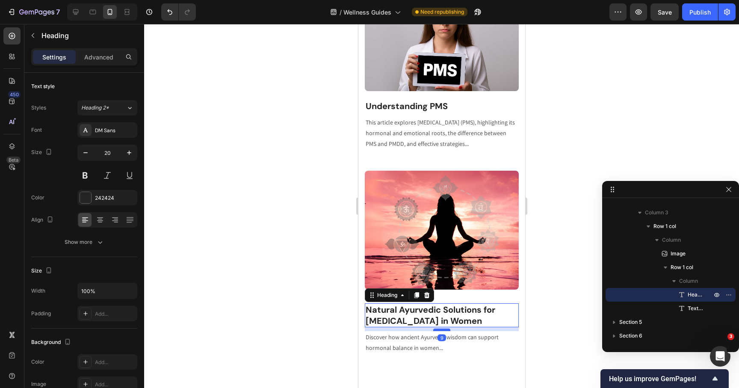
click at [439, 329] on div at bounding box center [441, 329] width 17 height 3
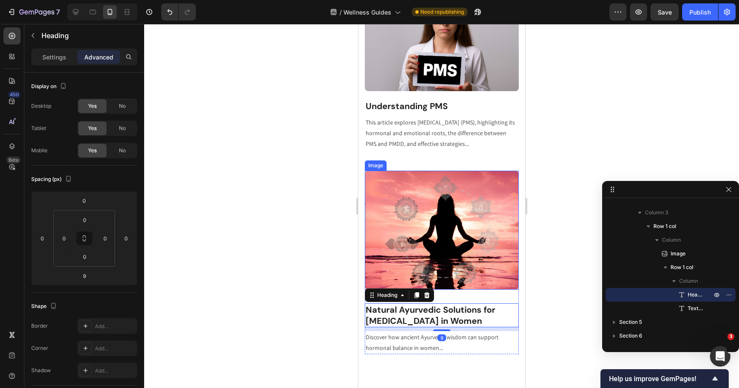
click at [449, 283] on img at bounding box center [441, 230] width 154 height 118
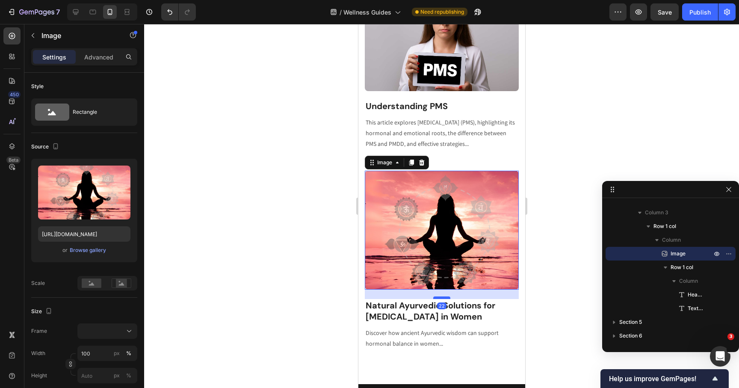
click at [443, 298] on div at bounding box center [441, 297] width 17 height 3
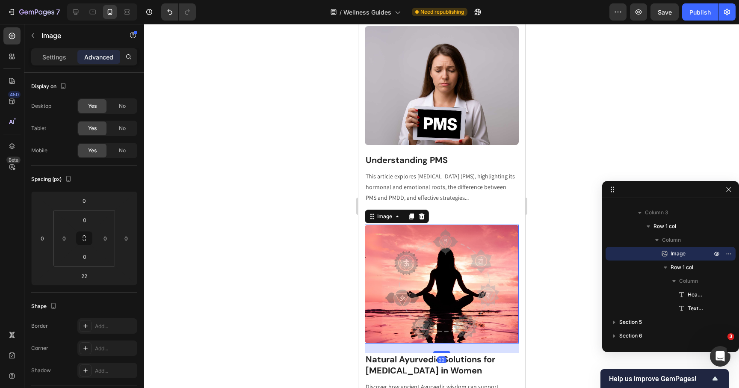
scroll to position [1169, 0]
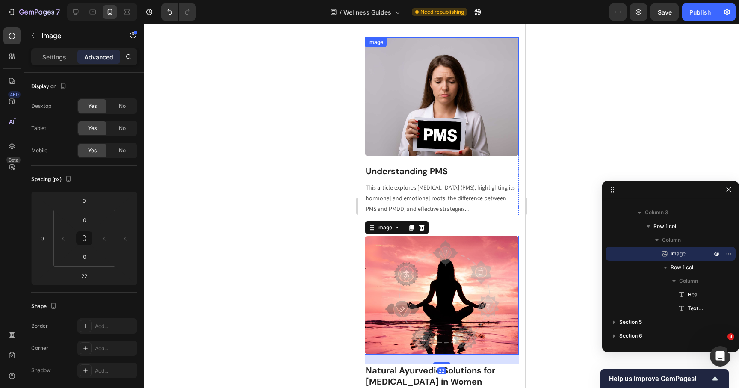
click at [467, 148] on img at bounding box center [441, 96] width 154 height 118
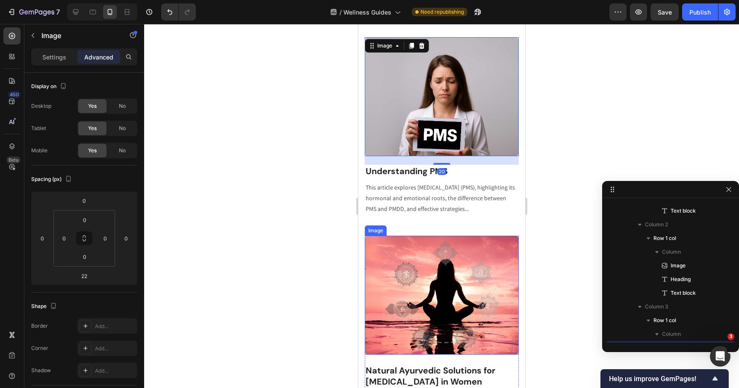
click at [441, 325] on img at bounding box center [441, 295] width 154 height 118
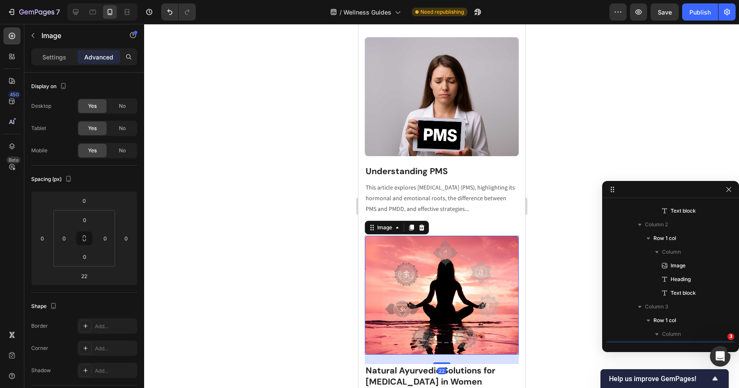
scroll to position [285, 0]
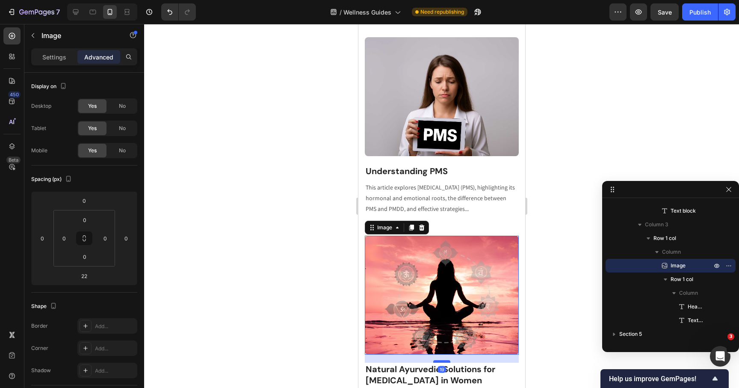
click at [443, 362] on div at bounding box center [441, 361] width 17 height 3
click at [443, 363] on div at bounding box center [441, 362] width 17 height 3
type input "20"
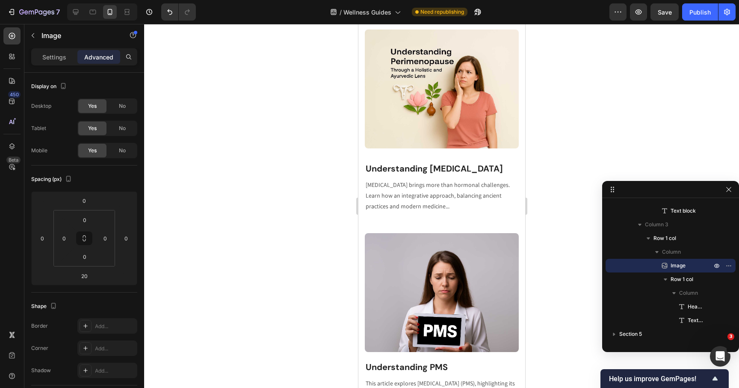
scroll to position [911, 0]
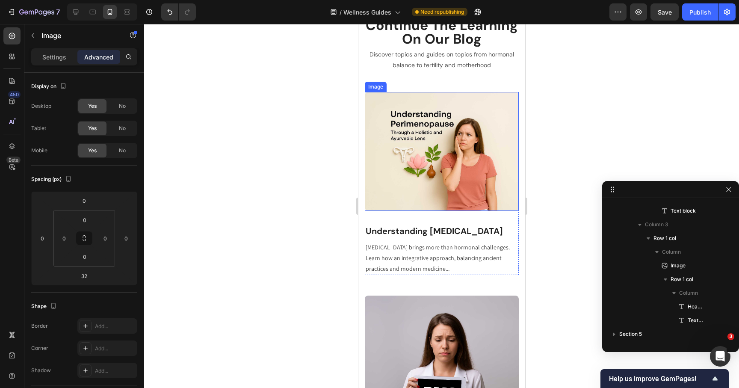
click at [446, 196] on img at bounding box center [441, 151] width 154 height 118
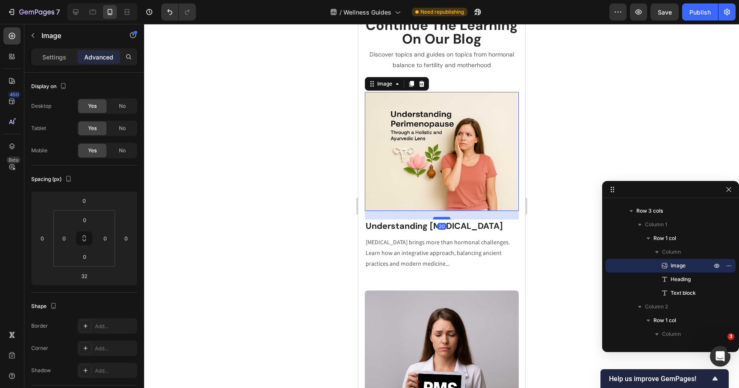
drag, startPoint x: 442, startPoint y: 222, endPoint x: 442, endPoint y: 217, distance: 5.1
click at [442, 217] on div at bounding box center [441, 218] width 17 height 3
type input "20"
click at [77, 14] on icon at bounding box center [76, 12] width 6 height 6
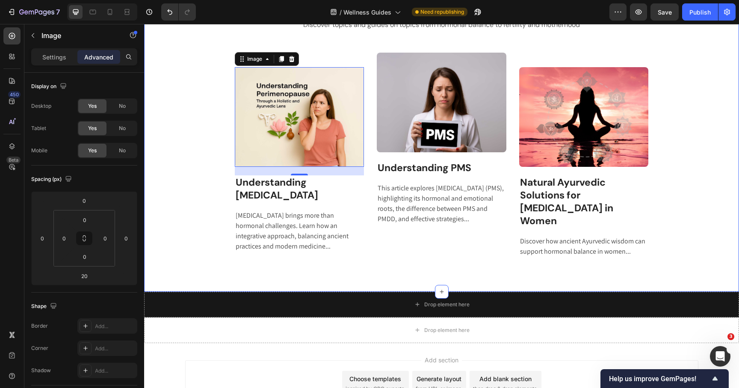
scroll to position [954, 0]
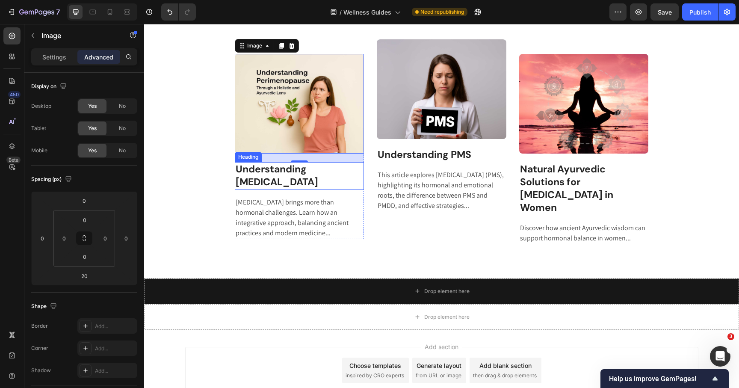
click at [306, 186] on p "Understanding [MEDICAL_DATA]" at bounding box center [300, 176] width 128 height 26
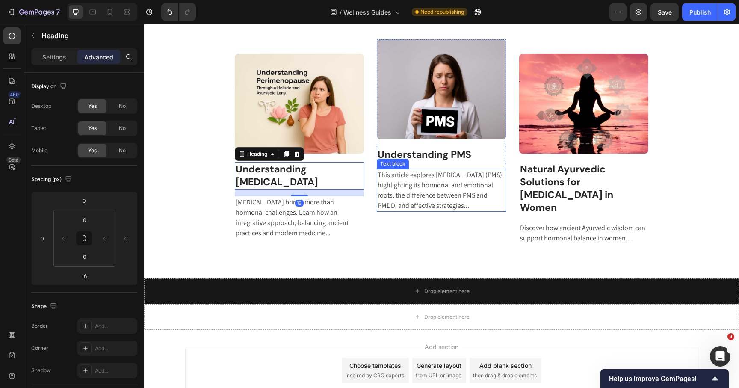
click at [404, 159] on div "Text block" at bounding box center [393, 164] width 32 height 10
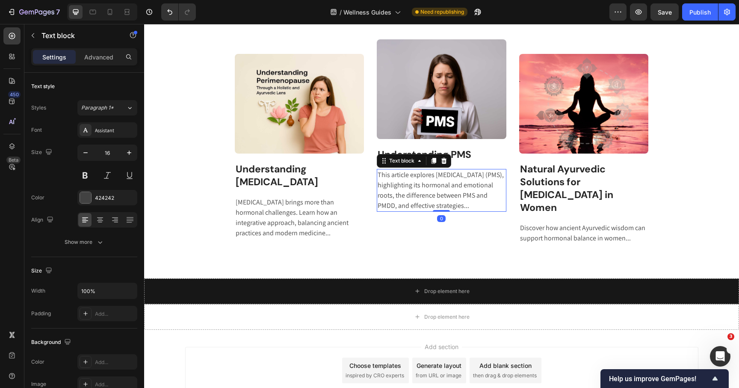
click at [427, 154] on div "Text block" at bounding box center [414, 161] width 74 height 14
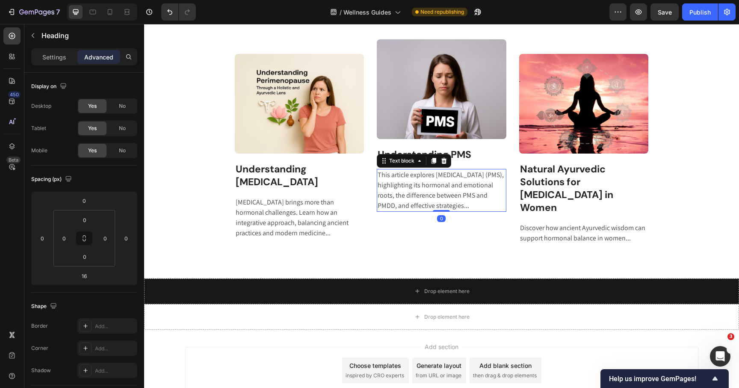
click at [438, 149] on p "Understanding PMS" at bounding box center [442, 154] width 128 height 13
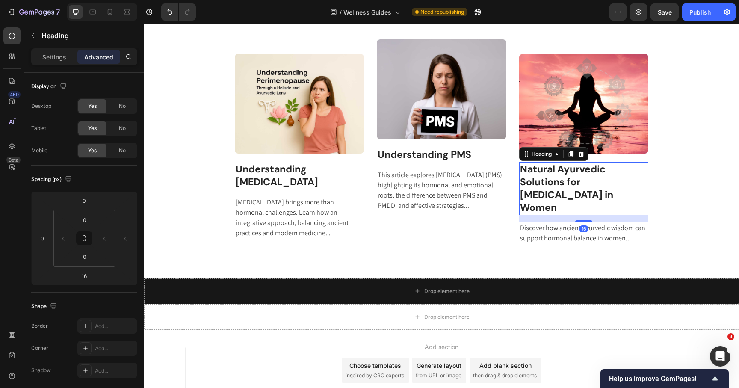
click at [545, 174] on p "Natural Ayurvedic Solutions for Hormonal Imbalance in Women" at bounding box center [584, 188] width 128 height 51
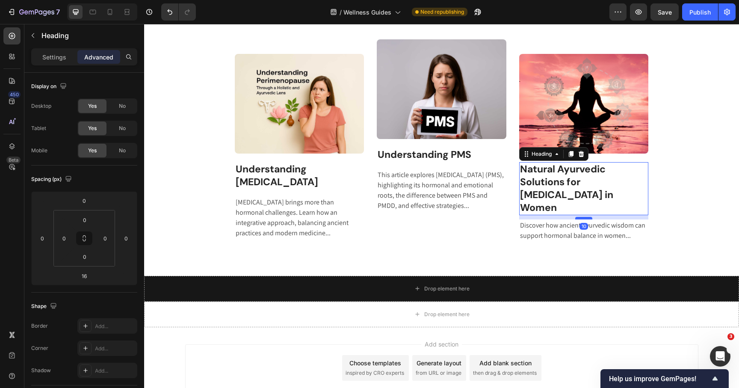
click at [586, 217] on div at bounding box center [583, 218] width 17 height 3
type input "10"
click at [458, 152] on p "Understanding PMS" at bounding box center [442, 154] width 128 height 13
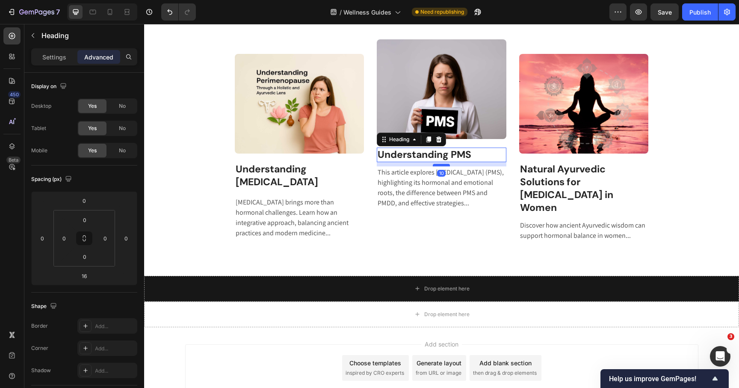
click at [443, 165] on div at bounding box center [441, 165] width 17 height 3
type input "10"
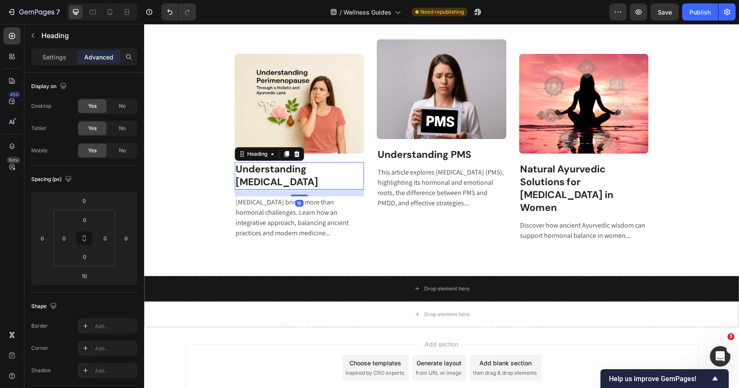
click at [272, 185] on p "Understanding [MEDICAL_DATA]" at bounding box center [300, 176] width 128 height 26
click at [297, 194] on div "16" at bounding box center [300, 192] width 130 height 7
click at [297, 192] on div at bounding box center [299, 192] width 17 height 3
type input "10"
click at [342, 133] on img at bounding box center [300, 104] width 130 height 100
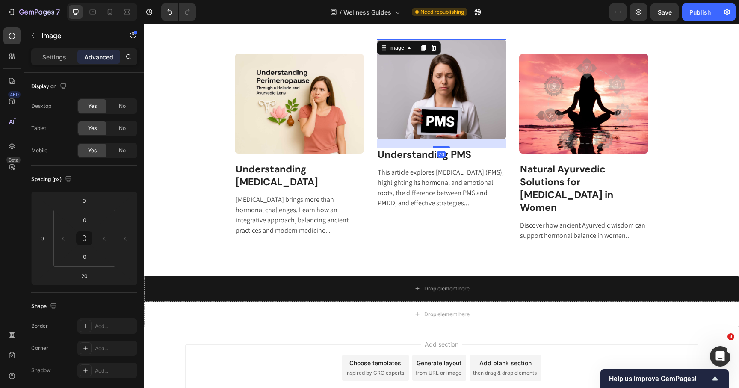
click at [396, 124] on img at bounding box center [442, 89] width 130 height 100
click at [529, 109] on img at bounding box center [584, 104] width 130 height 100
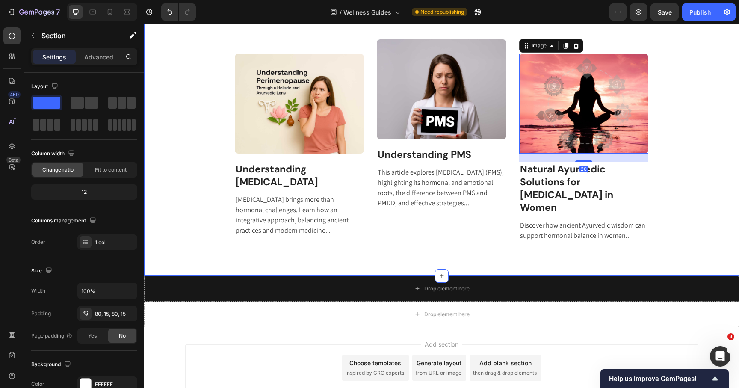
click at [398, 263] on div "Continue The Learning On Our Blog Heading Discover topics and guides on topics …" at bounding box center [441, 108] width 595 height 335
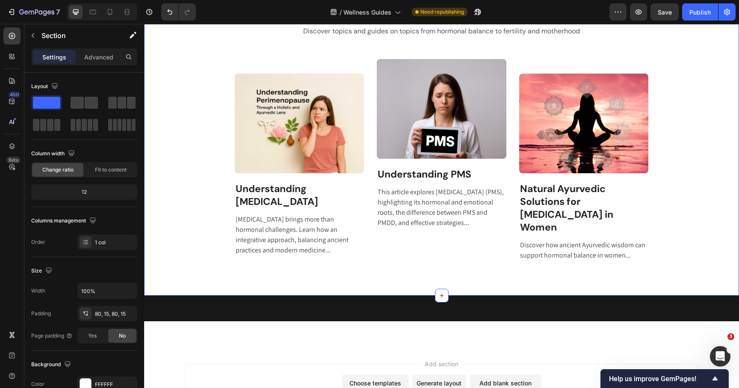
scroll to position [751, 0]
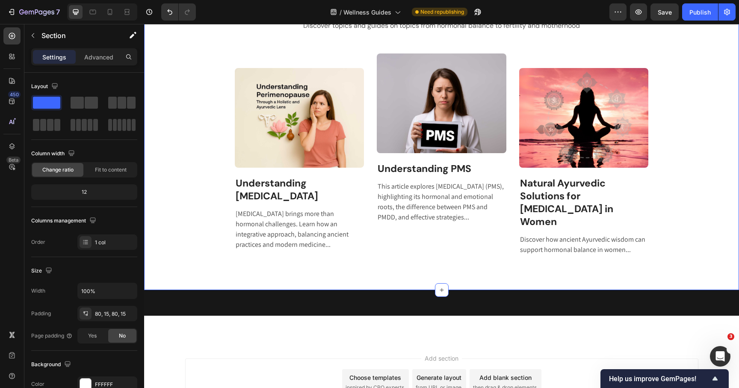
click at [175, 225] on div "Continue The Learning On Our Blog Heading Discover topics and guides on topics …" at bounding box center [442, 122] width 582 height 267
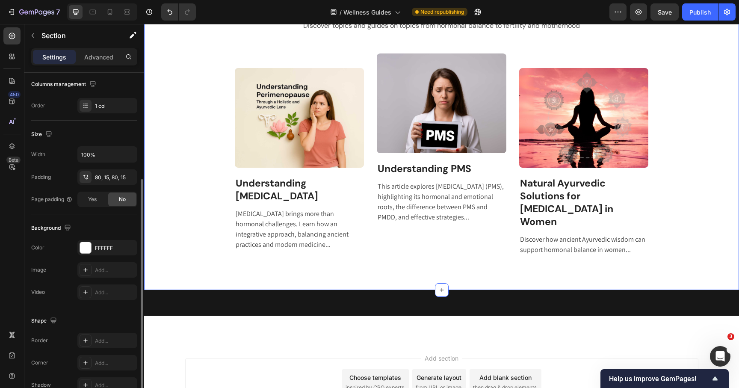
scroll to position [182, 0]
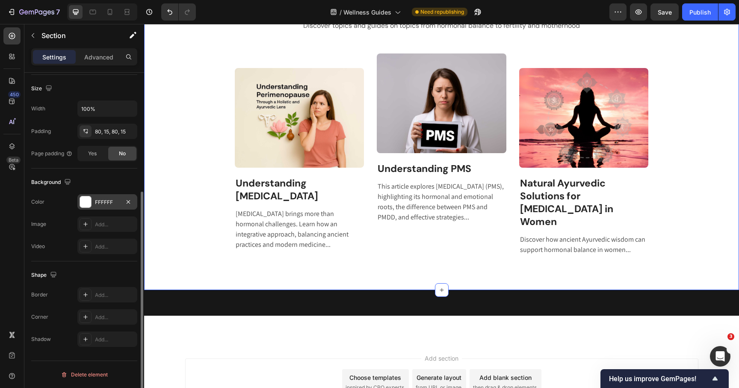
click at [89, 203] on div at bounding box center [85, 201] width 11 height 11
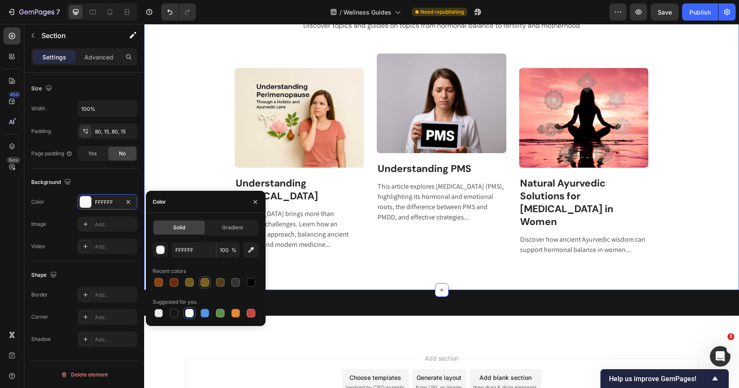
click at [209, 278] on div at bounding box center [205, 282] width 10 height 10
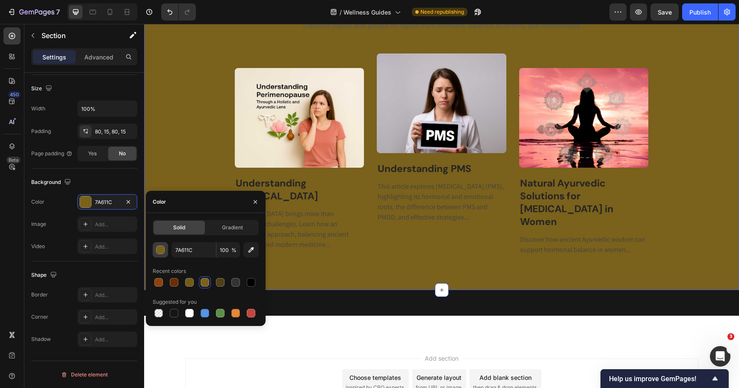
click at [160, 251] on div "button" at bounding box center [161, 250] width 9 height 9
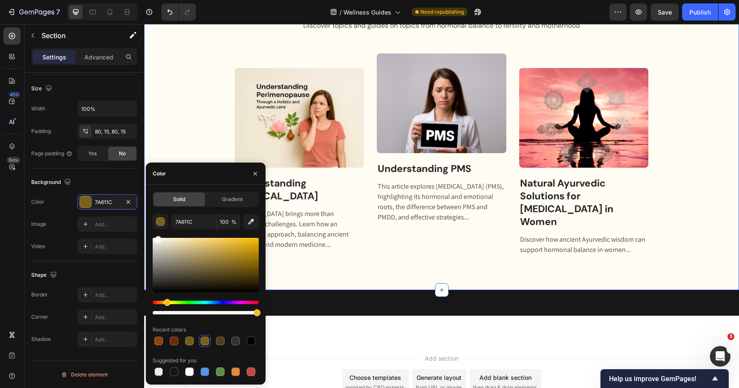
type input "FFFCF4"
drag, startPoint x: 162, startPoint y: 239, endPoint x: 157, endPoint y: 236, distance: 5.8
click at [157, 236] on div "FFFCF4 100 % Recent colors Suggested for you" at bounding box center [206, 296] width 106 height 164
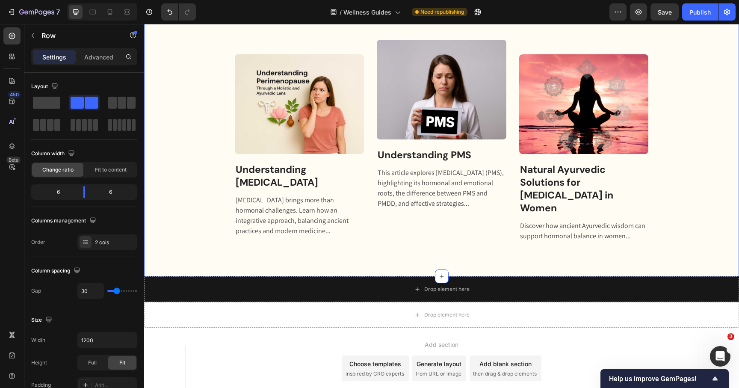
scroll to position [851, 0]
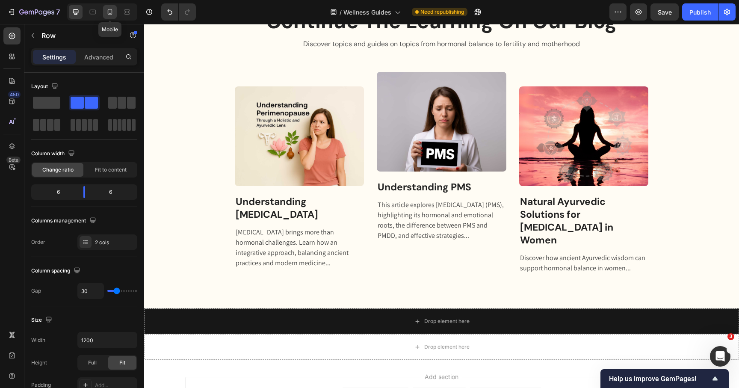
click at [113, 15] on icon at bounding box center [110, 12] width 9 height 9
type input "0"
type input "100%"
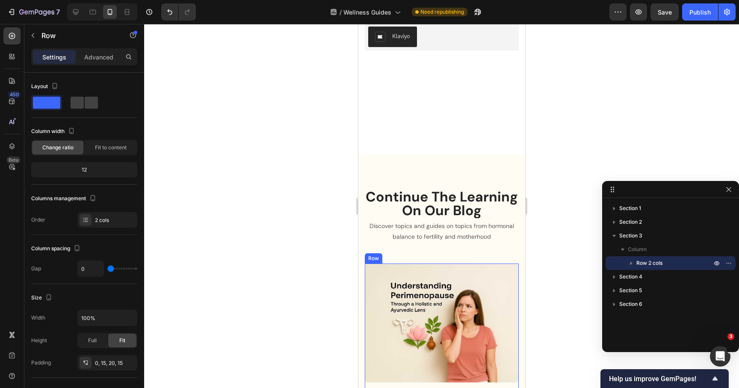
scroll to position [636, 0]
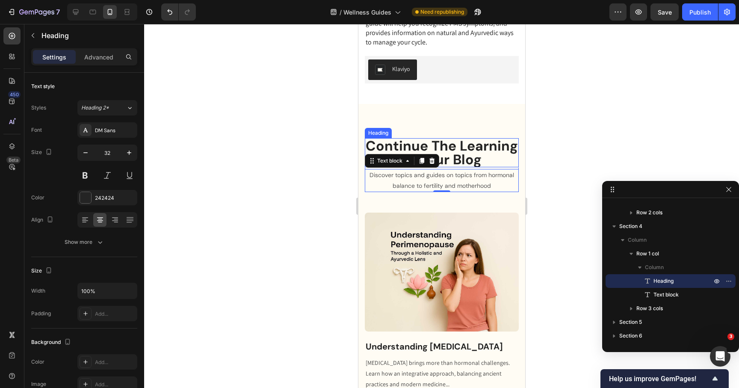
click at [443, 166] on p "Continue The Learning On Our Blog" at bounding box center [441, 152] width 152 height 27
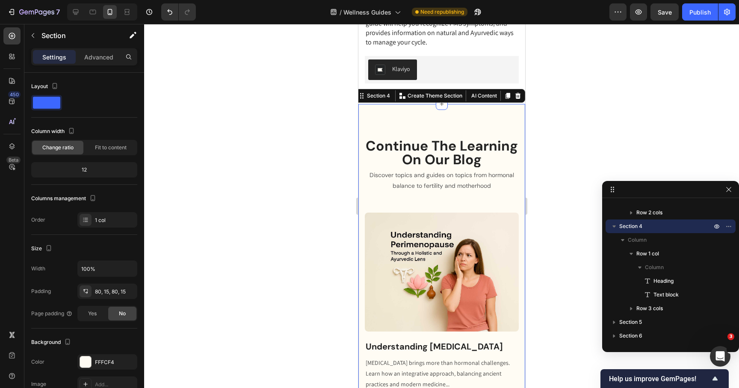
click at [404, 166] on p "Continue The Learning On Our Blog" at bounding box center [441, 152] width 152 height 27
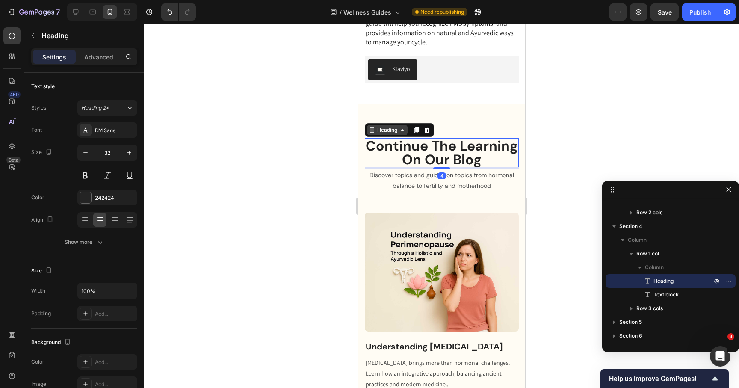
click at [395, 134] on div "Heading" at bounding box center [387, 130] width 24 height 8
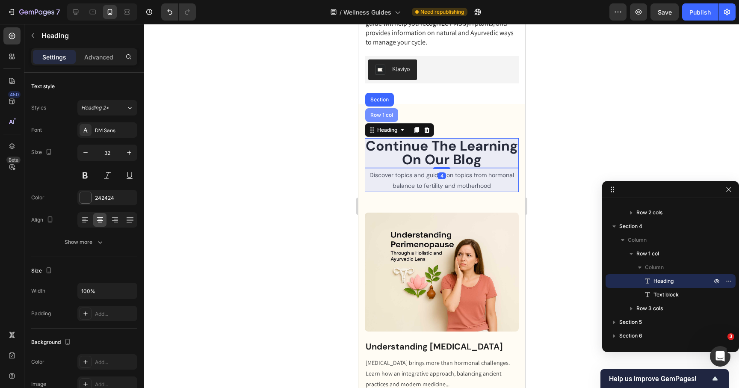
click at [387, 118] on div "Row 1 col" at bounding box center [381, 114] width 26 height 5
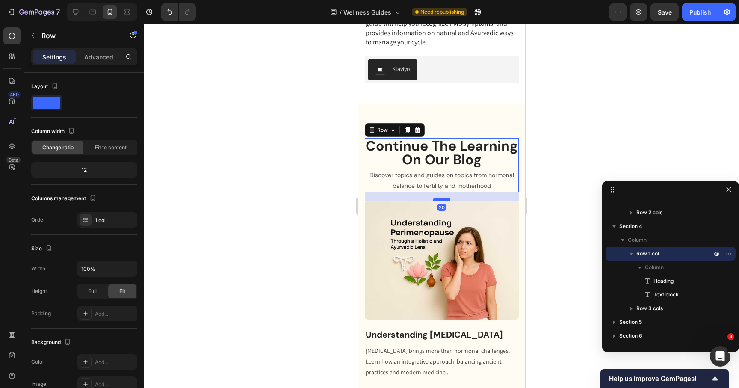
drag, startPoint x: 441, startPoint y: 365, endPoint x: 441, endPoint y: 353, distance: 12.0
click at [441, 201] on div at bounding box center [441, 199] width 17 height 3
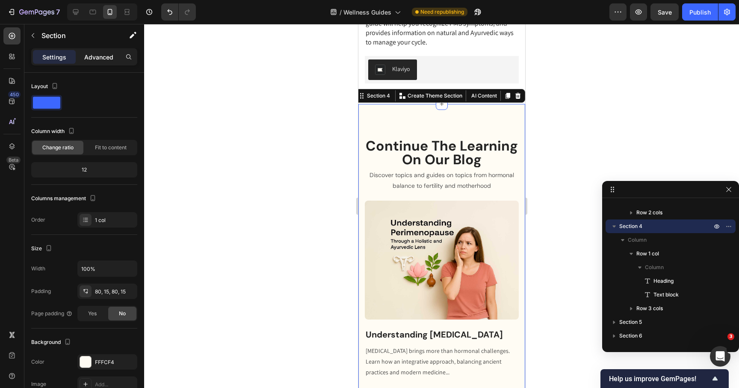
click at [97, 54] on p "Advanced" at bounding box center [98, 57] width 29 height 9
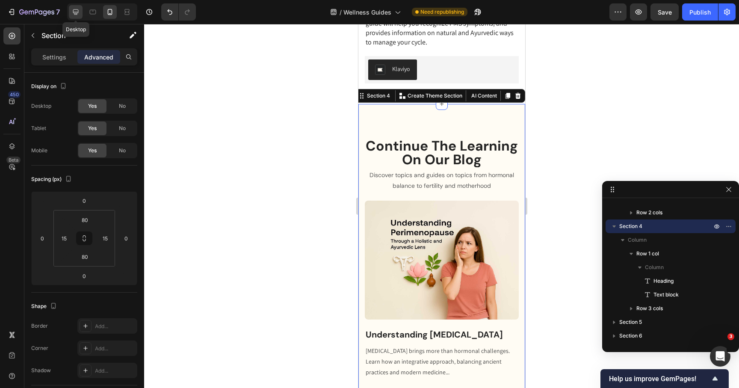
click at [75, 10] on icon at bounding box center [75, 12] width 9 height 9
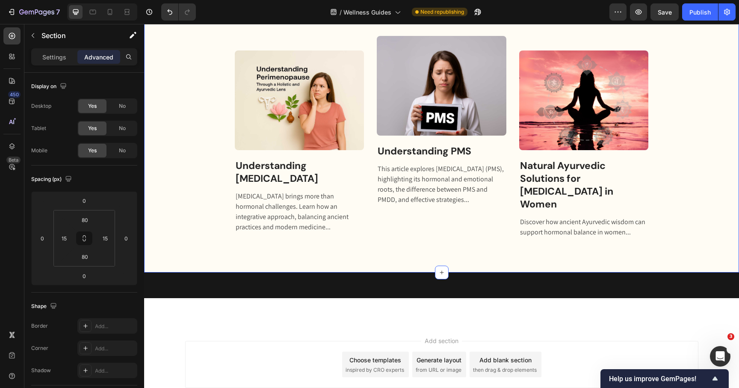
scroll to position [770, 0]
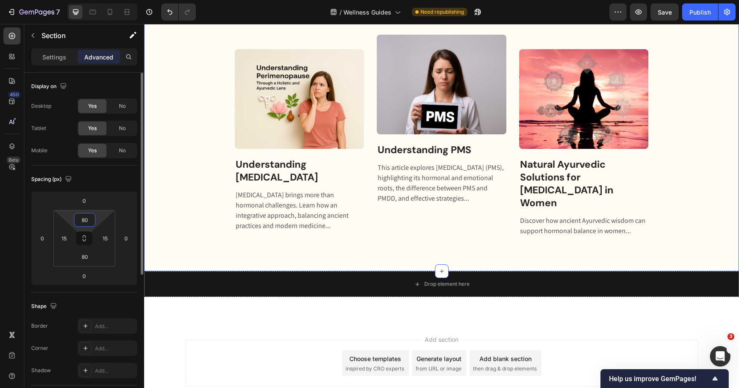
click at [86, 217] on input "80" at bounding box center [84, 219] width 17 height 13
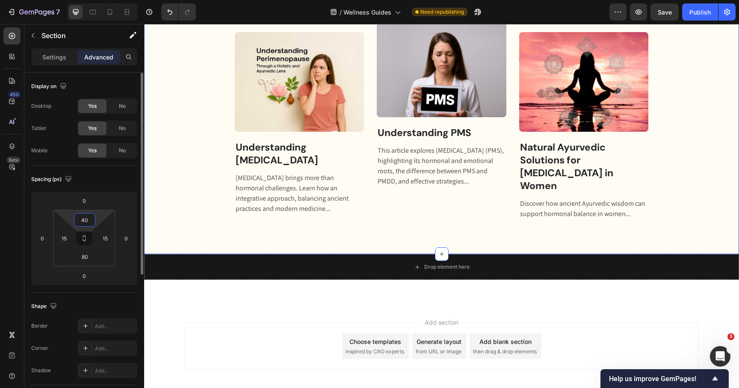
type input "40"
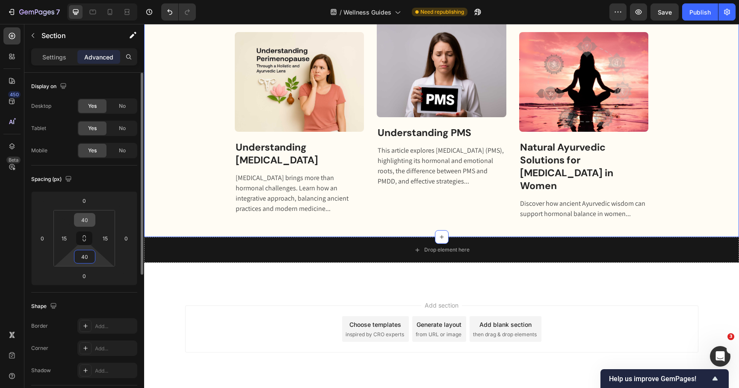
type input "80"
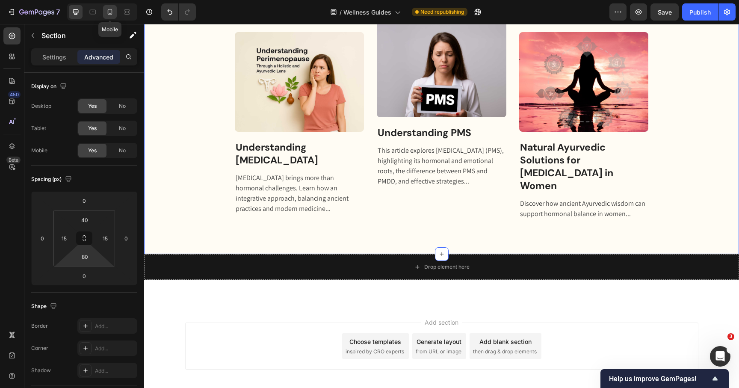
click at [108, 11] on icon at bounding box center [110, 12] width 9 height 9
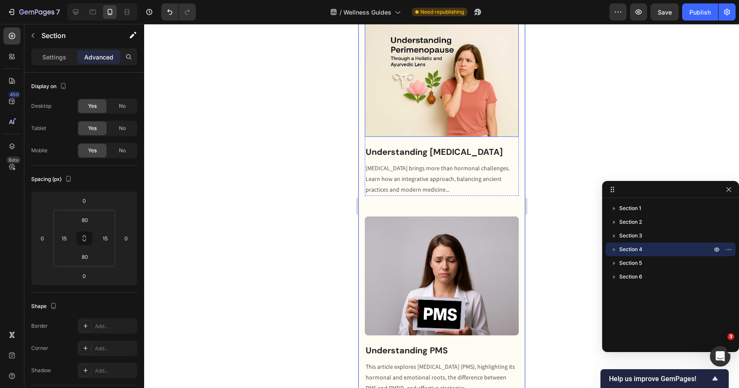
scroll to position [761, 0]
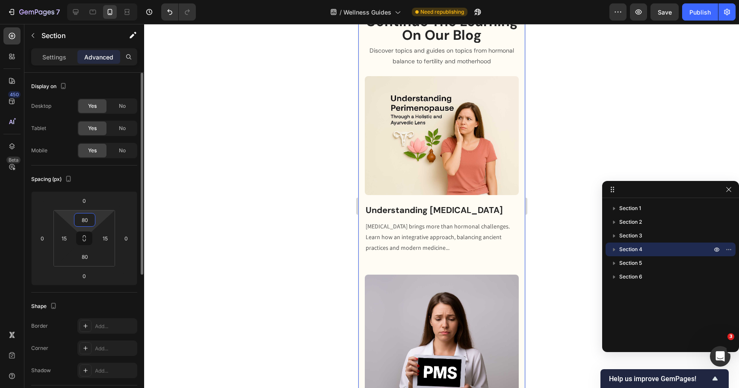
click at [88, 222] on input "80" at bounding box center [84, 219] width 17 height 13
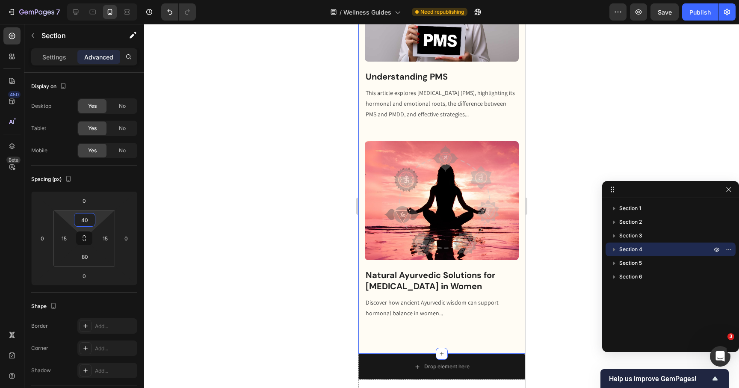
scroll to position [1245, 0]
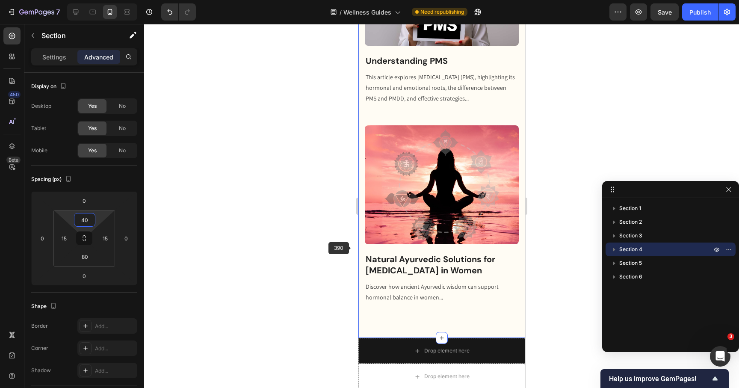
type input "40"
click at [333, 256] on div at bounding box center [441, 206] width 595 height 364
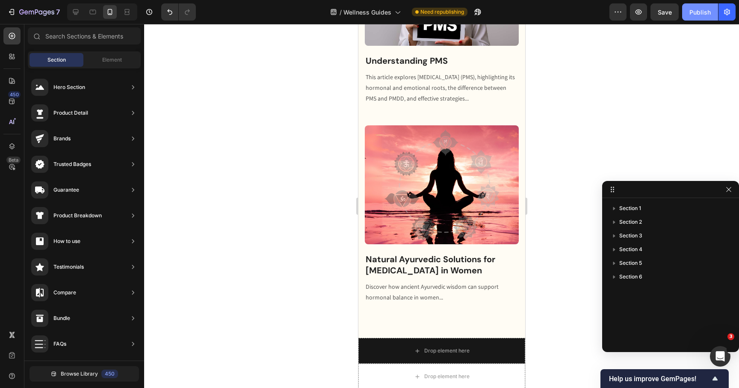
click at [697, 12] on div "Publish" at bounding box center [699, 12] width 21 height 9
click at [73, 11] on icon at bounding box center [76, 12] width 6 height 6
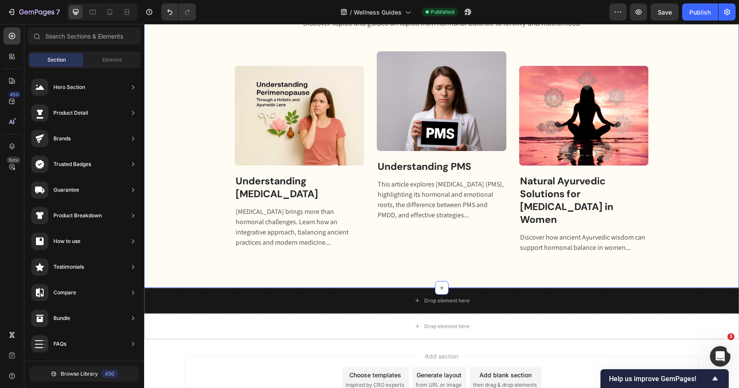
scroll to position [923, 0]
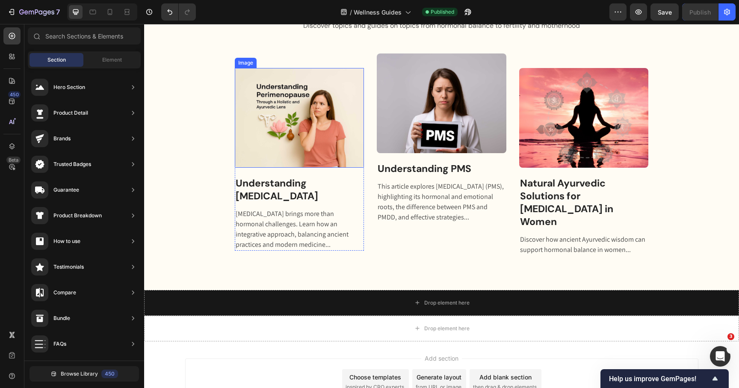
click at [270, 132] on img at bounding box center [300, 118] width 130 height 100
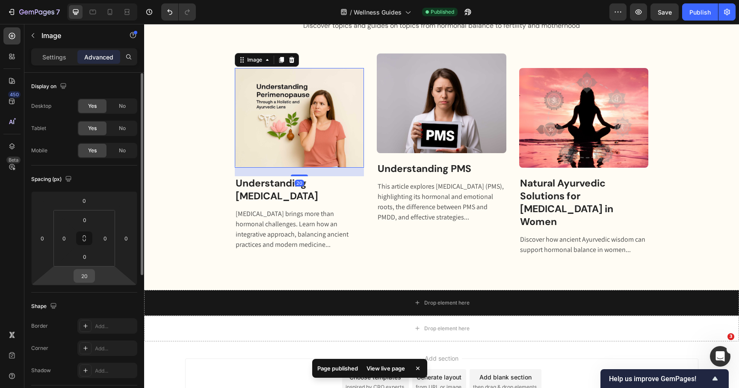
scroll to position [10, 0]
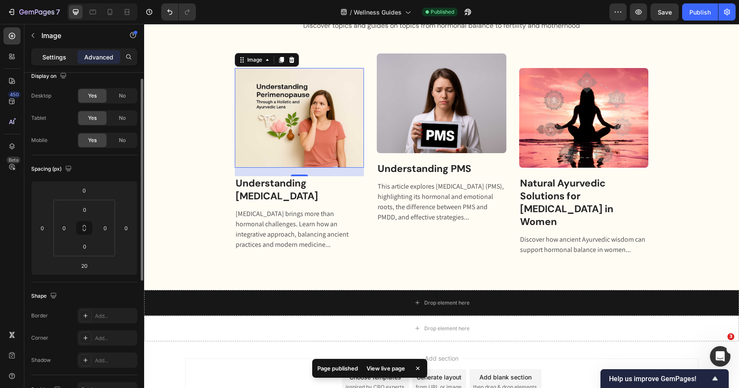
click at [58, 62] on div "Settings" at bounding box center [54, 57] width 43 height 14
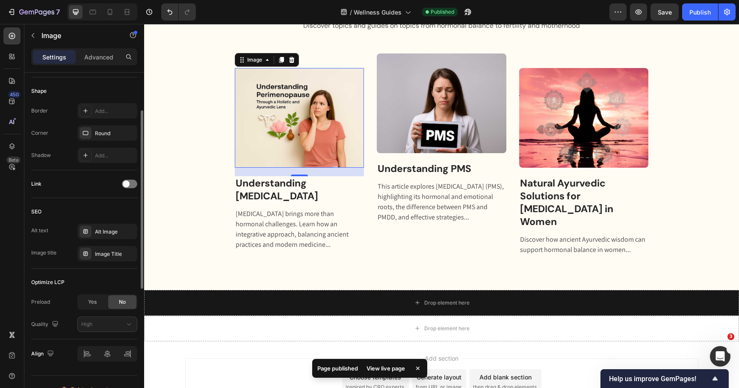
scroll to position [306, 0]
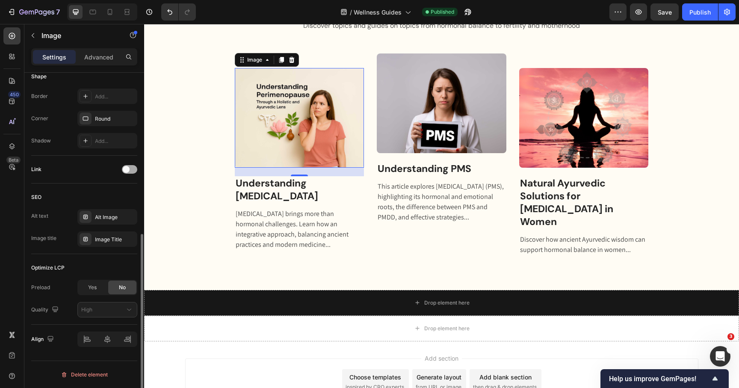
click at [130, 172] on div at bounding box center [129, 169] width 15 height 9
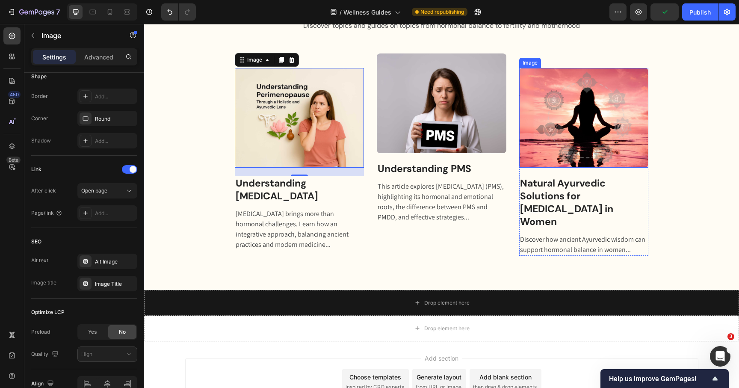
click at [604, 132] on img at bounding box center [584, 118] width 130 height 100
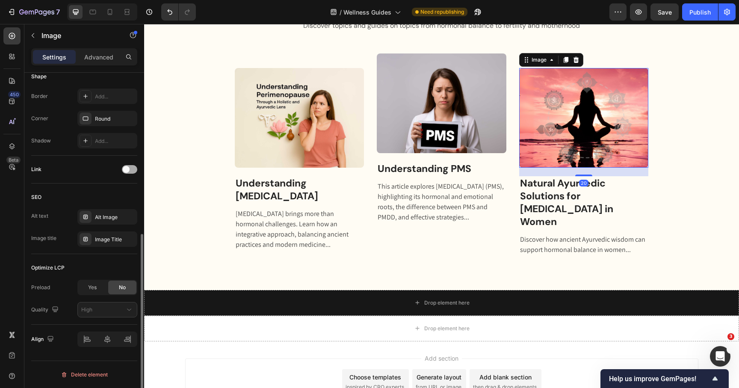
click at [131, 168] on div at bounding box center [129, 169] width 15 height 9
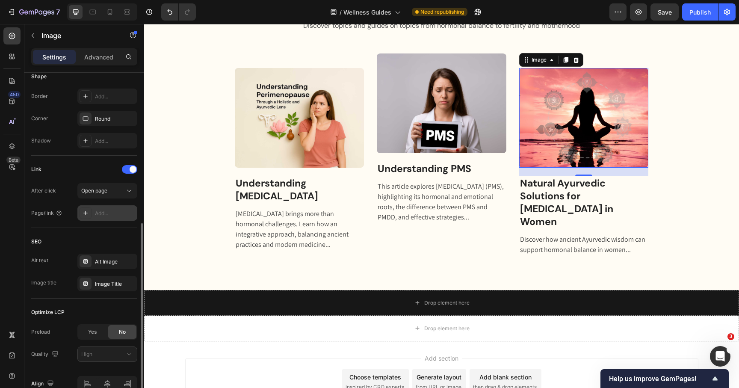
click at [95, 211] on div "Add..." at bounding box center [115, 214] width 40 height 8
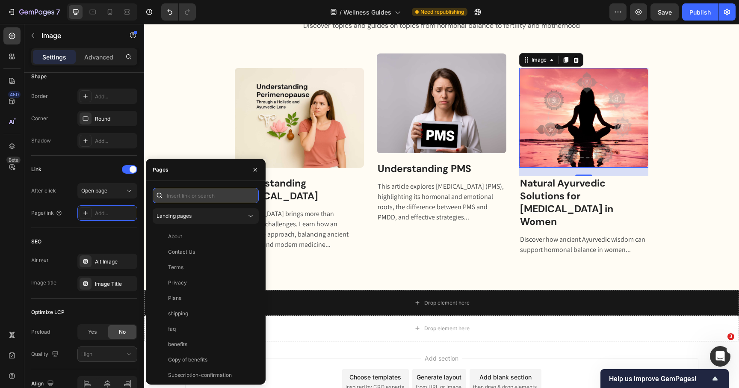
click at [183, 189] on input "text" at bounding box center [206, 195] width 106 height 15
paste input "https://oshwellness.com/blogs/news/natural-ayurvedic-solutions-for-hormonal-imb…"
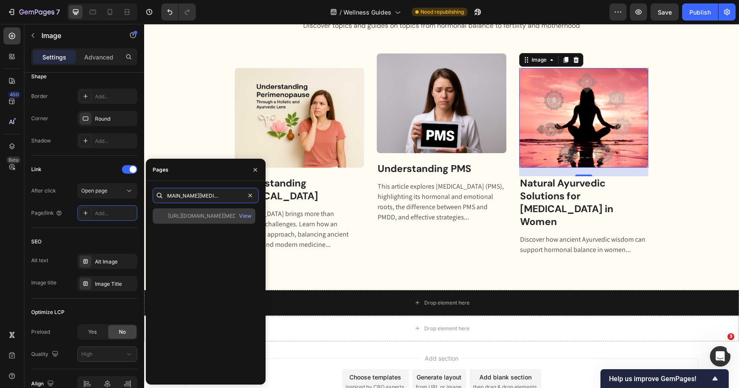
type input "https://oshwellness.com/blogs/news/natural-ayurvedic-solutions-for-hormonal-imb…"
click at [192, 220] on div "https://oshwellness.com/blogs/news/natural-ayurvedic-solutions-for-hormonal-imb…" at bounding box center [204, 215] width 103 height 15
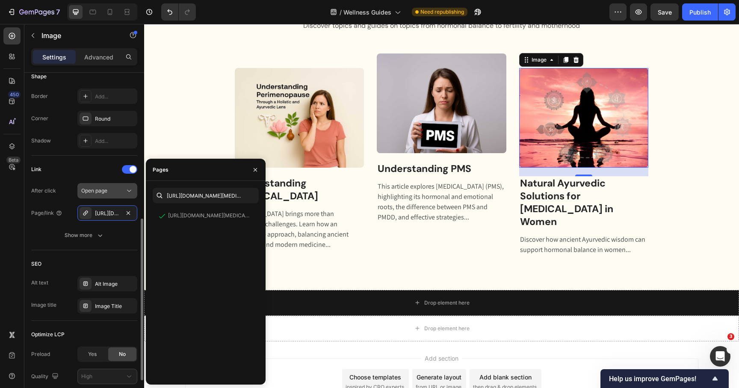
click at [109, 188] on div "Open page" at bounding box center [103, 191] width 44 height 8
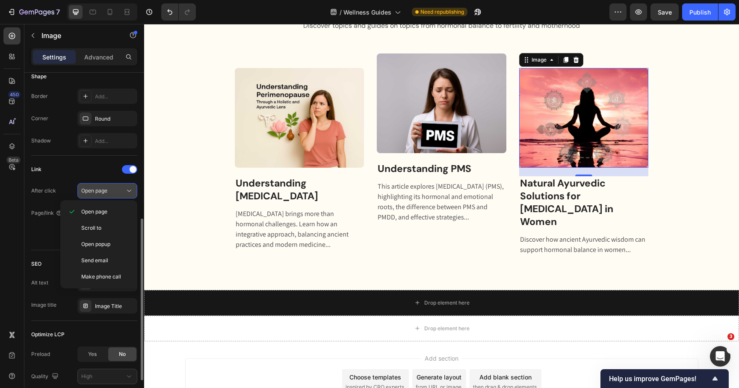
click at [104, 189] on span "Open page" at bounding box center [94, 190] width 26 height 6
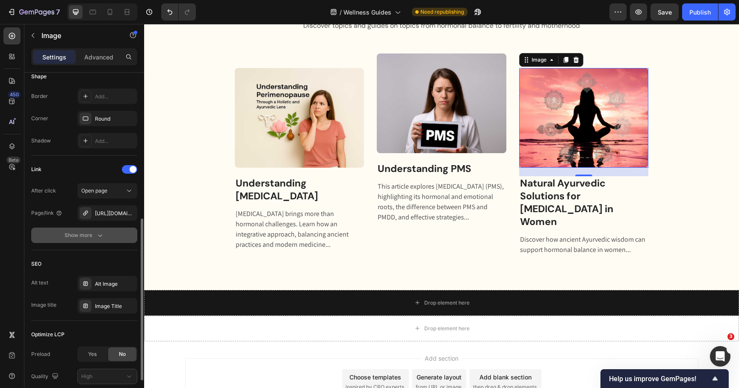
click at [90, 236] on div "Show more" at bounding box center [85, 235] width 40 height 9
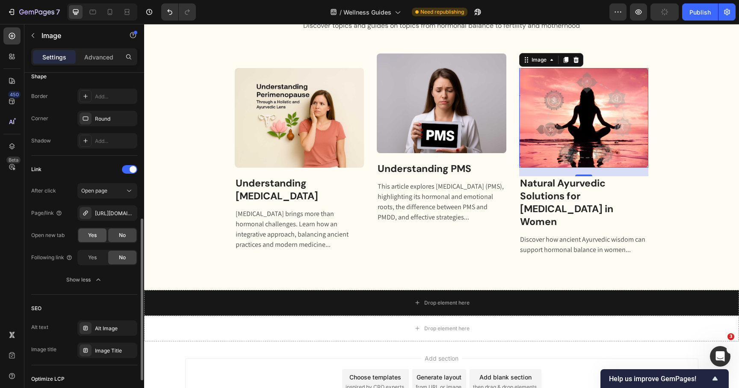
click at [93, 234] on span "Yes" at bounding box center [92, 235] width 9 height 8
click at [464, 124] on img at bounding box center [442, 103] width 130 height 100
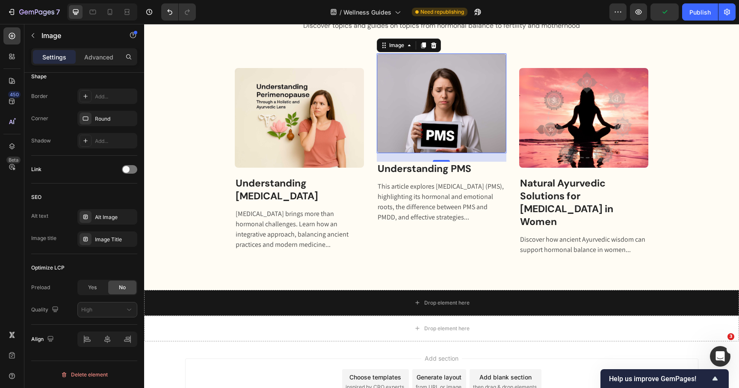
click at [409, 105] on img at bounding box center [442, 103] width 130 height 100
click at [132, 175] on div "Link" at bounding box center [84, 170] width 106 height 14
click at [130, 167] on div at bounding box center [129, 169] width 15 height 9
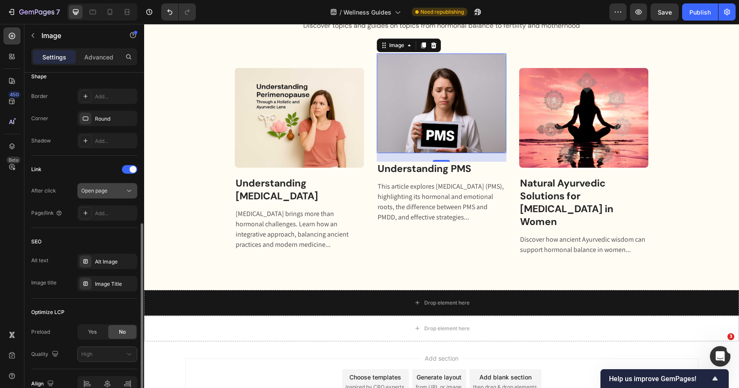
click at [105, 189] on span "Open page" at bounding box center [94, 190] width 26 height 6
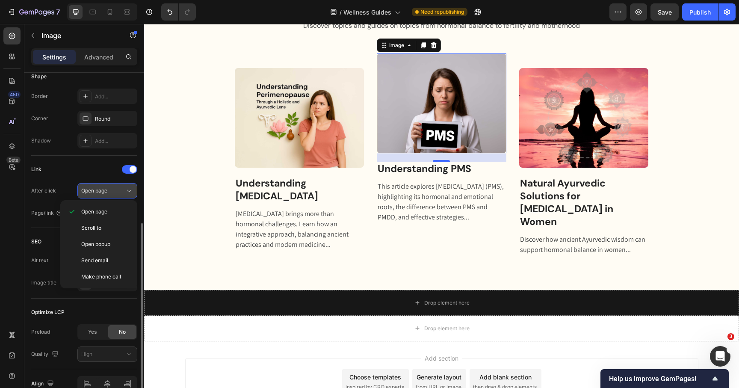
click at [104, 190] on span "Open page" at bounding box center [94, 190] width 26 height 6
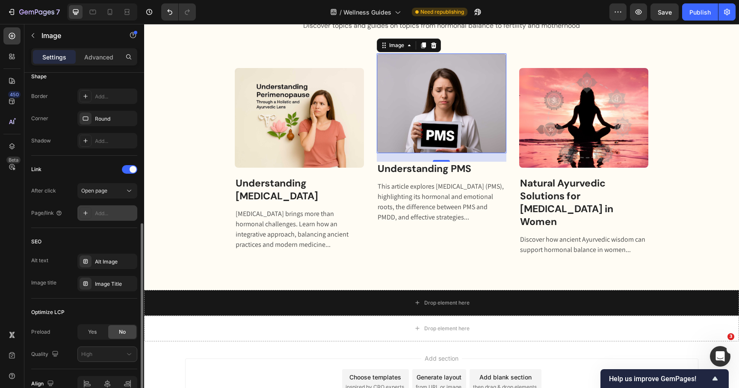
click at [100, 216] on div "Add..." at bounding box center [115, 214] width 40 height 8
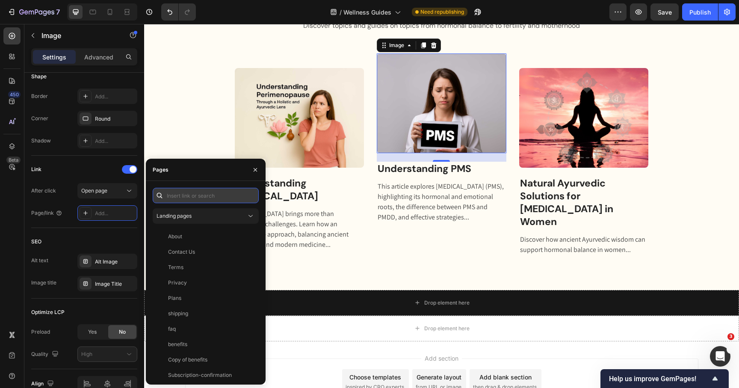
click at [185, 196] on input "text" at bounding box center [206, 195] width 106 height 15
paste input "https://oshwellness.com/blogs/news/understanding-pms-hormones-emotions-and-effe…"
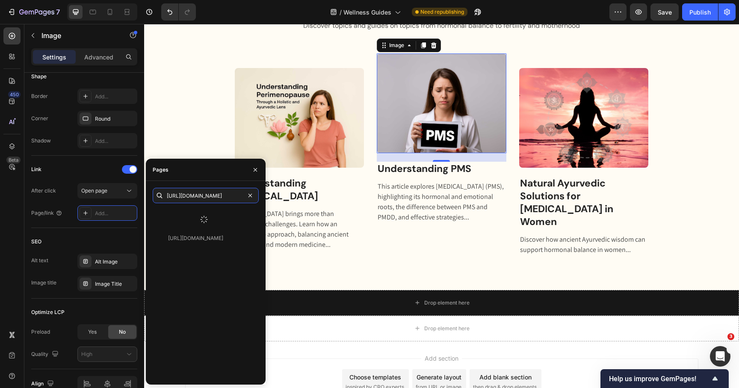
type input "https://oshwellness.com/blogs/news/understanding-pms-hormones-emotions-and-effe…"
click at [195, 216] on div at bounding box center [204, 219] width 103 height 22
click at [191, 235] on div "https://oshwellness.com/blogs/news/understanding-pms-hormones-emotions-and-effe…" at bounding box center [195, 238] width 55 height 8
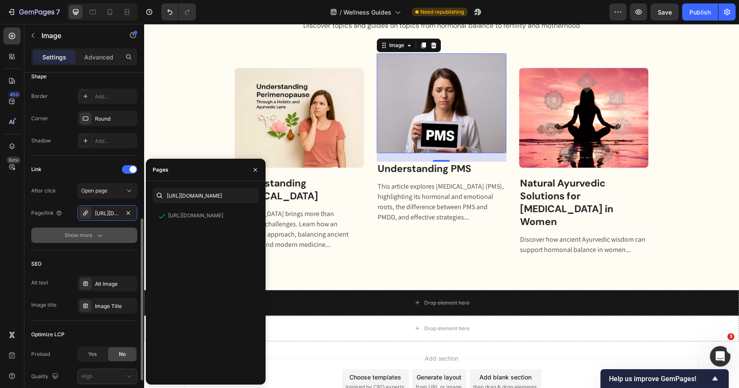
click at [101, 234] on icon "button" at bounding box center [100, 235] width 9 height 9
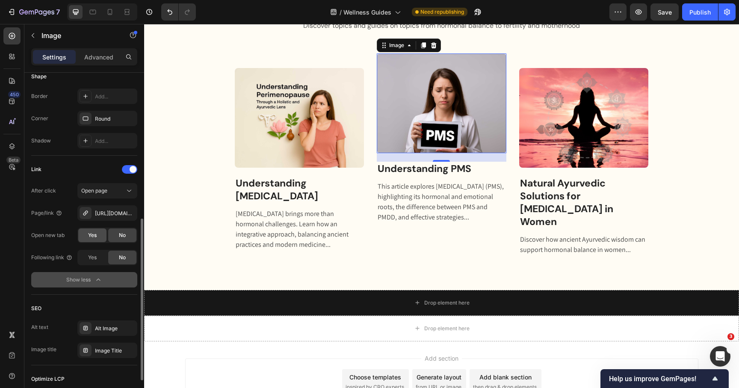
click at [95, 234] on span "Yes" at bounding box center [92, 235] width 9 height 8
click at [298, 135] on img at bounding box center [300, 118] width 130 height 100
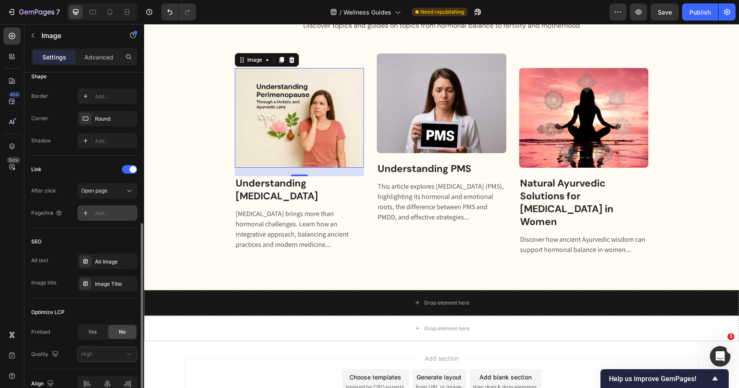
click at [98, 216] on div "Add..." at bounding box center [115, 214] width 40 height 8
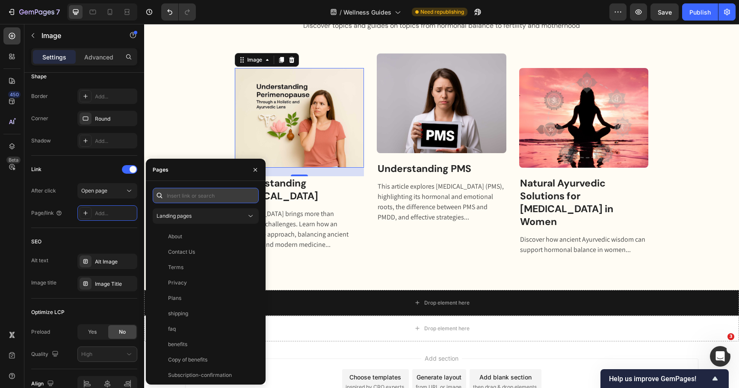
click at [179, 191] on input "text" at bounding box center [206, 195] width 106 height 15
paste input "https://oshwellness.com/blogs/news/understanding-perimenopause-through-a-holist…"
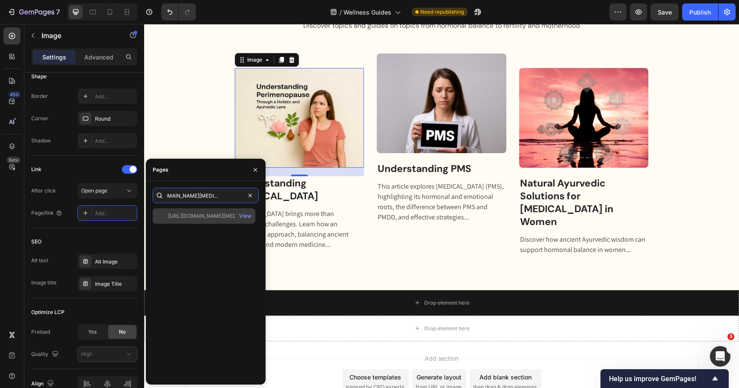
type input "https://oshwellness.com/blogs/news/understanding-perimenopause-through-a-holist…"
click at [178, 217] on div "https://oshwellness.com/blogs/news/understanding-perimenopause-through-a-holist…" at bounding box center [209, 216] width 82 height 8
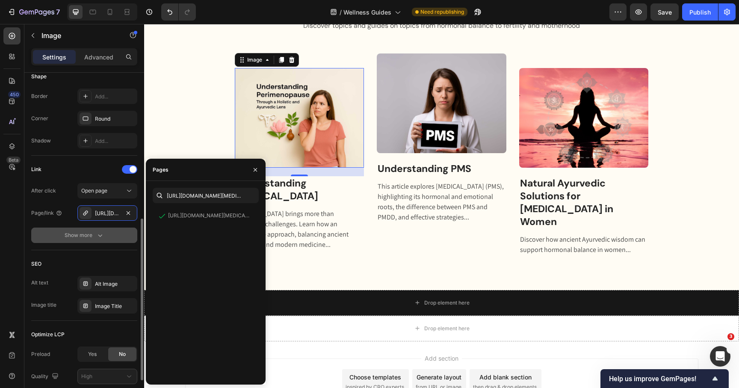
click at [100, 235] on icon "button" at bounding box center [100, 235] width 9 height 9
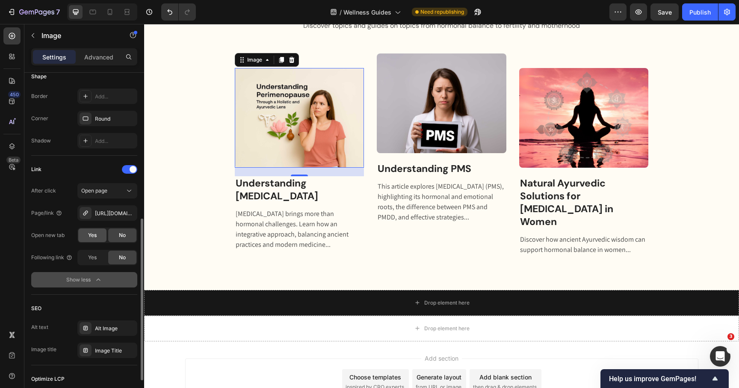
click at [92, 238] on span "Yes" at bounding box center [92, 235] width 9 height 8
click at [694, 12] on div "Publish" at bounding box center [699, 12] width 21 height 9
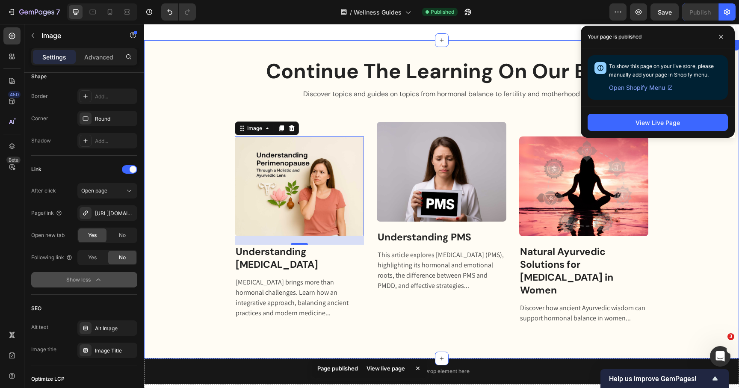
scroll to position [772, 0]
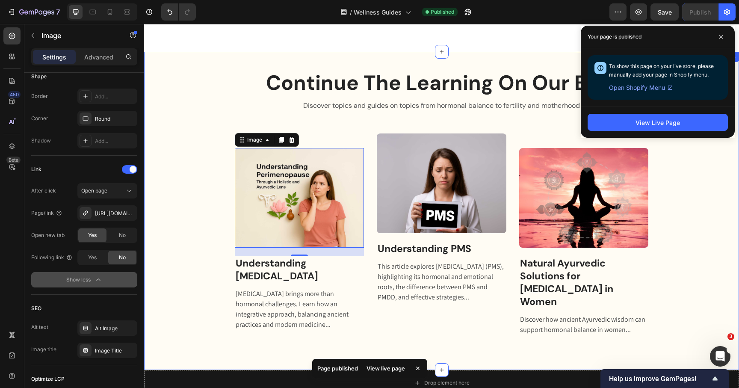
click at [206, 187] on div "Continue The Learning On Our Blog Heading Discover topics and guides on topics …" at bounding box center [442, 202] width 582 height 267
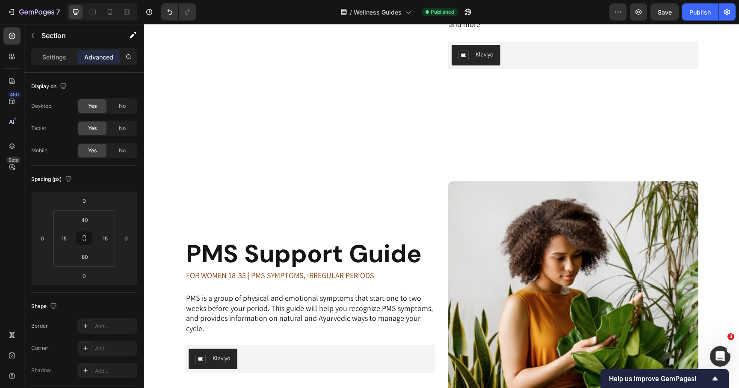
scroll to position [311, 0]
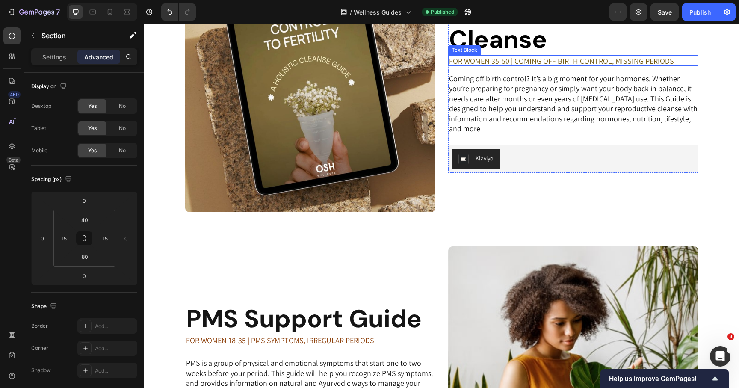
click at [541, 60] on p "FOR WOMEN 35-50 | COMING OFF BIRTH CONTROL, MISSING PERIODS" at bounding box center [561, 61] width 225 height 10
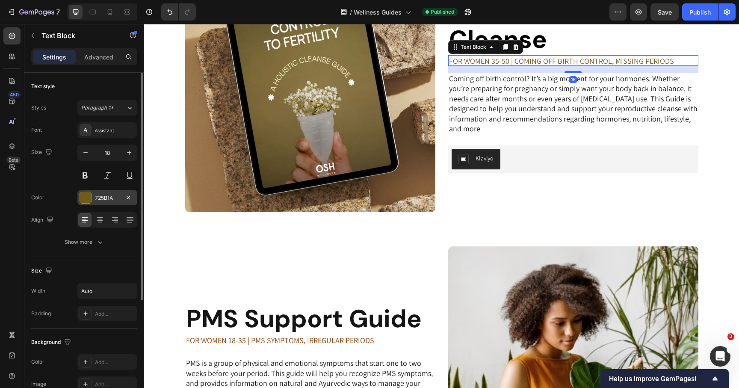
click at [121, 195] on div "725B1A" at bounding box center [107, 197] width 60 height 15
click at [118, 195] on div "725B1A" at bounding box center [107, 198] width 25 height 8
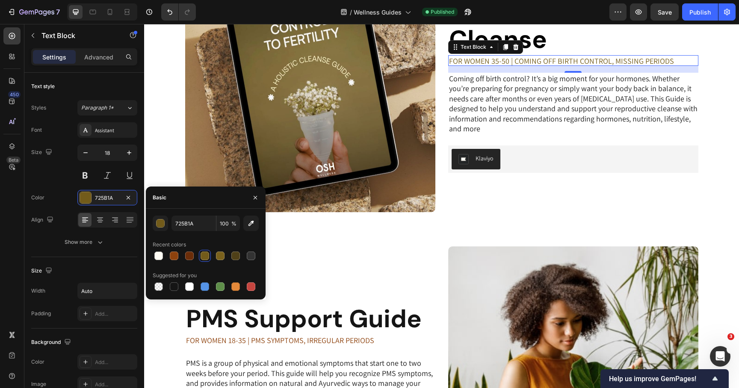
click at [182, 215] on div "725B1A 100 % Recent colors Suggested for you" at bounding box center [206, 254] width 120 height 91
click at [182, 220] on input "725B1A" at bounding box center [194, 223] width 44 height 15
click at [325, 335] on p "FOR WOMEN 18-35 | PMS SYMPTOMS, IRREGULAR PERIODS" at bounding box center [280, 340] width 188 height 10
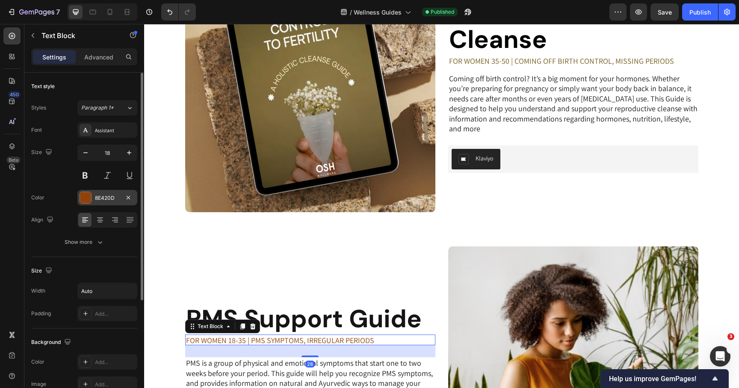
click at [115, 198] on div "8E420D" at bounding box center [107, 198] width 25 height 8
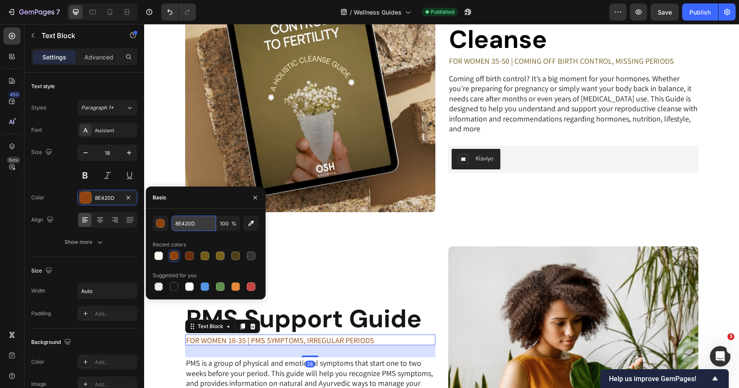
click at [180, 225] on input "8E420D" at bounding box center [194, 223] width 44 height 15
click at [498, 45] on h2 "Birth Control Cleanse" at bounding box center [573, 26] width 250 height 51
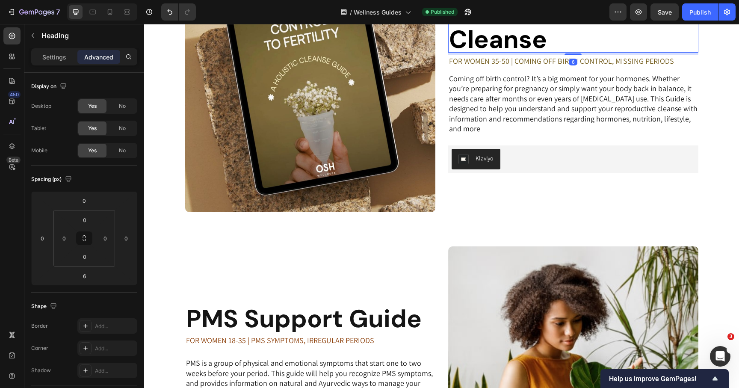
click at [544, 43] on h2 "Birth Control Cleanse" at bounding box center [573, 26] width 250 height 51
click at [565, 40] on p "Birth Control Cleanse" at bounding box center [573, 27] width 248 height 50
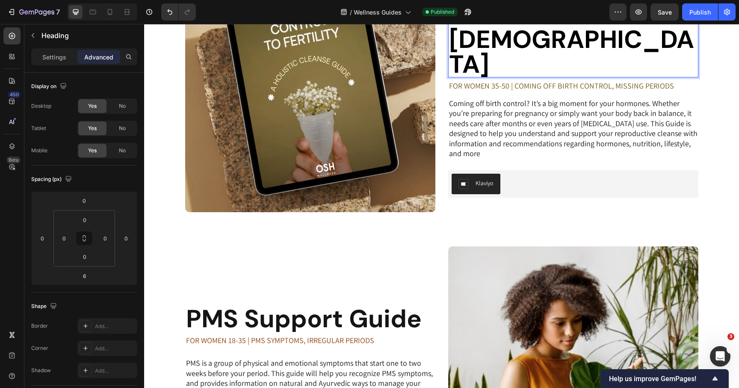
scroll to position [298, 0]
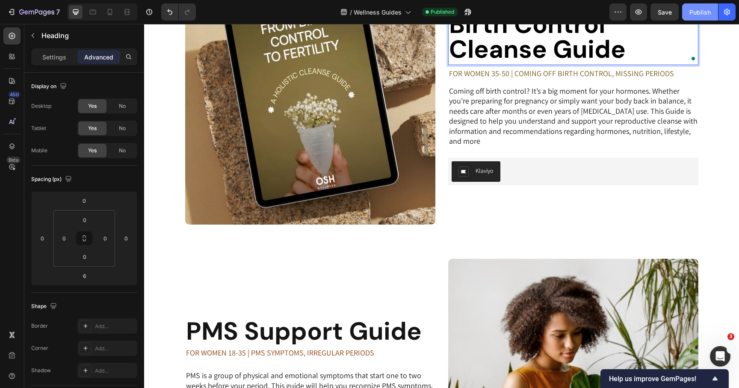
click at [701, 11] on div "Publish" at bounding box center [699, 12] width 21 height 9
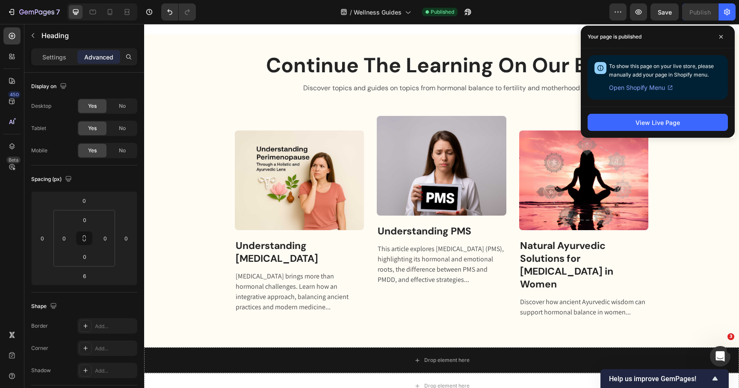
scroll to position [843, 0]
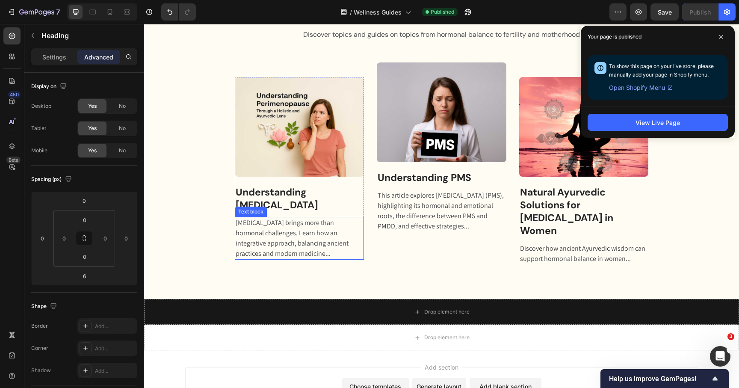
click at [266, 253] on p "Perimenopause brings more than hormonal challenges. Learn how an integrative ap…" at bounding box center [300, 238] width 128 height 41
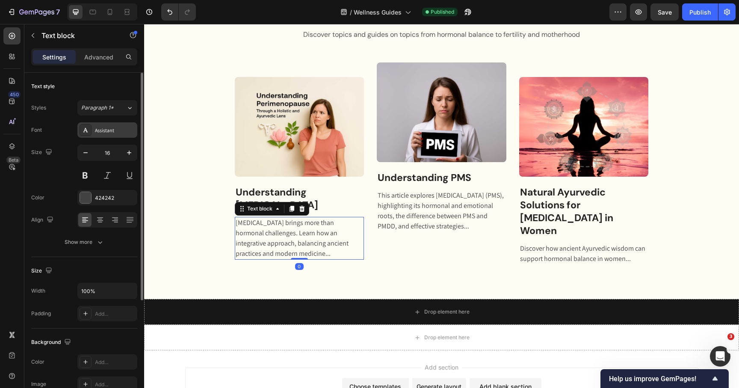
click at [114, 130] on div "Assistant" at bounding box center [115, 131] width 40 height 8
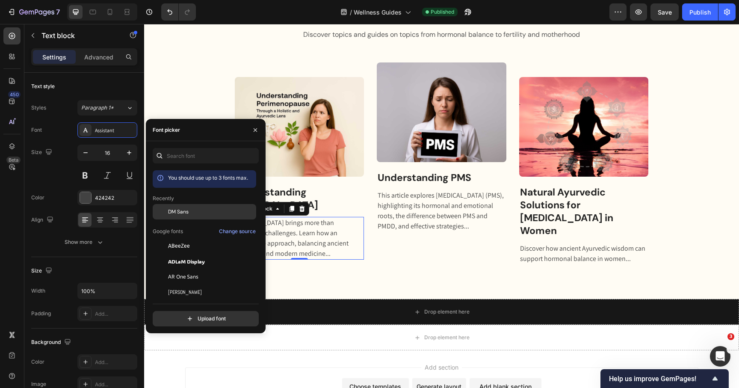
click at [196, 210] on div "DM Sans" at bounding box center [211, 212] width 86 height 8
click at [435, 215] on p "This article explores Premenstrual Syndrome (PMS), highlighting its hormonal an…" at bounding box center [442, 210] width 128 height 41
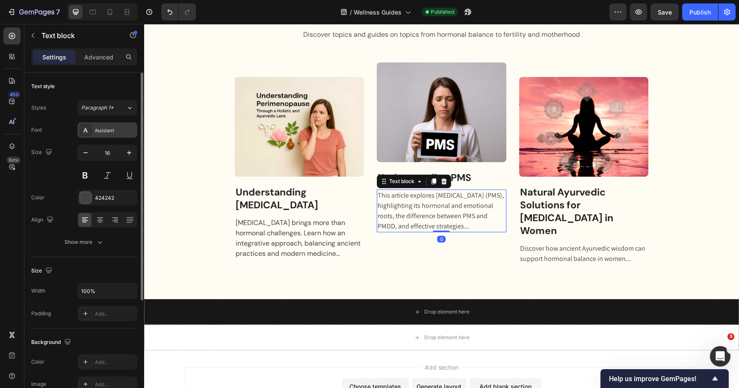
click at [112, 127] on div "Assistant" at bounding box center [115, 131] width 40 height 8
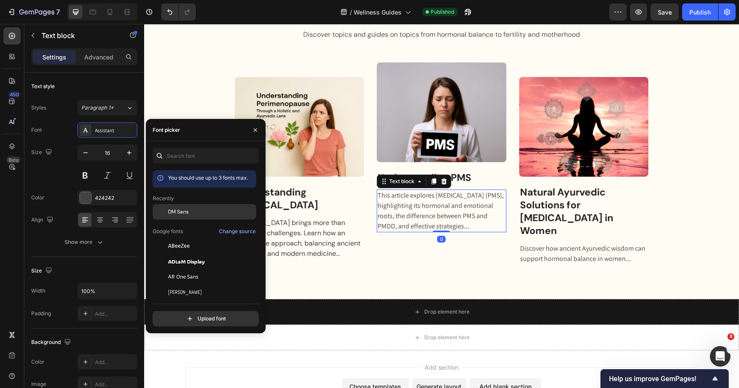
click at [203, 216] on div "DM Sans" at bounding box center [205, 211] width 104 height 15
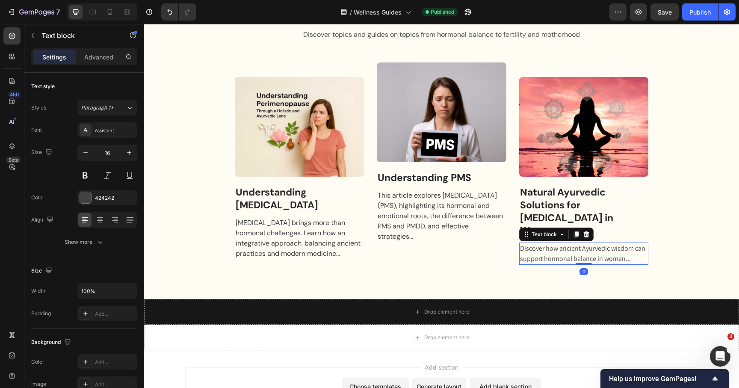
click at [536, 243] on p "Discover how ancient Ayurvedic wisdom can support hormonal balance in women..." at bounding box center [584, 253] width 128 height 21
click at [113, 133] on div "Assistant" at bounding box center [115, 131] width 40 height 8
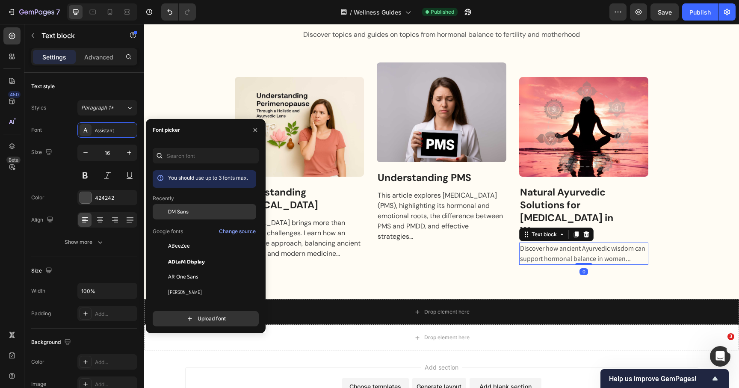
click at [179, 215] on span "DM Sans" at bounding box center [178, 212] width 21 height 8
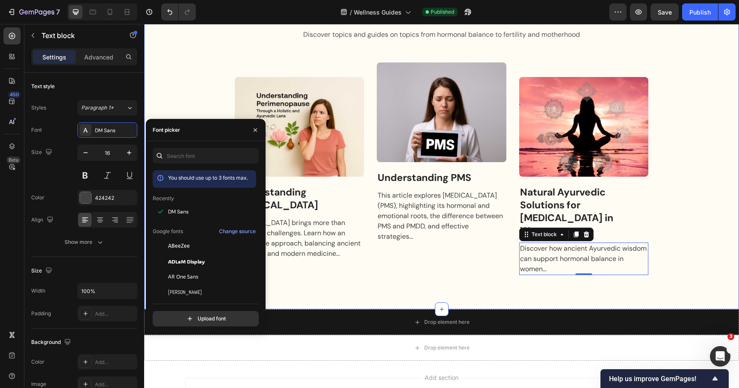
click at [191, 89] on div "Continue The Learning On Our Blog Heading Discover topics and guides on topics …" at bounding box center [442, 136] width 582 height 277
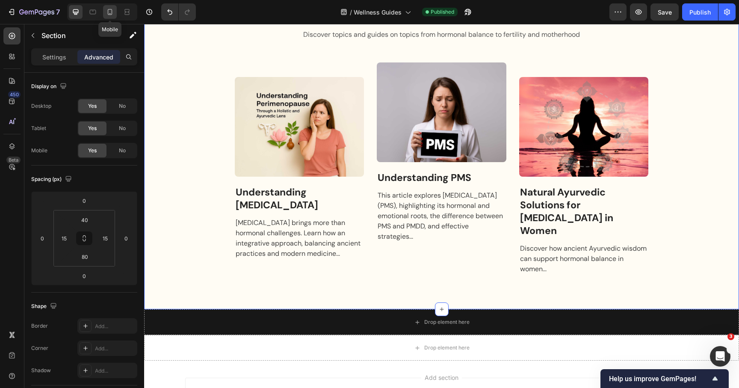
click at [109, 13] on icon at bounding box center [110, 12] width 9 height 9
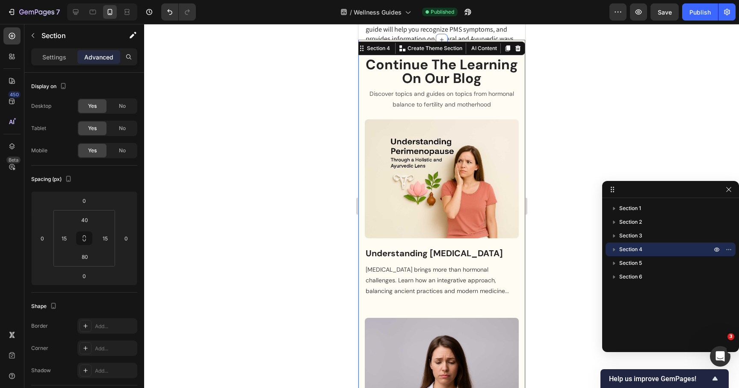
scroll to position [770, 0]
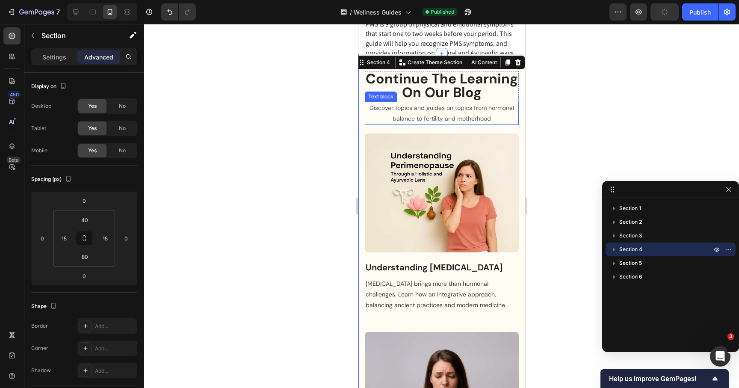
click at [422, 112] on p "Discover topics and guides on topics from hormonal balance to fertility and mot…" at bounding box center [441, 113] width 152 height 21
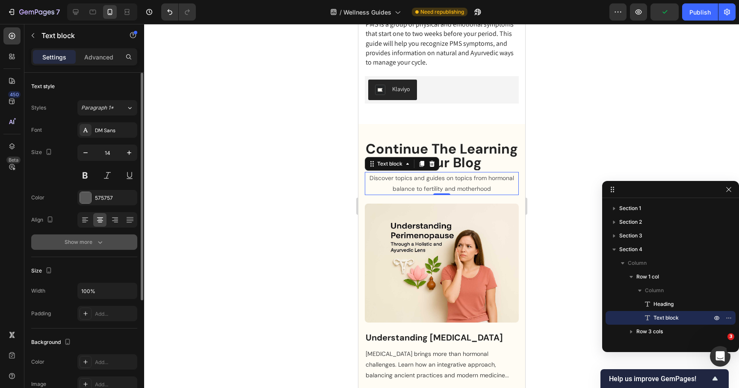
click at [88, 244] on div "Show more" at bounding box center [85, 242] width 40 height 9
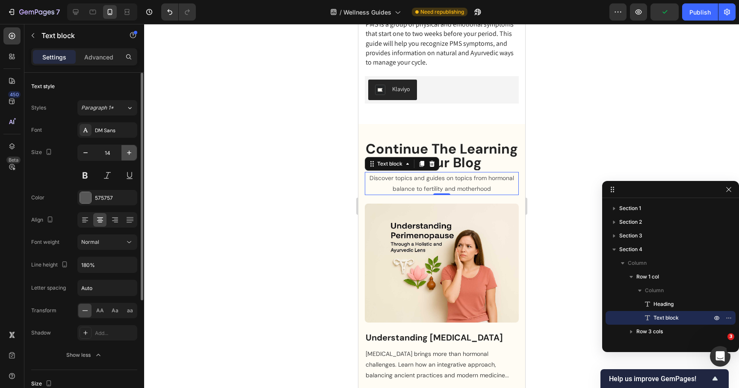
click at [132, 148] on button "button" at bounding box center [128, 152] width 15 height 15
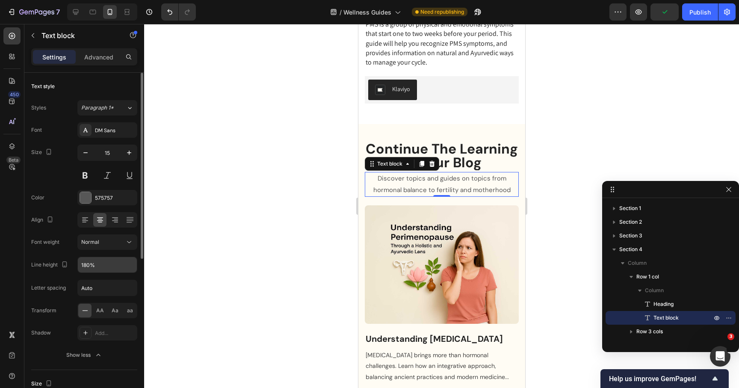
type input "16"
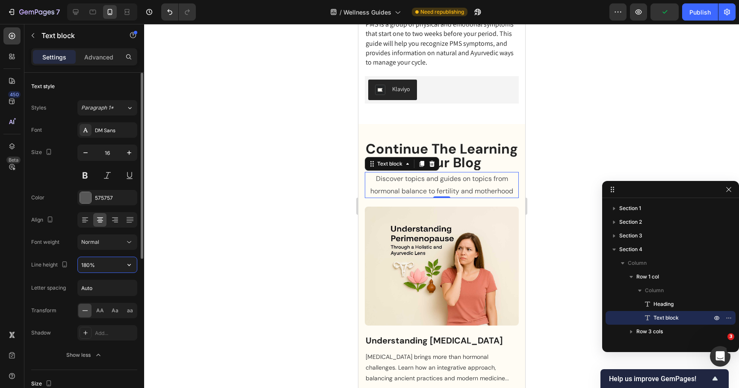
click at [107, 266] on input "180%" at bounding box center [107, 264] width 59 height 15
click at [125, 264] on icon "button" at bounding box center [129, 264] width 9 height 9
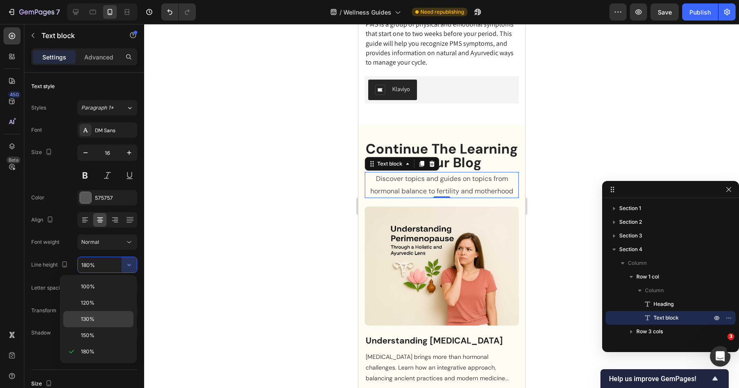
click at [100, 319] on p "130%" at bounding box center [105, 319] width 49 height 8
type input "130%"
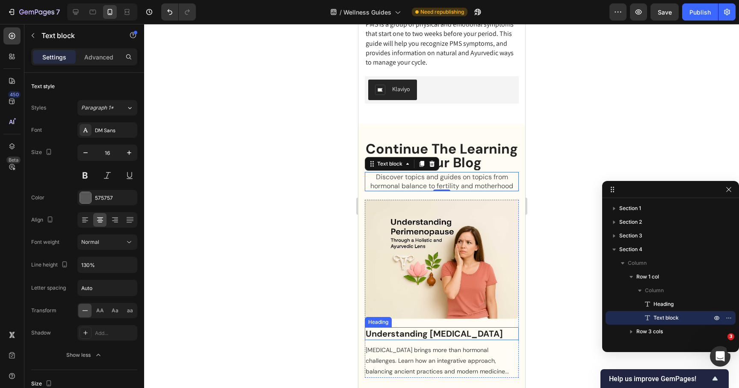
click at [398, 333] on h3 "Understanding [MEDICAL_DATA]" at bounding box center [441, 333] width 154 height 13
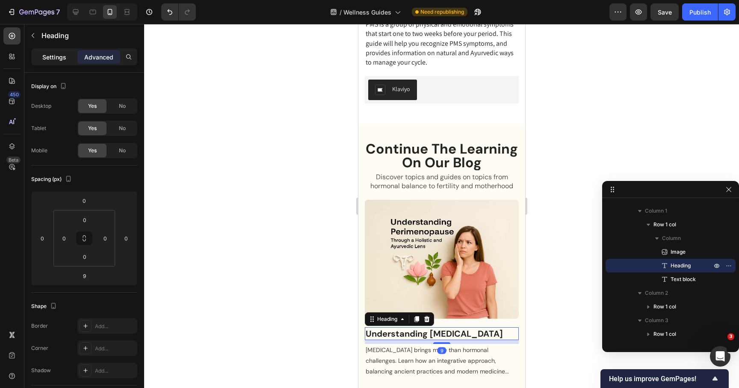
click at [63, 58] on p "Settings" at bounding box center [54, 57] width 24 height 9
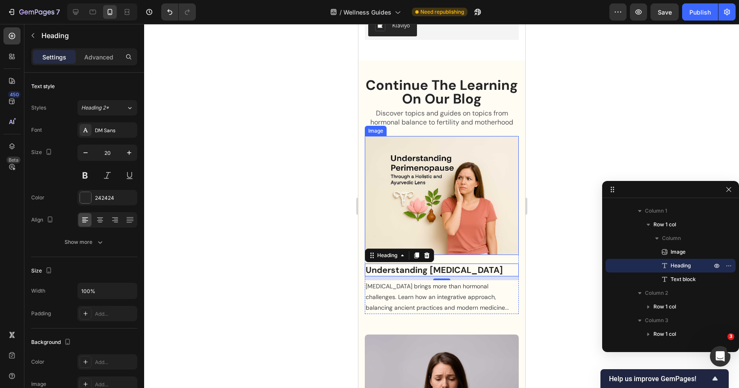
scroll to position [869, 0]
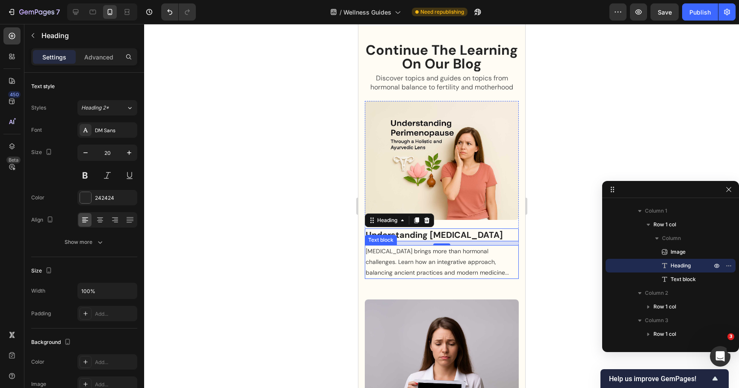
click at [409, 268] on p "Perimenopause brings more than hormonal challenges. Learn how an integrative ap…" at bounding box center [441, 262] width 152 height 33
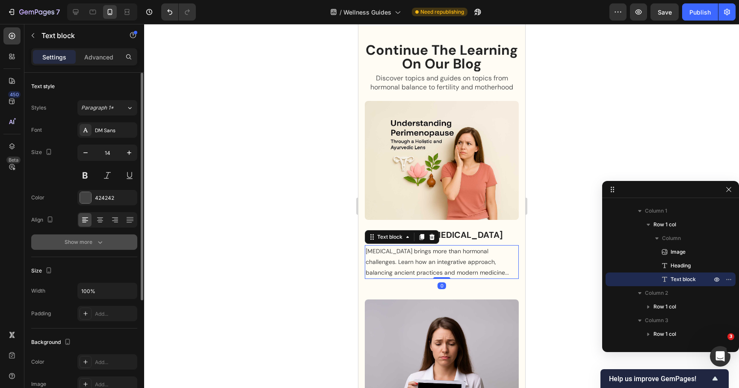
click at [87, 249] on button "Show more" at bounding box center [84, 241] width 106 height 15
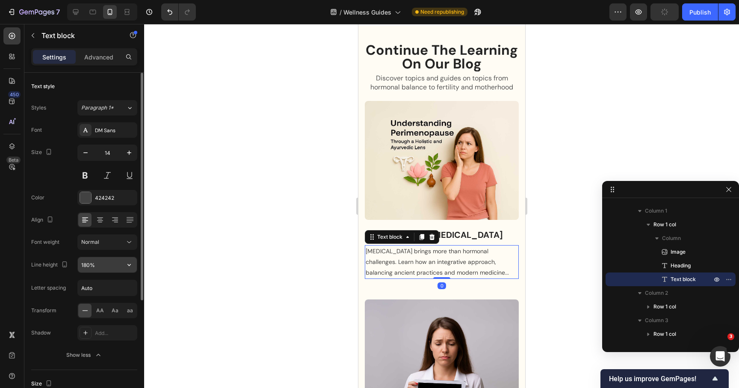
click at [108, 266] on input "180%" at bounding box center [107, 264] width 59 height 15
click at [134, 264] on button "button" at bounding box center [128, 264] width 15 height 15
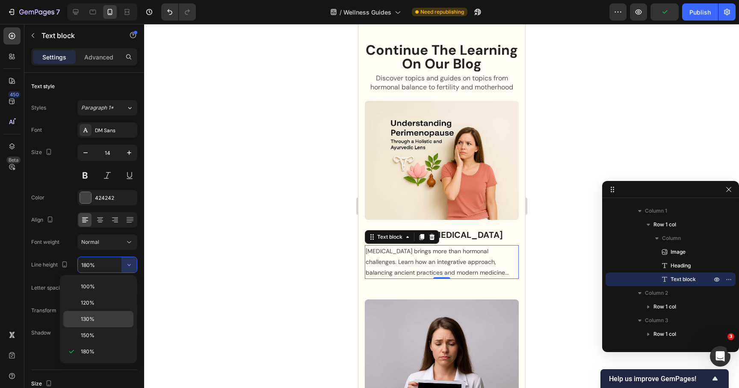
click at [109, 312] on div "130%" at bounding box center [98, 319] width 70 height 16
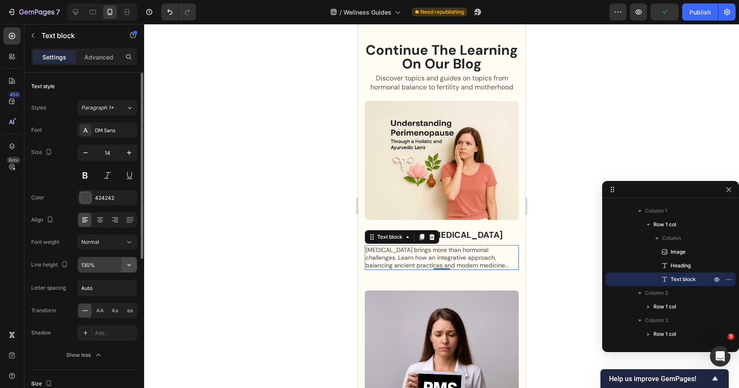
click at [133, 263] on button "button" at bounding box center [128, 264] width 15 height 15
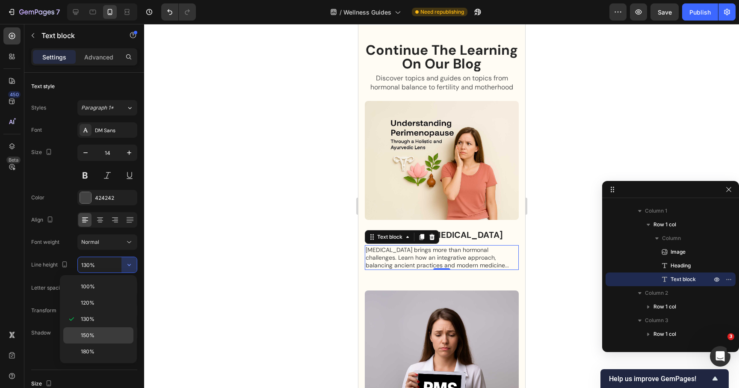
click at [107, 333] on p "150%" at bounding box center [105, 335] width 49 height 8
type input "150%"
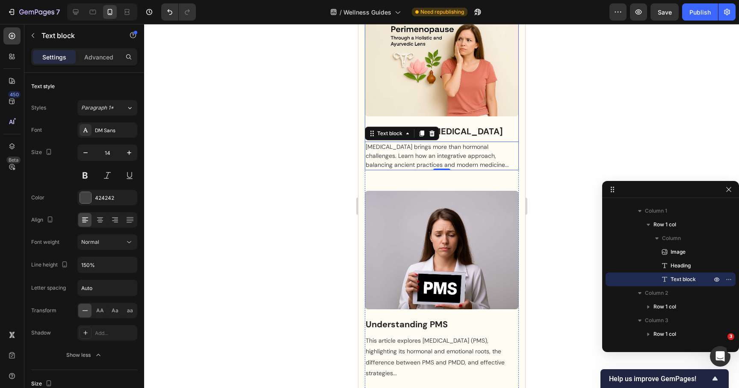
scroll to position [1070, 0]
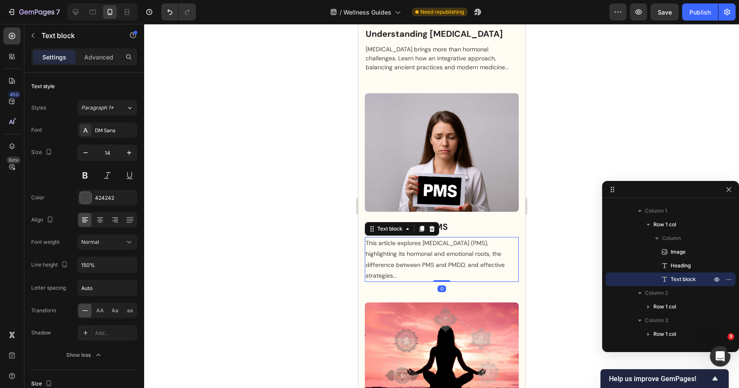
click at [414, 255] on p "This article explores Premenstrual Syndrome (PMS), highlighting its hormonal an…" at bounding box center [441, 259] width 152 height 43
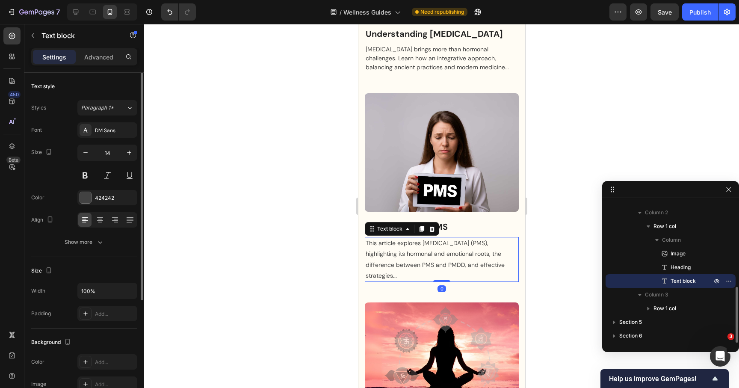
click at [101, 252] on div "Text style Styles Paragraph 1* Font DM Sans Size 14 Color 424242 Align Show more" at bounding box center [84, 165] width 106 height 184
click at [100, 249] on button "Show more" at bounding box center [84, 241] width 106 height 15
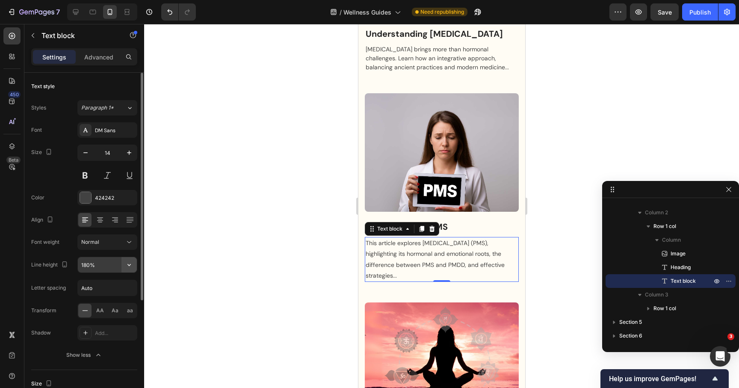
click at [130, 266] on icon "button" at bounding box center [129, 264] width 9 height 9
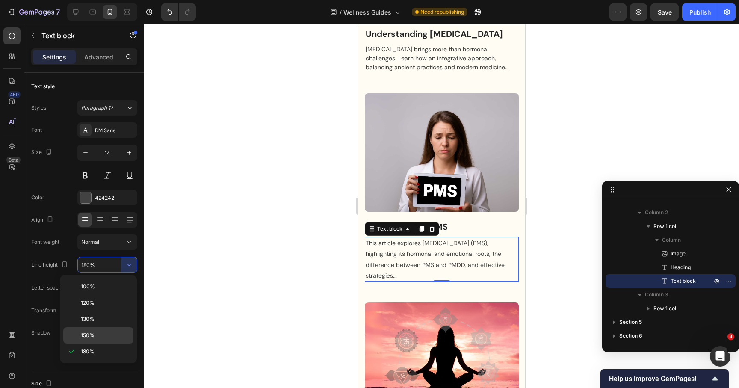
click at [105, 331] on p "150%" at bounding box center [105, 335] width 49 height 8
type input "150%"
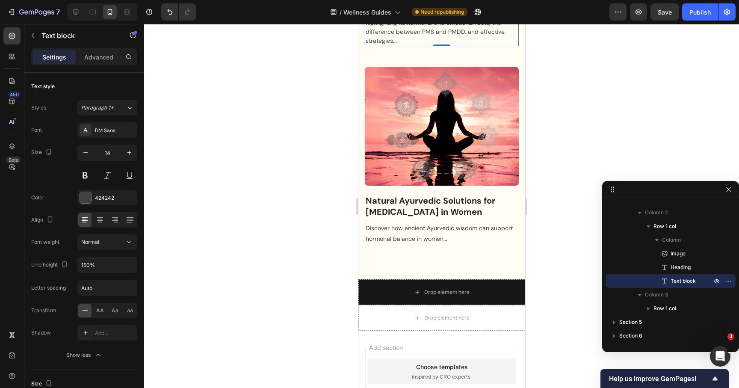
scroll to position [1300, 0]
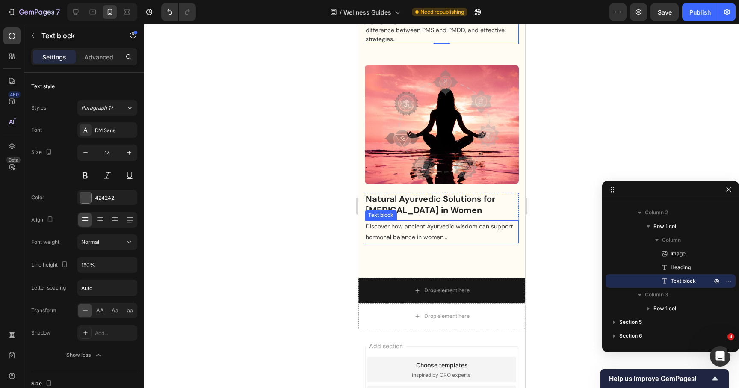
click at [456, 227] on p "Discover how ancient Ayurvedic wisdom can support hormonal balance in women..." at bounding box center [441, 231] width 152 height 21
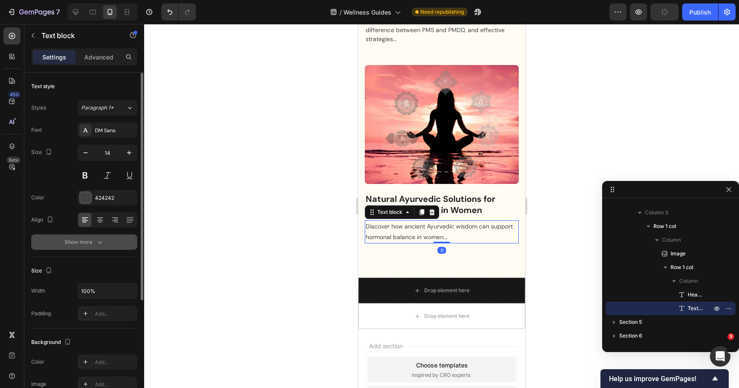
click at [98, 246] on icon "button" at bounding box center [100, 242] width 9 height 9
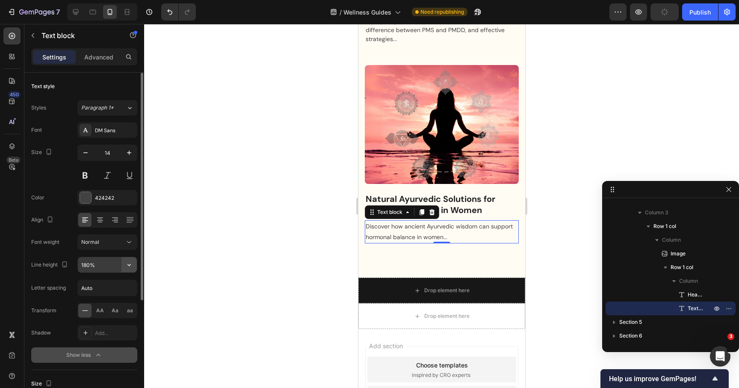
click at [131, 263] on icon "button" at bounding box center [129, 264] width 9 height 9
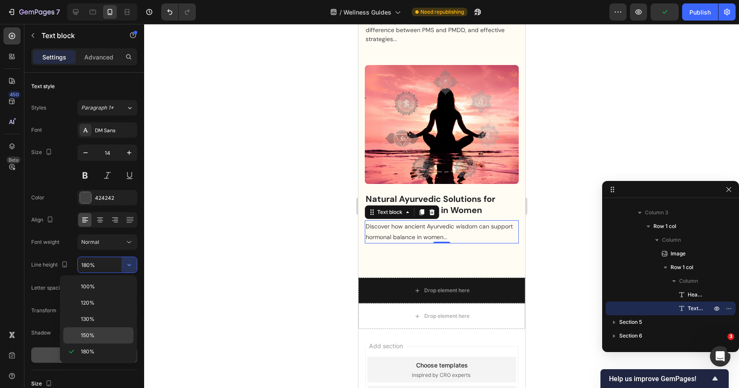
click at [104, 332] on p "150%" at bounding box center [105, 335] width 49 height 8
type input "150%"
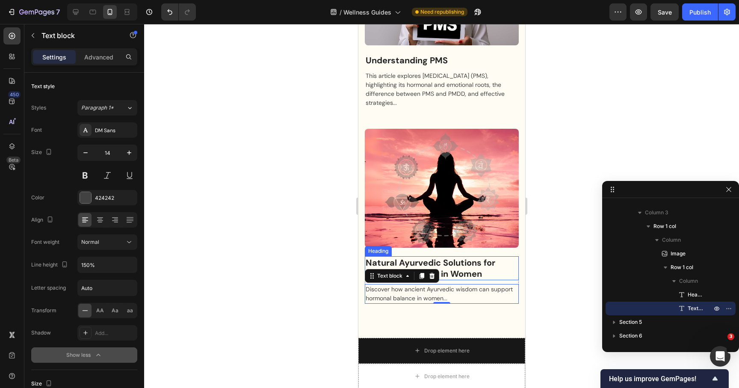
scroll to position [1225, 0]
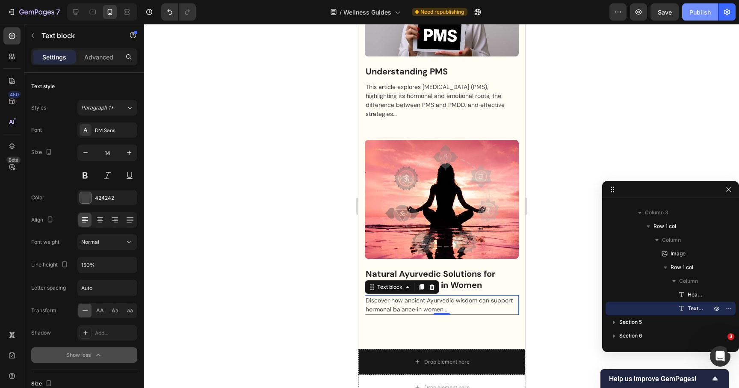
click at [703, 4] on button "Publish" at bounding box center [700, 11] width 36 height 17
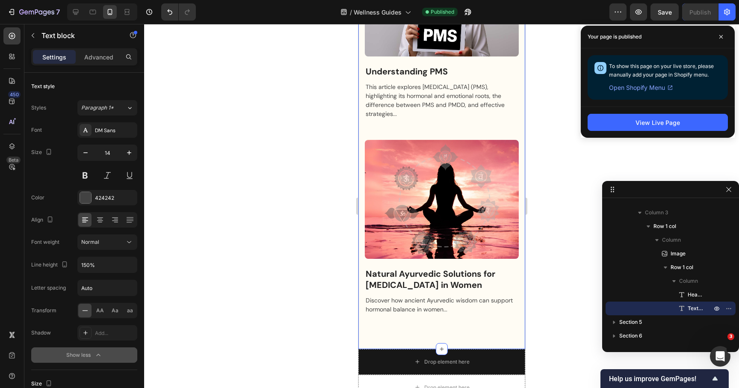
click at [499, 316] on div "Continue The Learning On Our Blog Heading Discover topics and guides on topics …" at bounding box center [441, 9] width 167 height 680
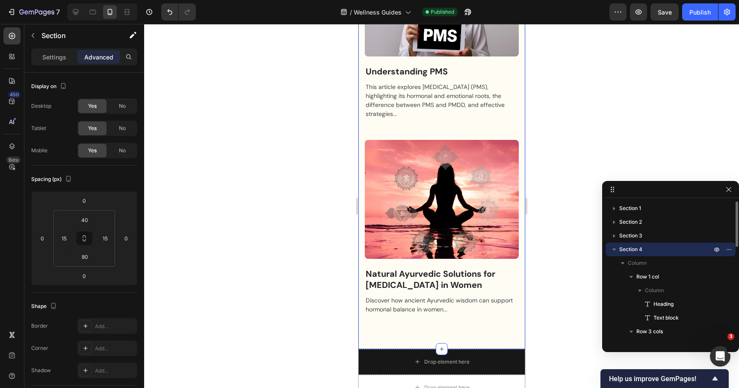
click at [439, 319] on div "Continue The Learning On Our Blog Heading Discover topics and guides on topics …" at bounding box center [441, 9] width 167 height 680
click at [434, 313] on div "Discover how ancient Ayurvedic wisdom can support hormonal balance in women... …" at bounding box center [441, 305] width 154 height 20
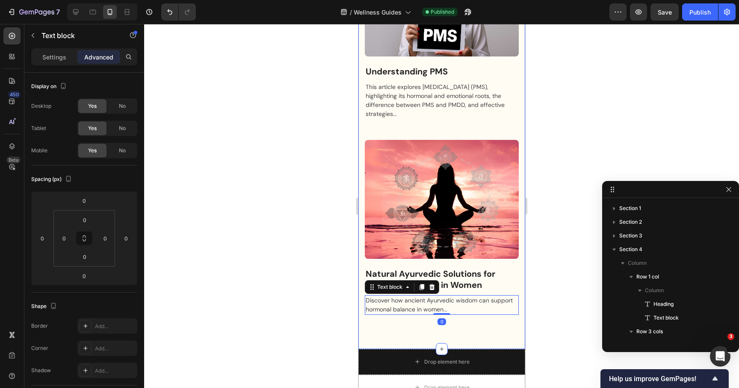
click at [420, 325] on div "Continue The Learning On Our Blog Heading Discover topics and guides on topics …" at bounding box center [441, 9] width 167 height 680
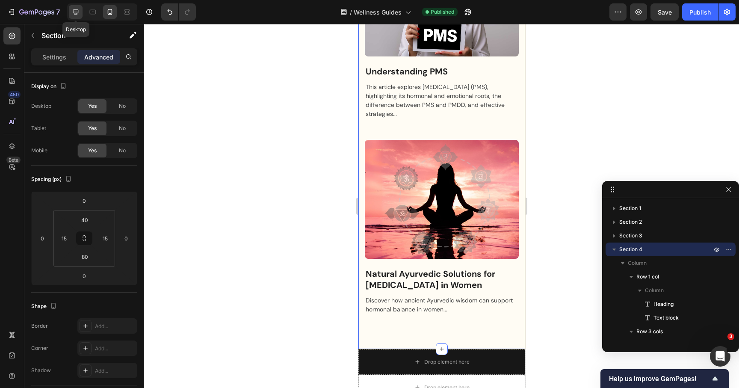
click at [71, 14] on div at bounding box center [76, 12] width 14 height 14
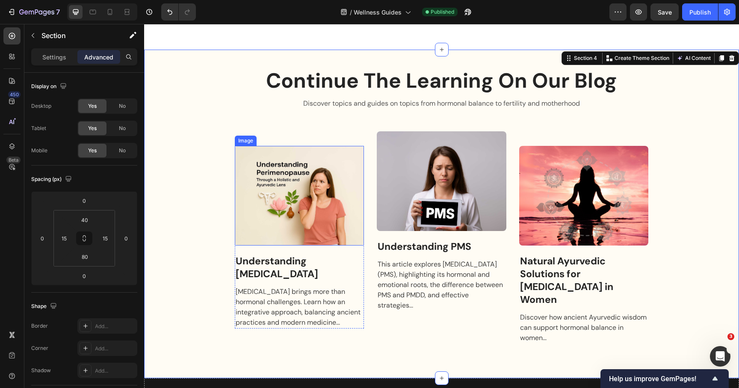
scroll to position [840, 0]
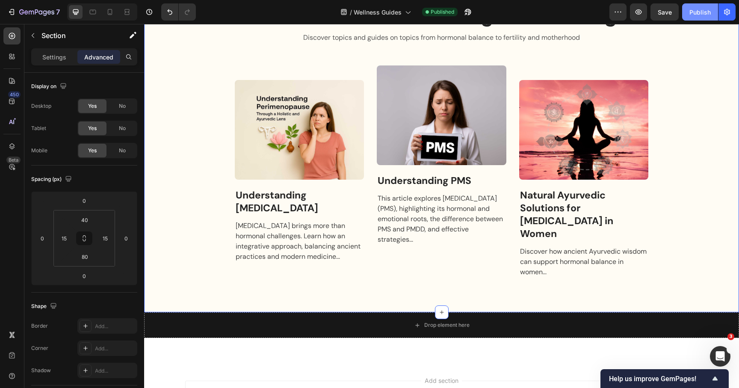
click at [693, 20] on button "Publish" at bounding box center [700, 11] width 36 height 17
